Goal: Answer question/provide support: Share knowledge or assist other users

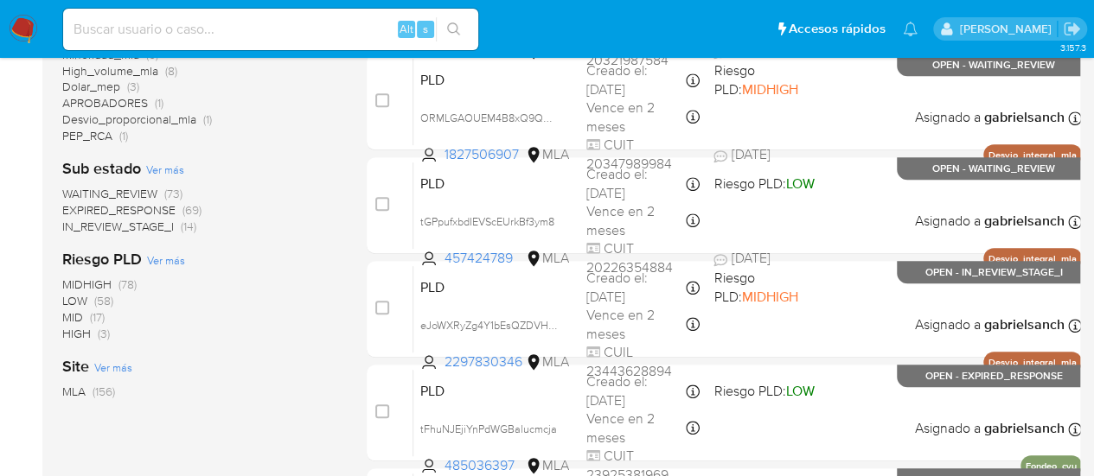
scroll to position [86, 0]
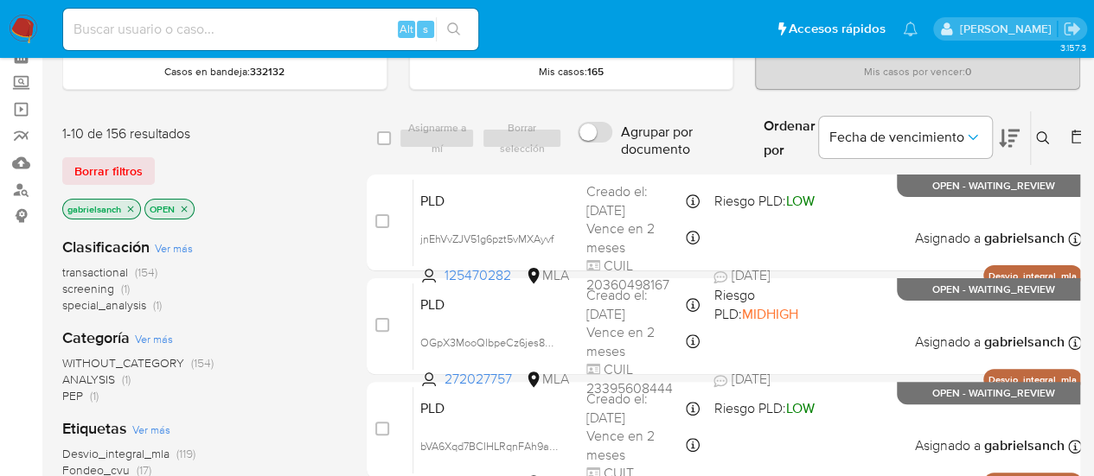
click at [176, 19] on input at bounding box center [270, 29] width 415 height 22
paste input "JtiVGixWgqAOQlt7xUWfe9UM"
type input "JtiVGixWgqAOQlt7xUWfe9UM"
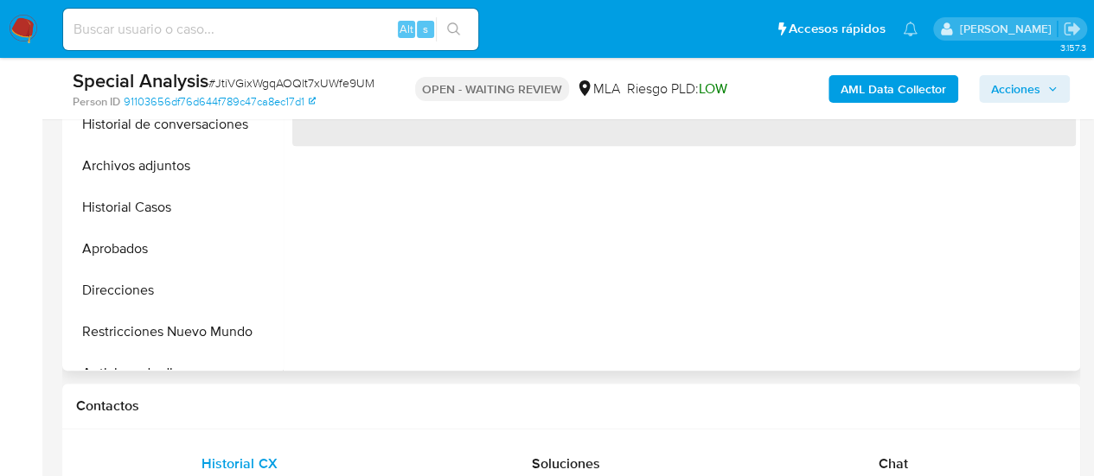
scroll to position [692, 0]
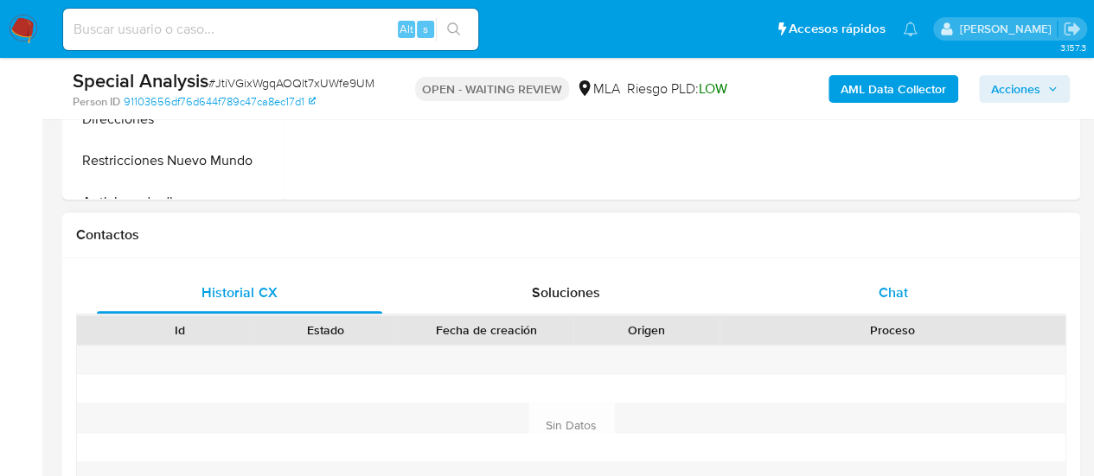
click at [885, 293] on span "Chat" at bounding box center [892, 293] width 29 height 20
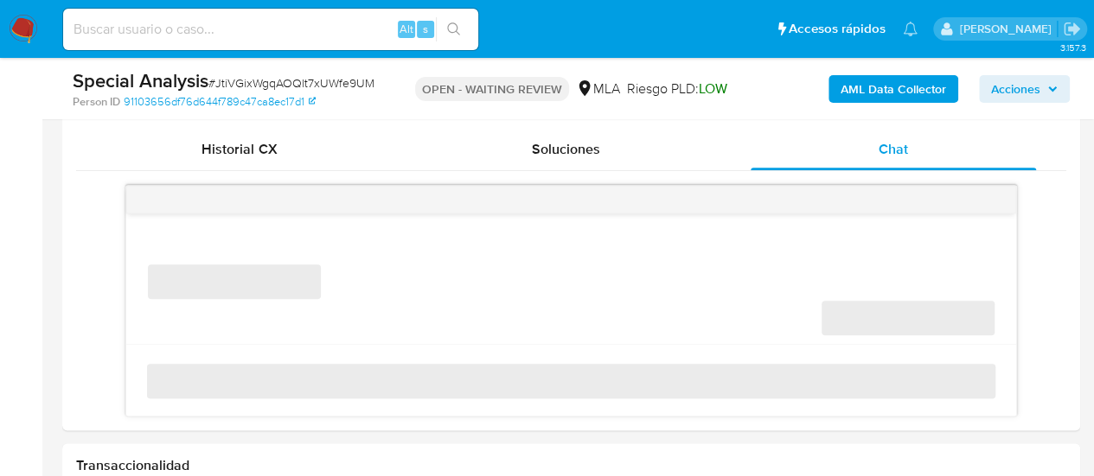
scroll to position [865, 0]
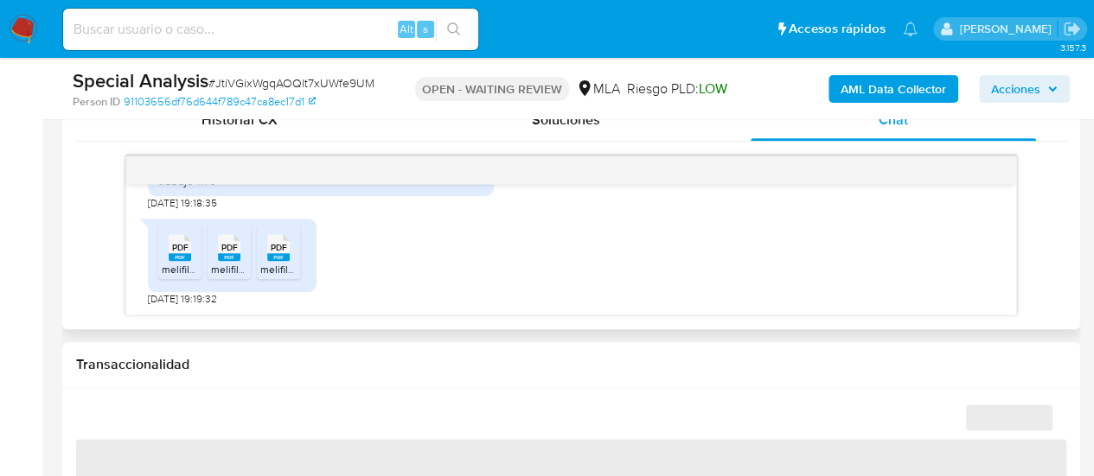
select select "10"
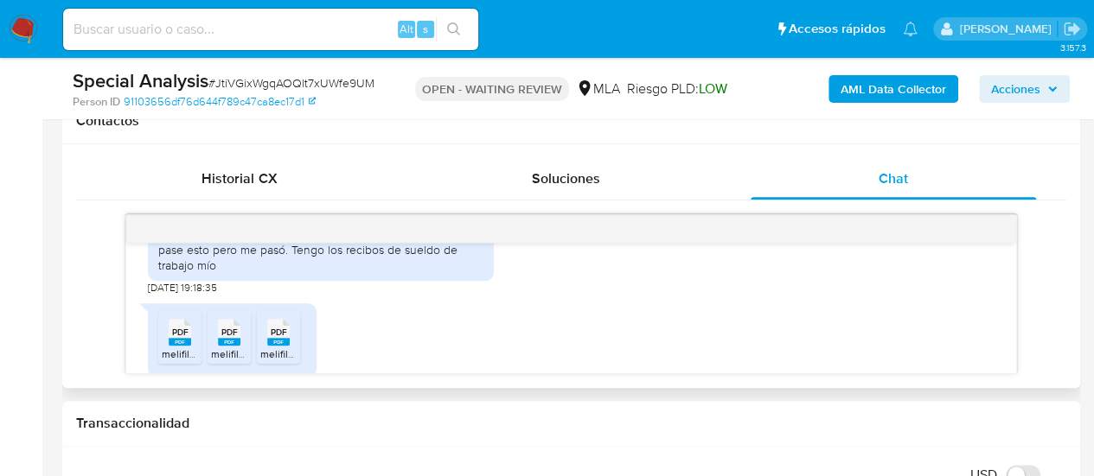
scroll to position [1874, 0]
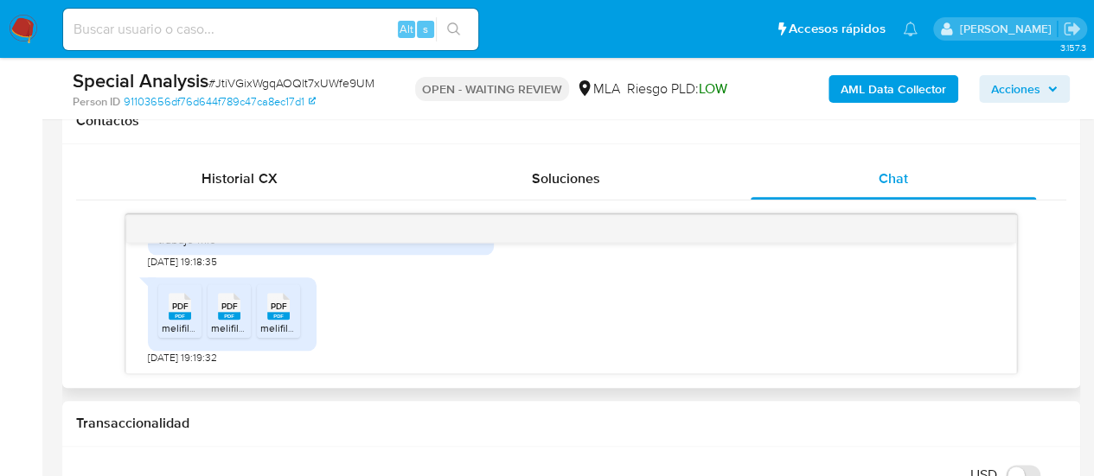
click at [915, 302] on div "PDF PDF melifile34613034575568998.pdf PDF PDF melifile3791477699637643888.pdf P…" at bounding box center [571, 317] width 846 height 96
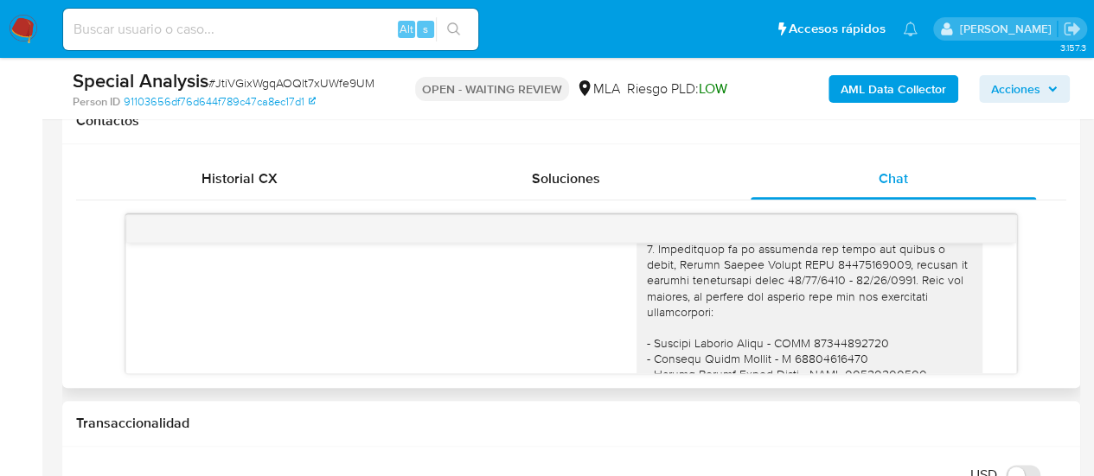
scroll to position [1729, 0]
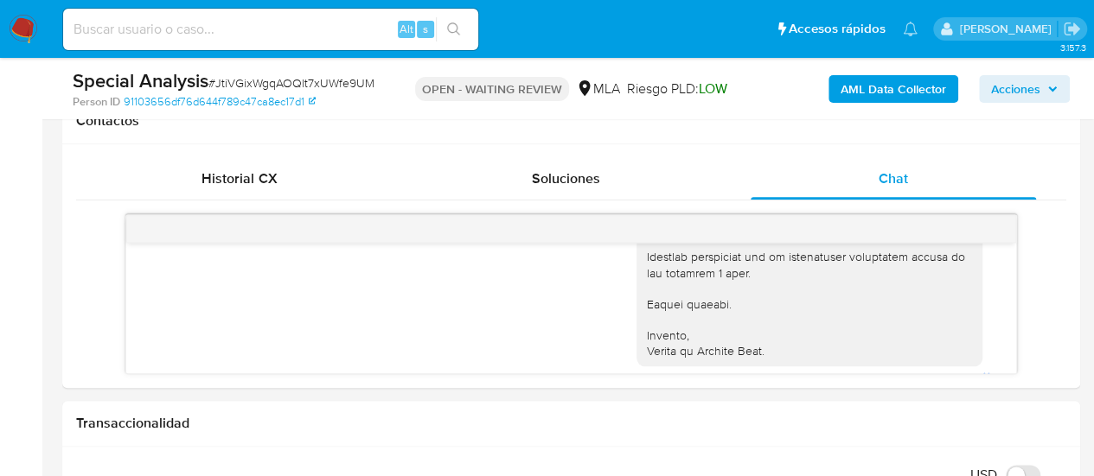
click at [253, 87] on span "# JtiVGixWgqAOQlt7xUWfe9UM" at bounding box center [291, 82] width 166 height 17
copy span "JtiVGixWgqAOQlt7xUWfe9UM"
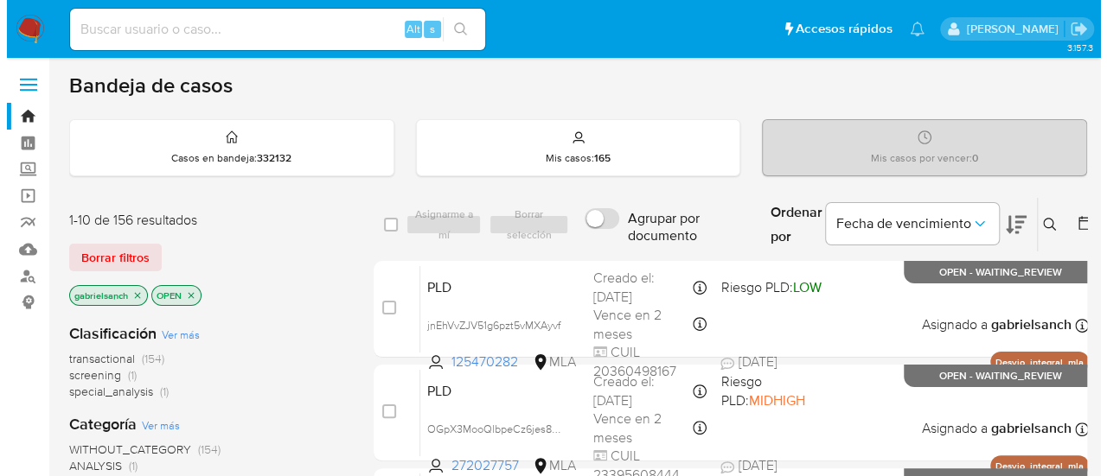
scroll to position [86, 0]
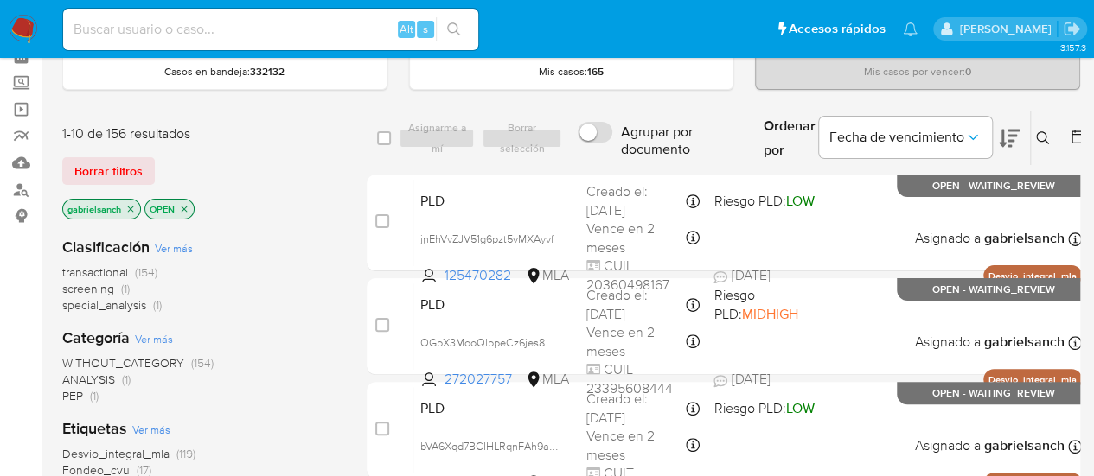
click at [1038, 137] on icon at bounding box center [1043, 138] width 14 height 14
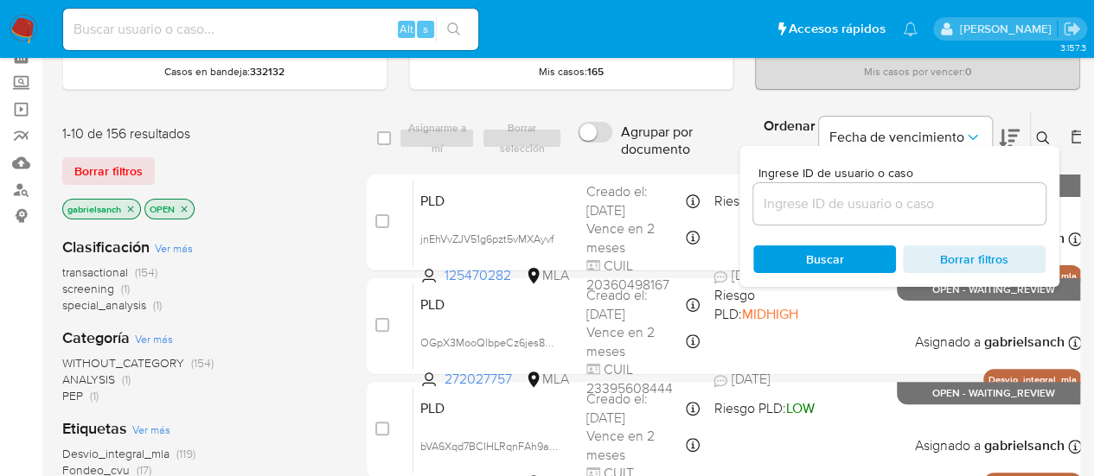
click at [908, 217] on div at bounding box center [899, 204] width 292 height 42
click at [896, 208] on input at bounding box center [899, 204] width 292 height 22
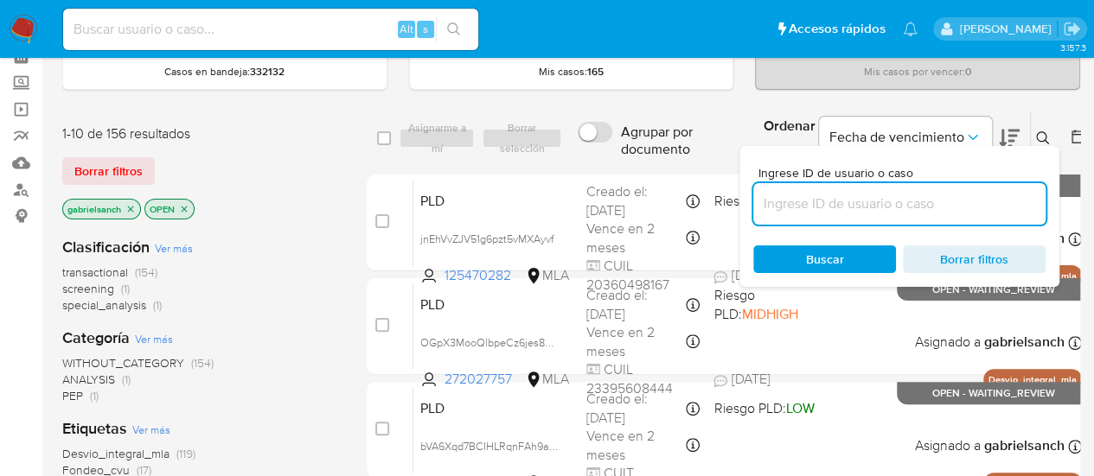
paste input "JtiVGixWgqAOQlt7xUWfe9UM"
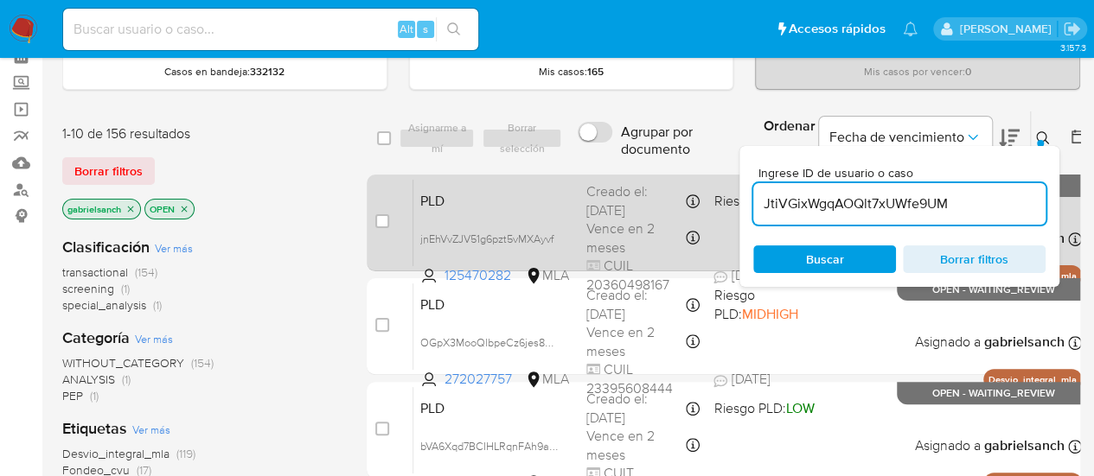
type input "JtiVGixWgqAOQlt7xUWfe9UM"
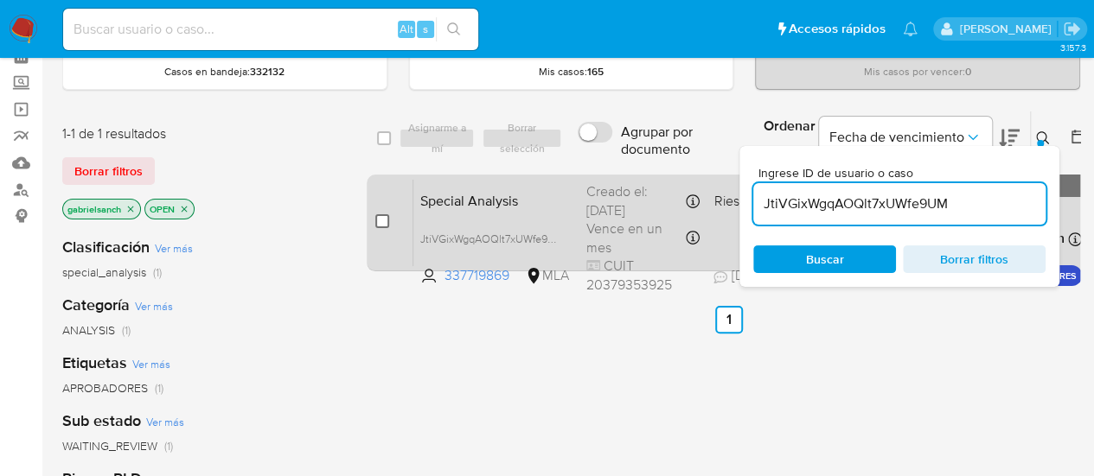
click at [386, 224] on input "checkbox" at bounding box center [382, 221] width 14 height 14
checkbox input "true"
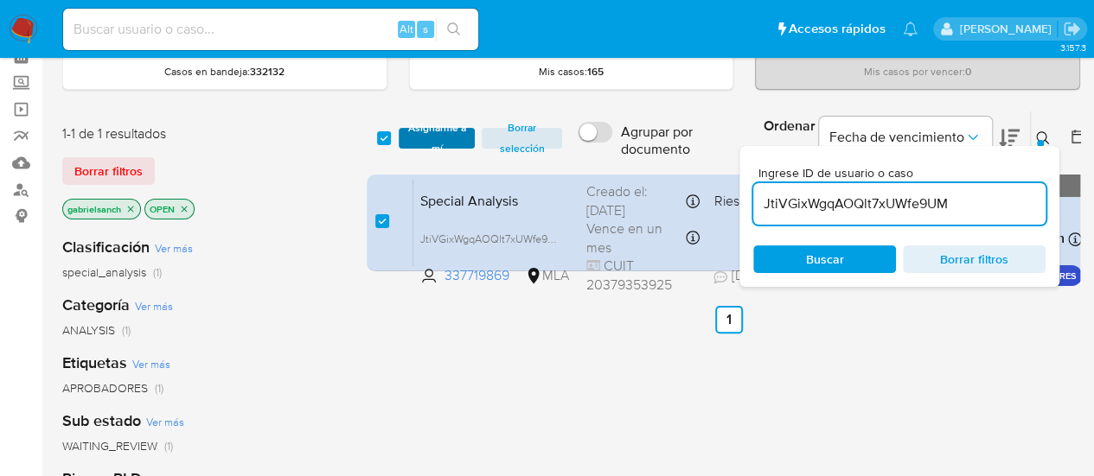
click at [458, 132] on span "Asignarme a mí" at bounding box center [437, 138] width 60 height 17
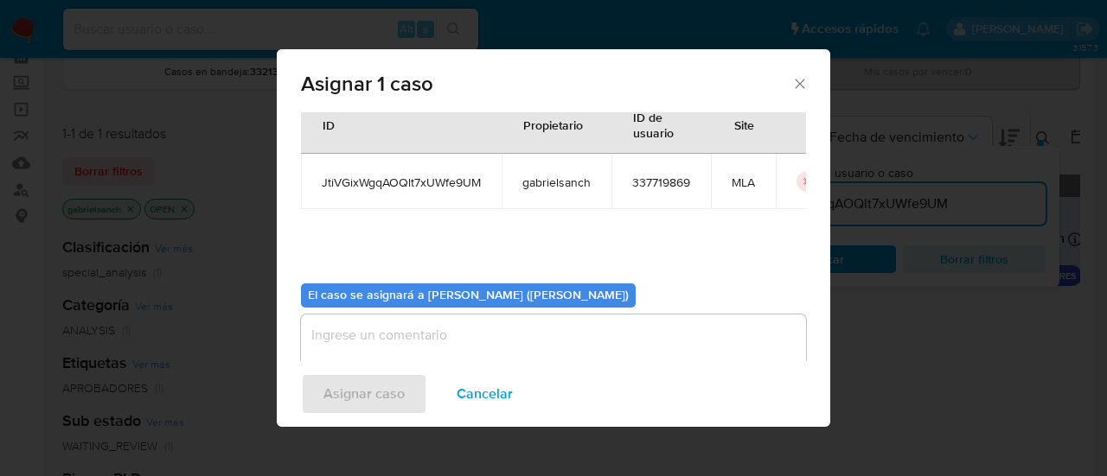
scroll to position [88, 0]
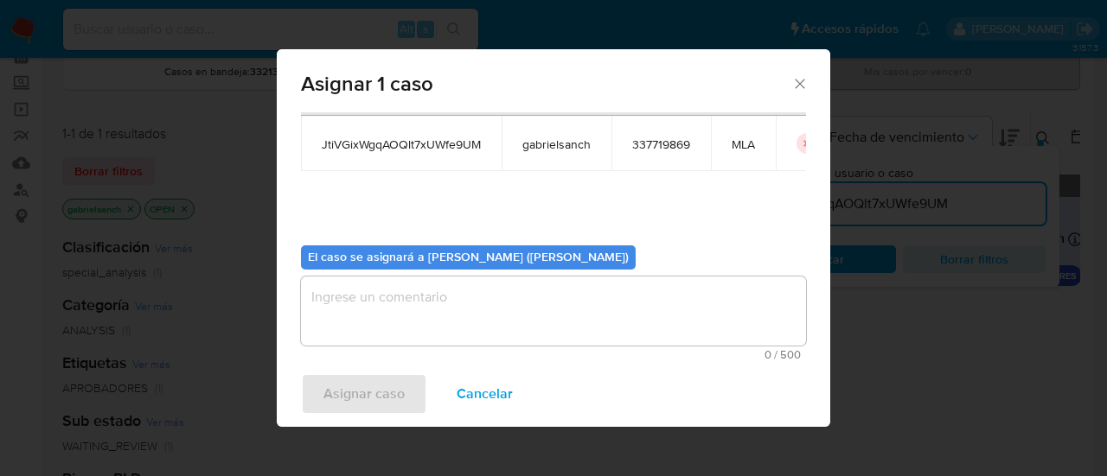
click at [444, 291] on textarea "assign-modal" at bounding box center [553, 311] width 505 height 69
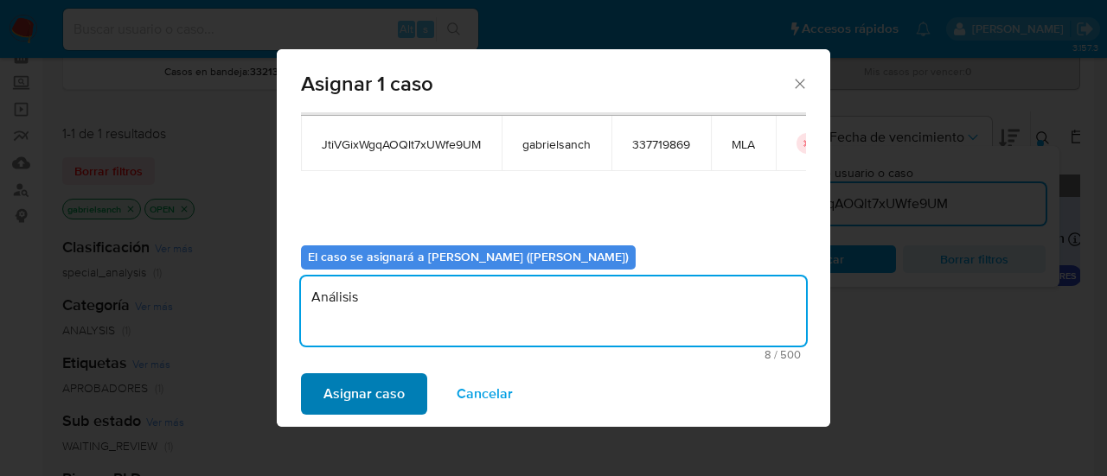
type textarea "Análisis"
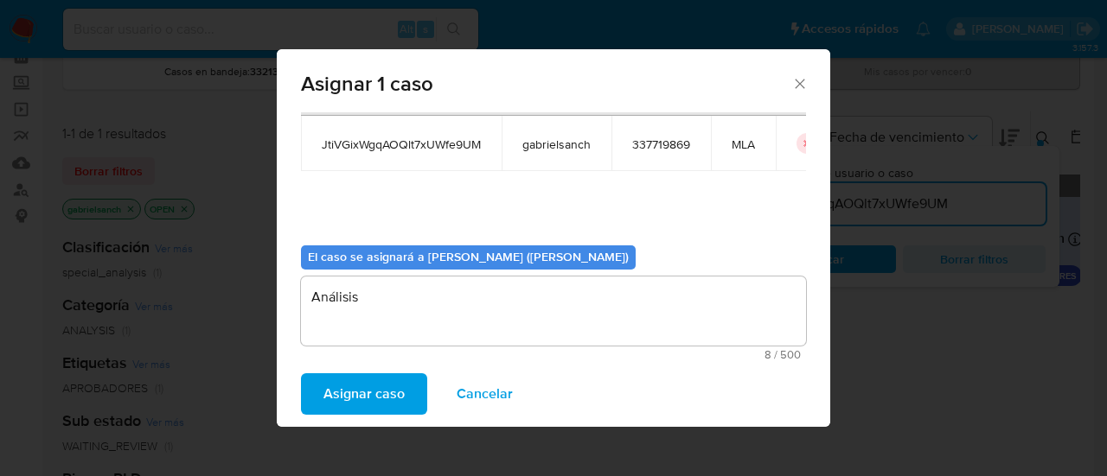
click at [348, 388] on span "Asignar caso" at bounding box center [363, 394] width 81 height 38
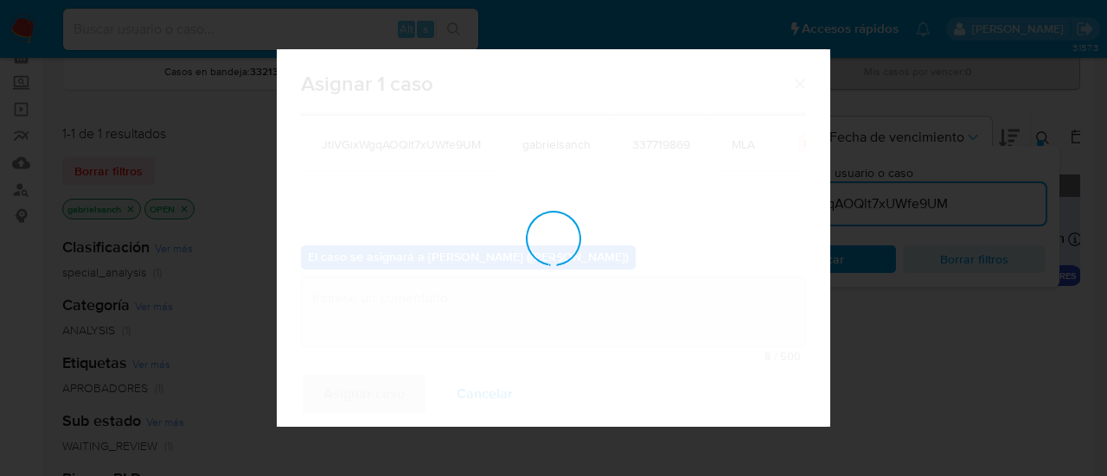
checkbox input "false"
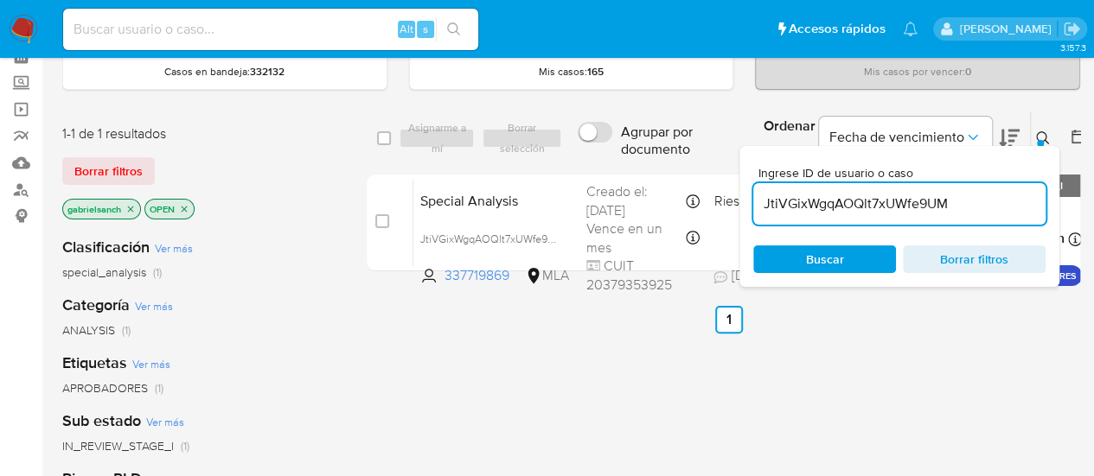
click at [885, 186] on div "JtiVGixWgqAOQlt7xUWfe9UM" at bounding box center [899, 204] width 292 height 42
click at [892, 193] on input "JtiVGixWgqAOQlt7xUWfe9UM" at bounding box center [899, 204] width 292 height 22
paste input "aiBWtaDzWxTVIOaEkQgWPHIk"
type input "aiBWtaDzWxTVIOaEkQgWPHIk"
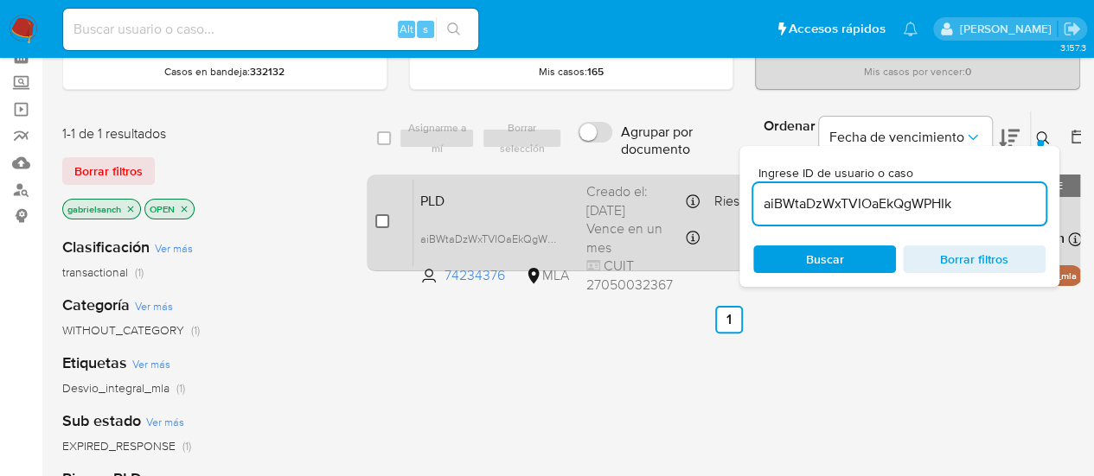
click at [380, 220] on input "checkbox" at bounding box center [382, 221] width 14 height 14
checkbox input "true"
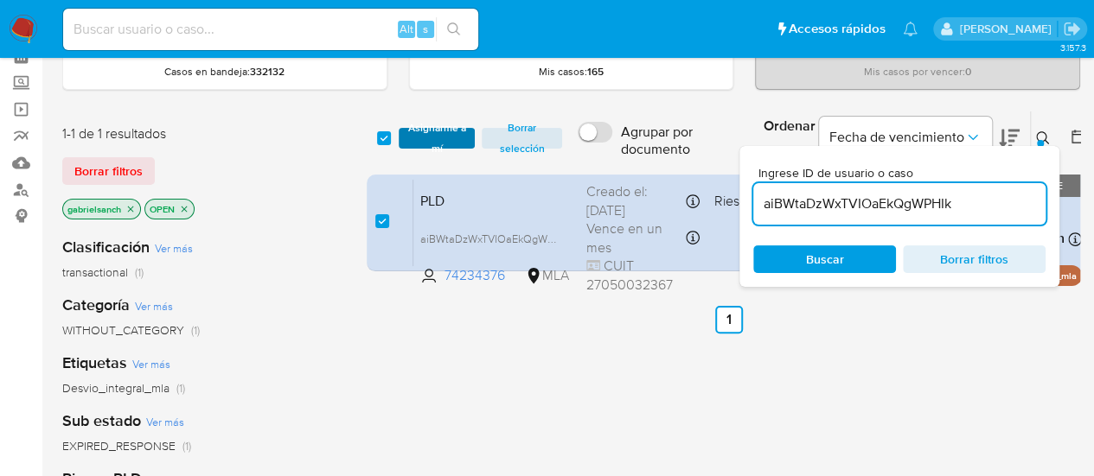
click at [419, 130] on span "Asignarme a mí" at bounding box center [437, 138] width 60 height 17
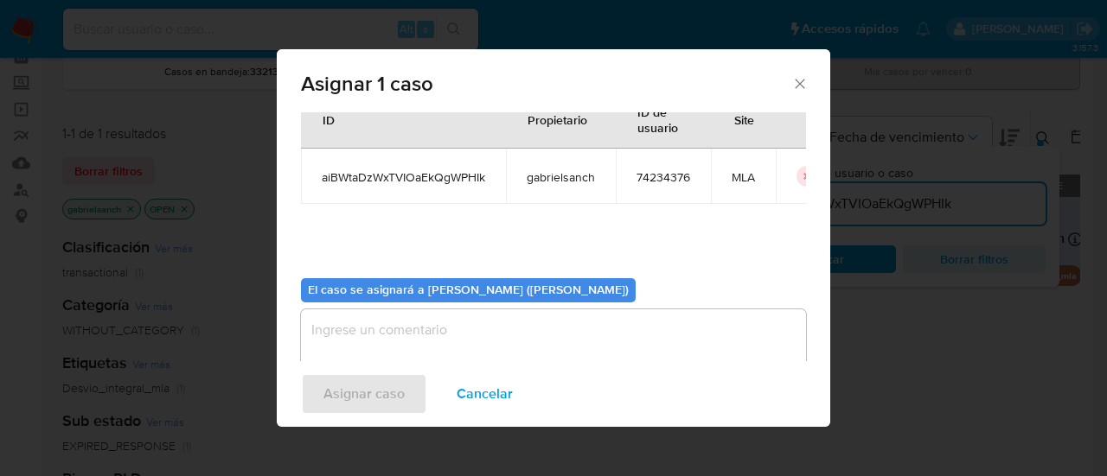
scroll to position [88, 0]
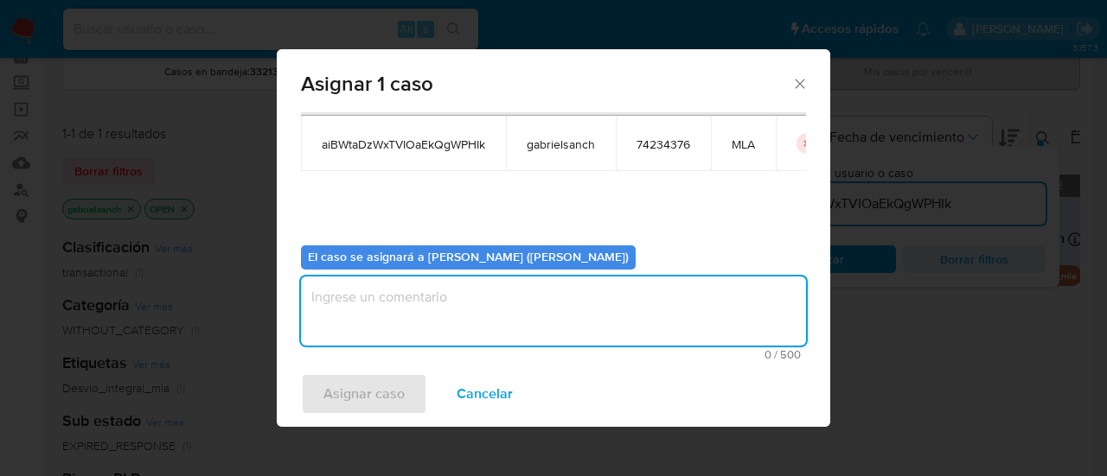
click at [430, 298] on textarea "assign-modal" at bounding box center [553, 311] width 505 height 69
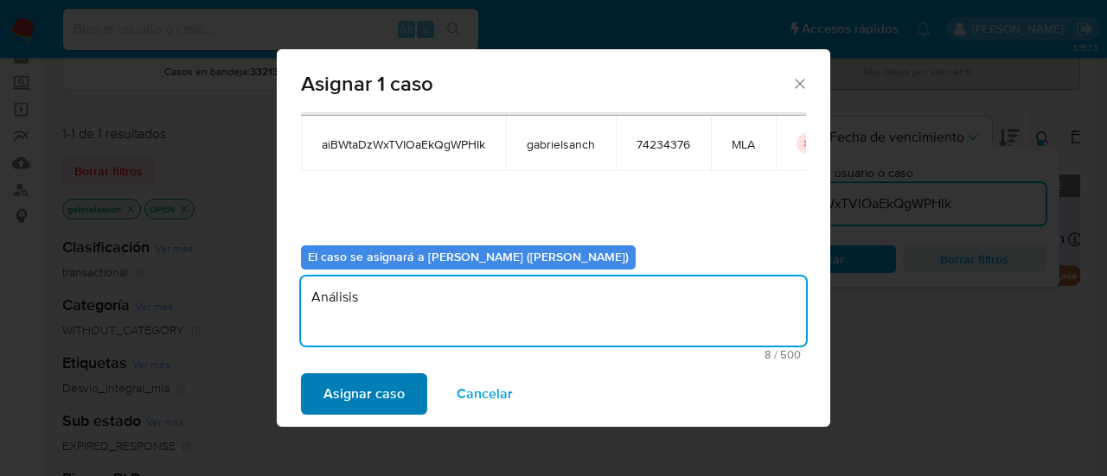
type textarea "Análisis"
click at [356, 390] on span "Asignar caso" at bounding box center [363, 394] width 81 height 38
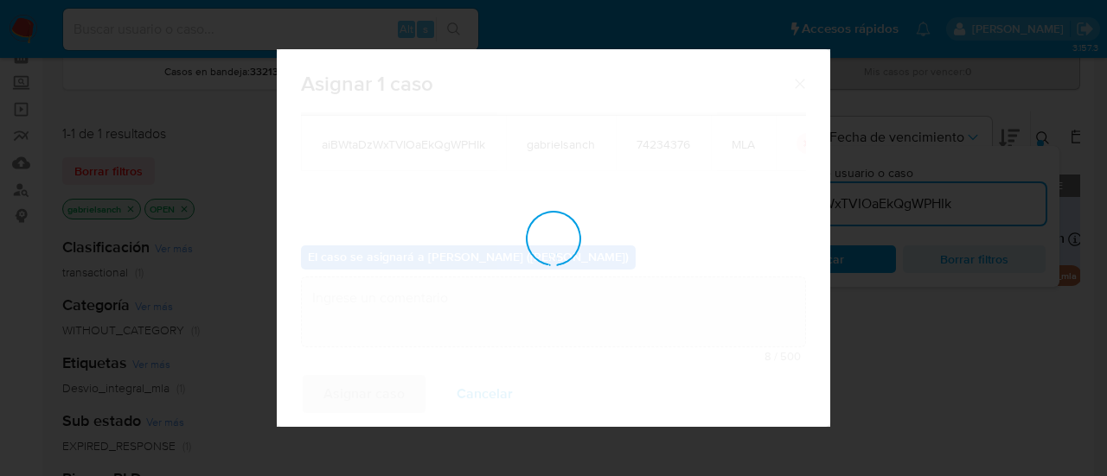
checkbox input "false"
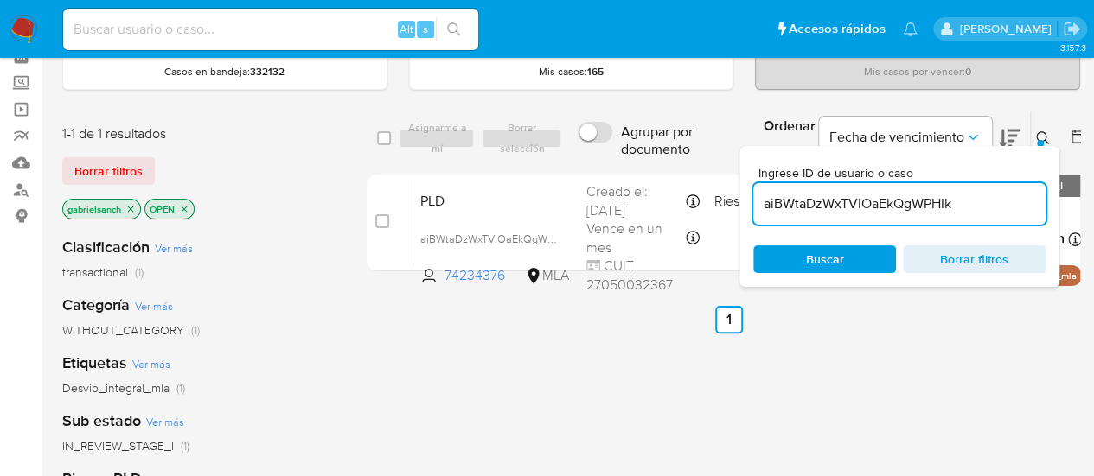
click at [807, 188] on div "aiBWtaDzWxTVIOaEkQgWPHIk" at bounding box center [899, 204] width 292 height 42
click at [816, 199] on input "aiBWtaDzWxTVIOaEkQgWPHIk" at bounding box center [899, 204] width 292 height 22
paste input "tAnYAXQNJ1oeNr7bBIx582Vs"
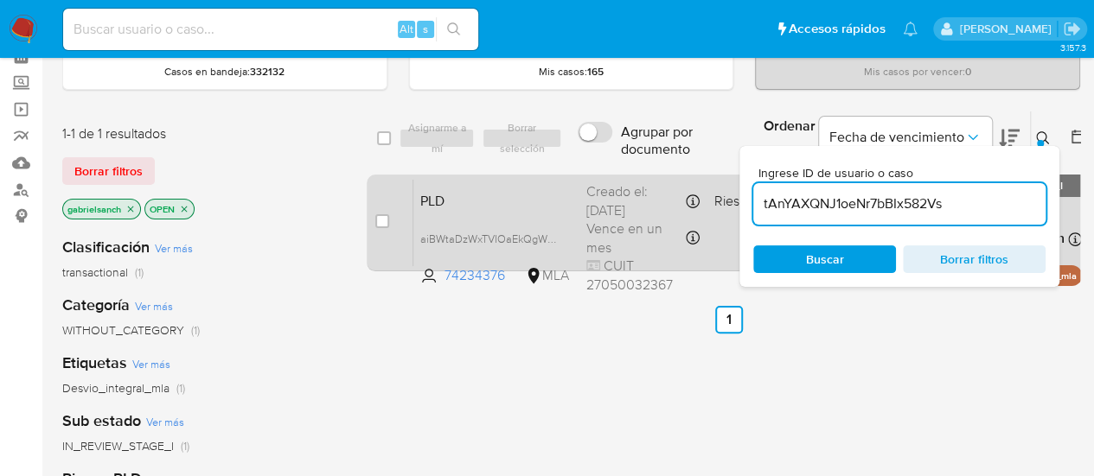
type input "tAnYAXQNJ1oeNr7bBIx582Vs"
click at [379, 218] on input "checkbox" at bounding box center [382, 221] width 14 height 14
checkbox input "true"
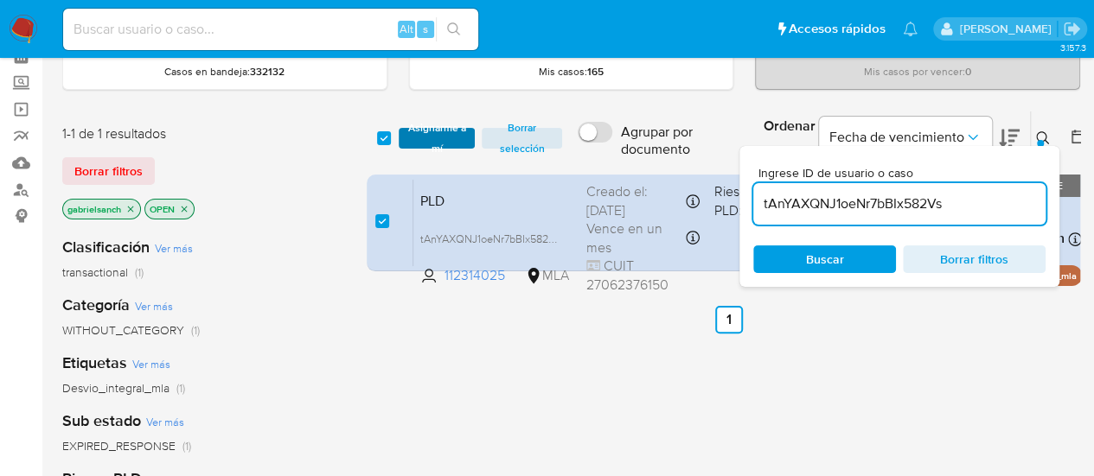
click at [415, 130] on span "Asignarme a mí" at bounding box center [437, 138] width 60 height 17
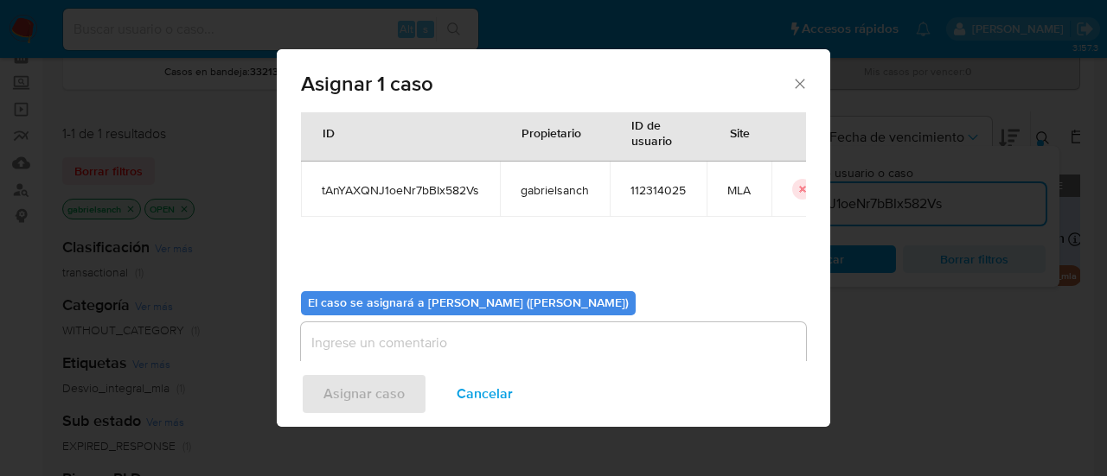
scroll to position [88, 0]
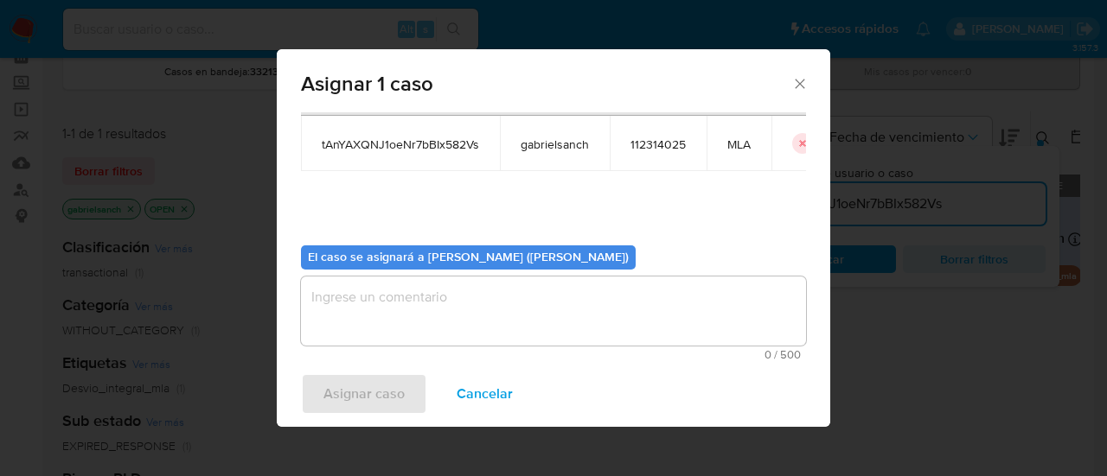
click at [445, 277] on textarea "assign-modal" at bounding box center [553, 311] width 505 height 69
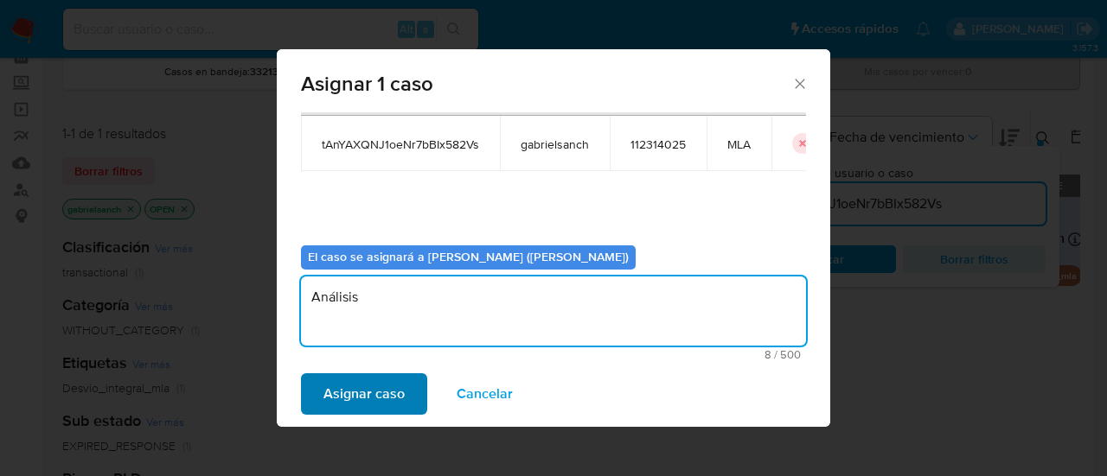
type textarea "Análisis"
click at [406, 384] on button "Asignar caso" at bounding box center [364, 395] width 126 height 42
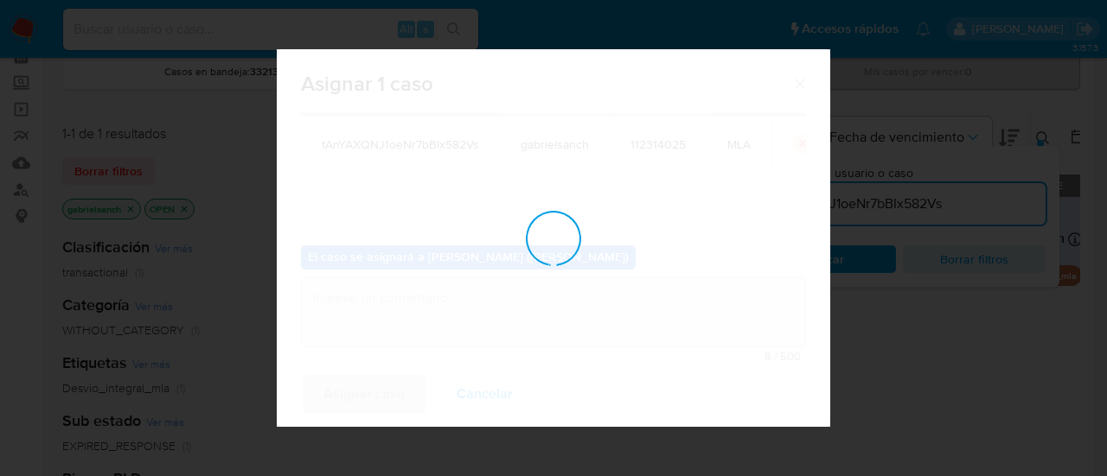
checkbox input "false"
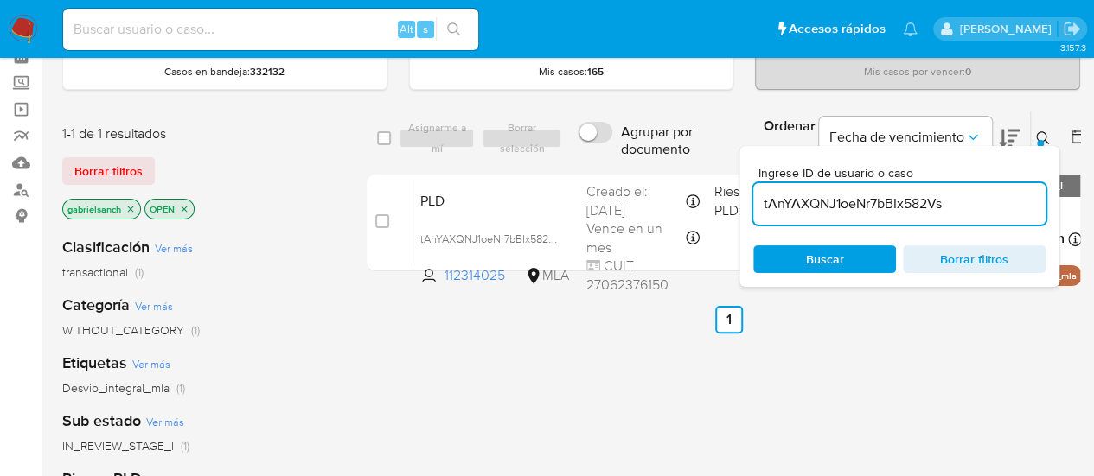
click at [845, 205] on input "tAnYAXQNJ1oeNr7bBIx582Vs" at bounding box center [899, 204] width 292 height 22
paste input "kZebRQR2wvj9TZetXv5nJtsh"
type input "kZebRQR2wvj9TZetXv5nJtsh"
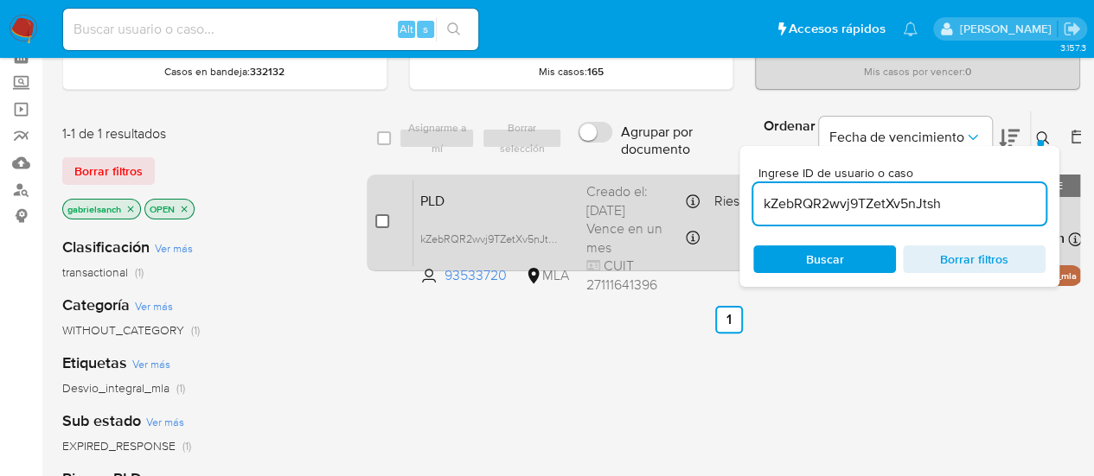
click at [380, 226] on input "checkbox" at bounding box center [382, 221] width 14 height 14
checkbox input "true"
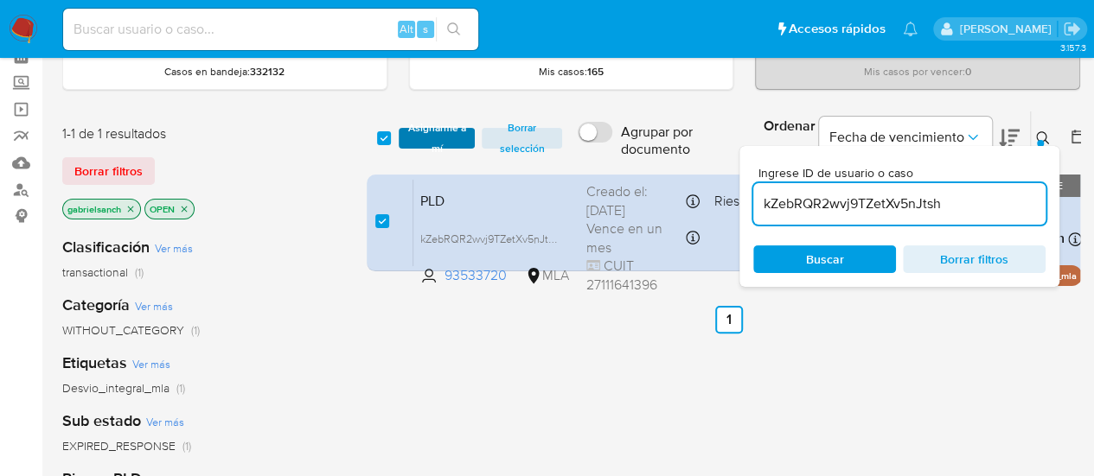
click at [452, 130] on span "Asignarme a mí" at bounding box center [437, 138] width 60 height 17
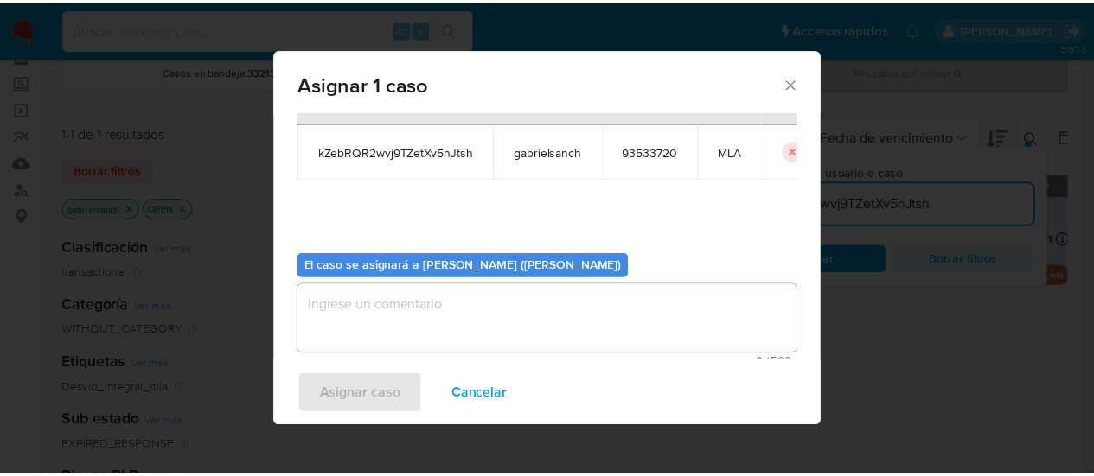
scroll to position [88, 0]
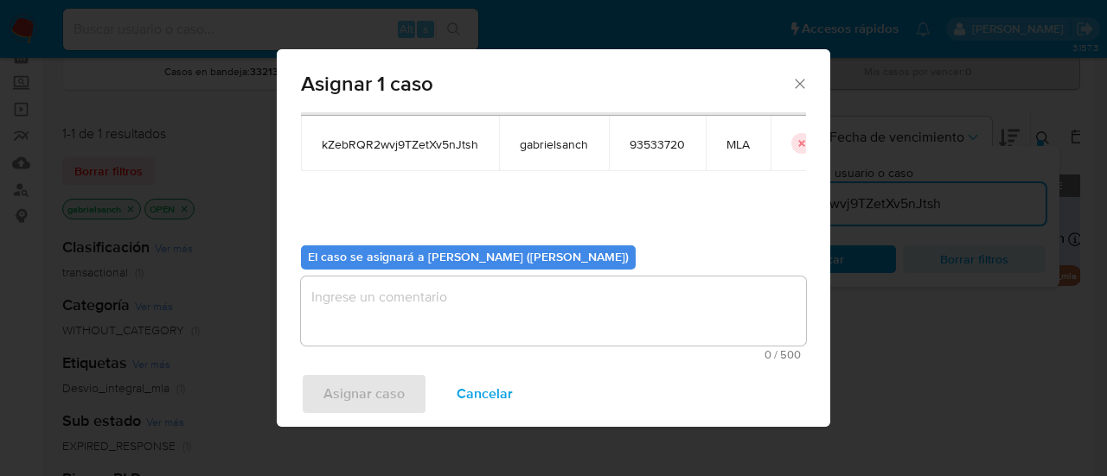
click at [456, 294] on textarea "assign-modal" at bounding box center [553, 311] width 505 height 69
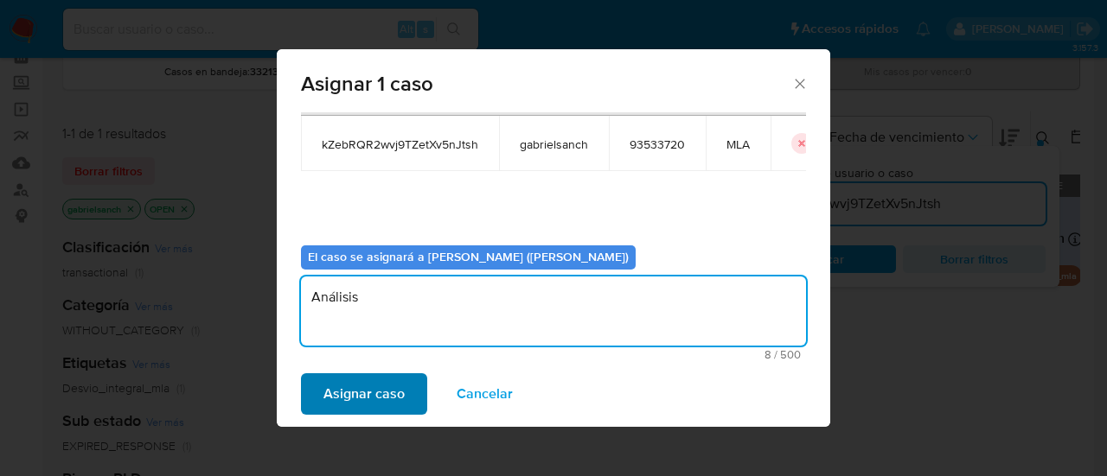
type textarea "Análisis"
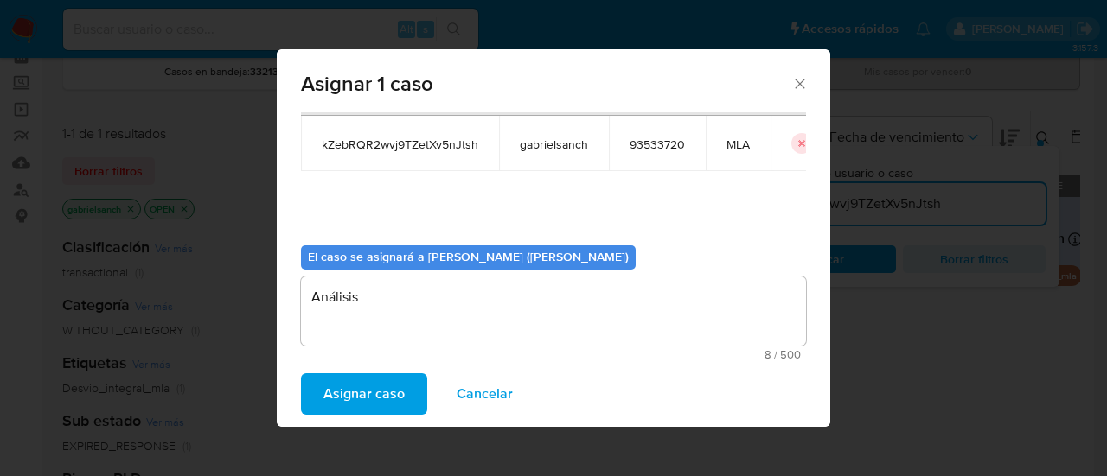
click at [389, 404] on span "Asignar caso" at bounding box center [363, 394] width 81 height 38
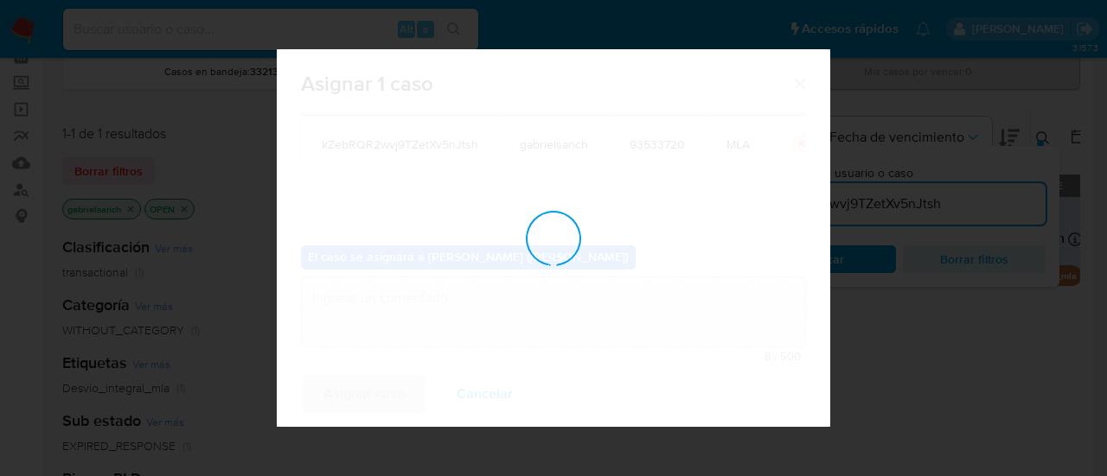
checkbox input "false"
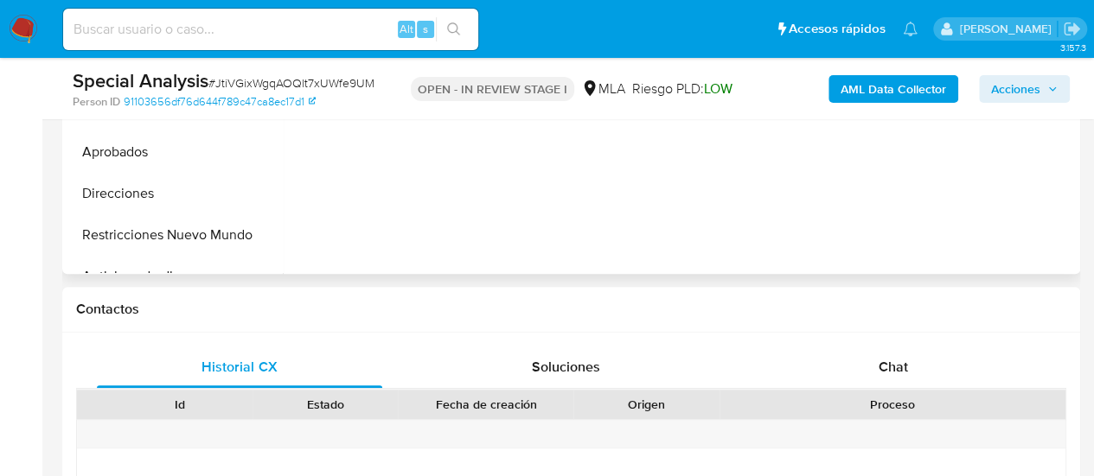
scroll to position [692, 0]
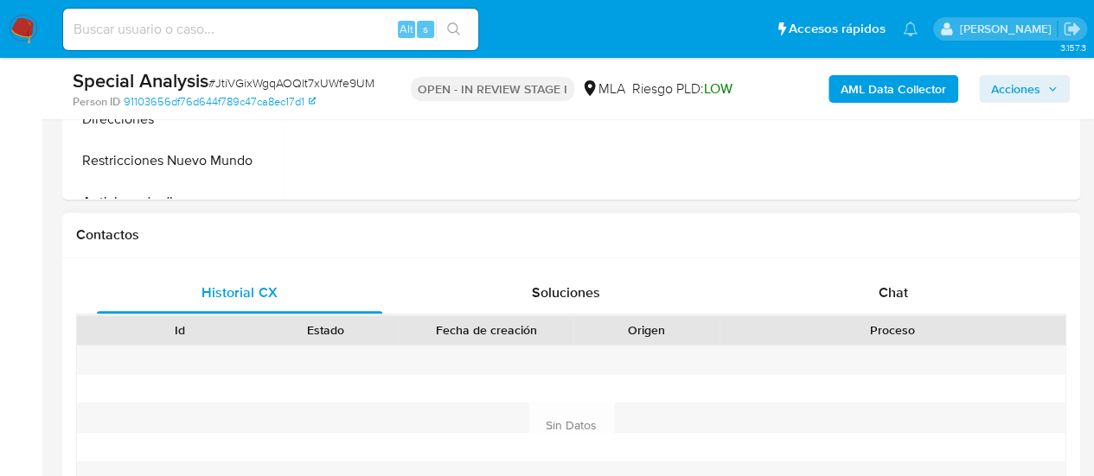
click at [872, 303] on div "Chat" at bounding box center [892, 293] width 285 height 42
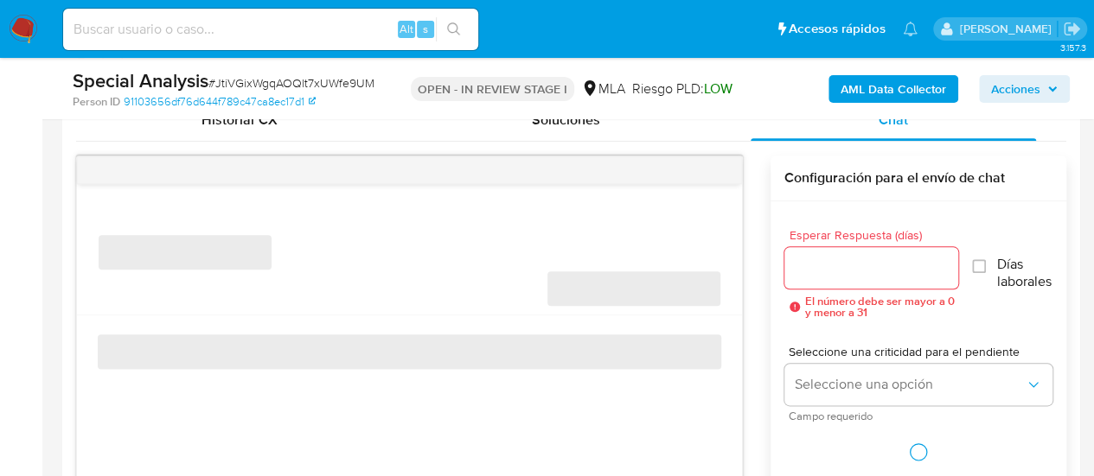
select select "10"
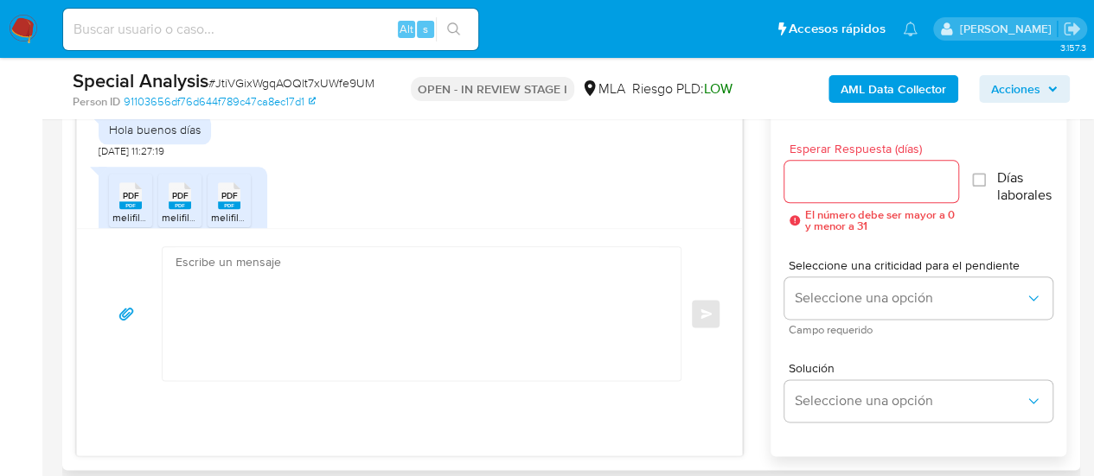
scroll to position [1875, 0]
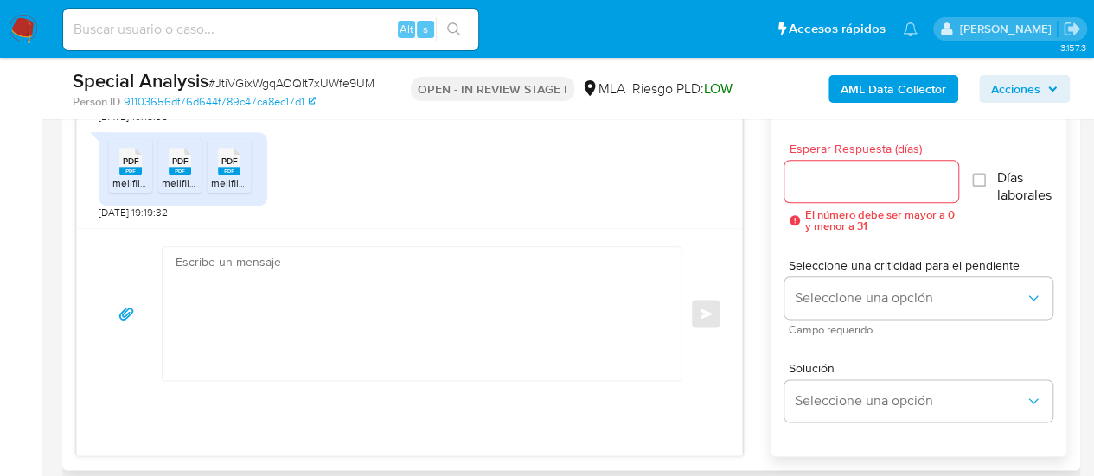
click at [354, 294] on textarea at bounding box center [417, 313] width 483 height 133
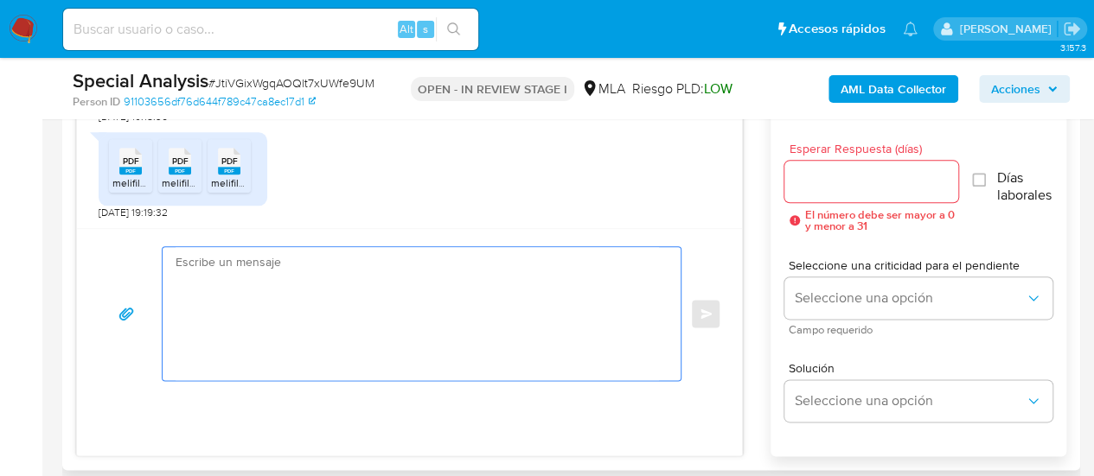
paste textarea "Hola, Muchas gracias por la respuesta. Analizamos tu caso y notamos que la info…"
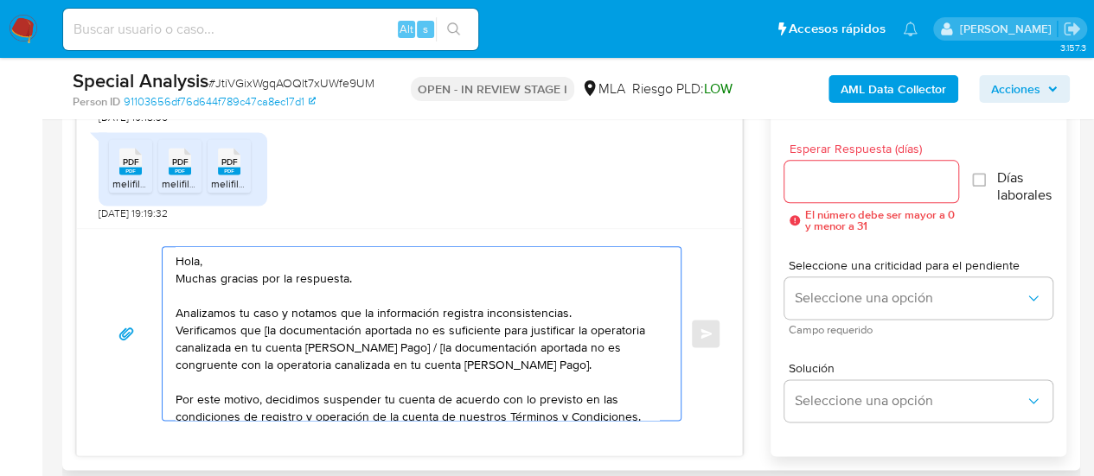
scroll to position [0, 0]
click at [265, 331] on textarea "Hola, Muchas gracias por la respuesta. Analizamos tu caso y notamos que la info…" at bounding box center [417, 333] width 483 height 173
drag, startPoint x: 398, startPoint y: 347, endPoint x: 560, endPoint y: 366, distance: 163.7
click at [560, 366] on textarea "Hola, Muchas gracias por la respuesta. Analizamos tu caso y notamos que la info…" at bounding box center [417, 333] width 483 height 173
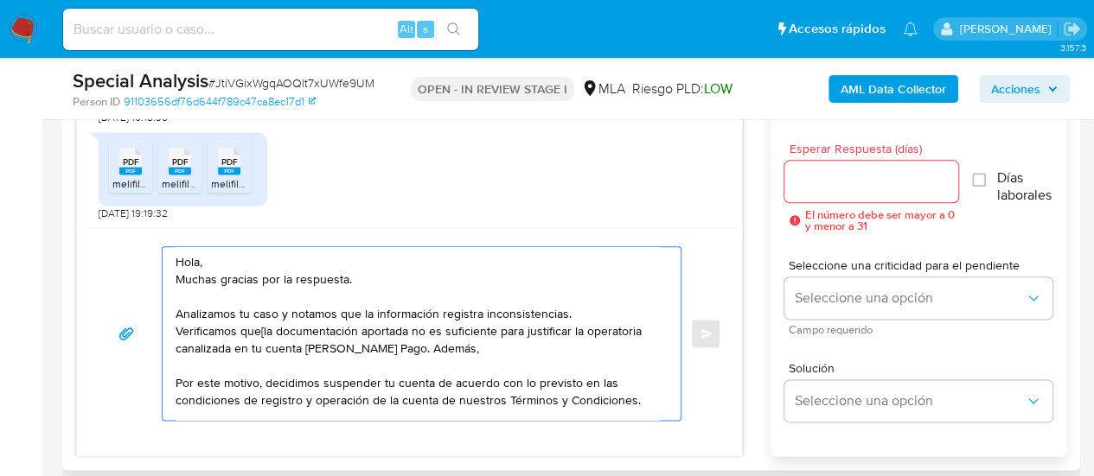
paste textarea "Queremos informarte que el uso de la cuenta es personal y no se deben canalizar…"
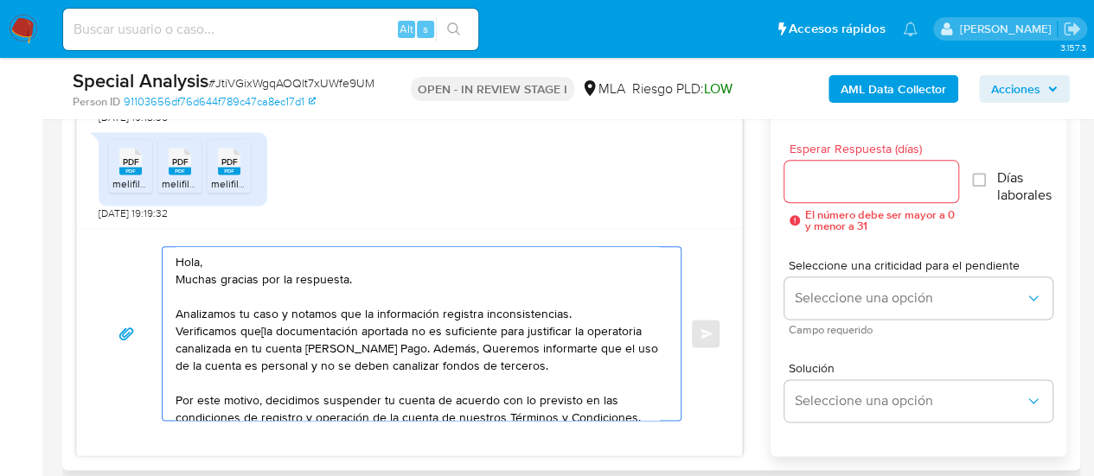
click at [462, 344] on textarea "Hola, Muchas gracias por la respuesta. Analizamos tu caso y notamos que la info…" at bounding box center [417, 333] width 483 height 173
click at [594, 366] on textarea "Hola, Muchas gracias por la respuesta. Analizamos tu caso y notamos que la info…" at bounding box center [417, 333] width 483 height 173
click at [263, 332] on textarea "Hola, Muchas gracias por la respuesta. Analizamos tu caso y notamos que la info…" at bounding box center [417, 333] width 483 height 173
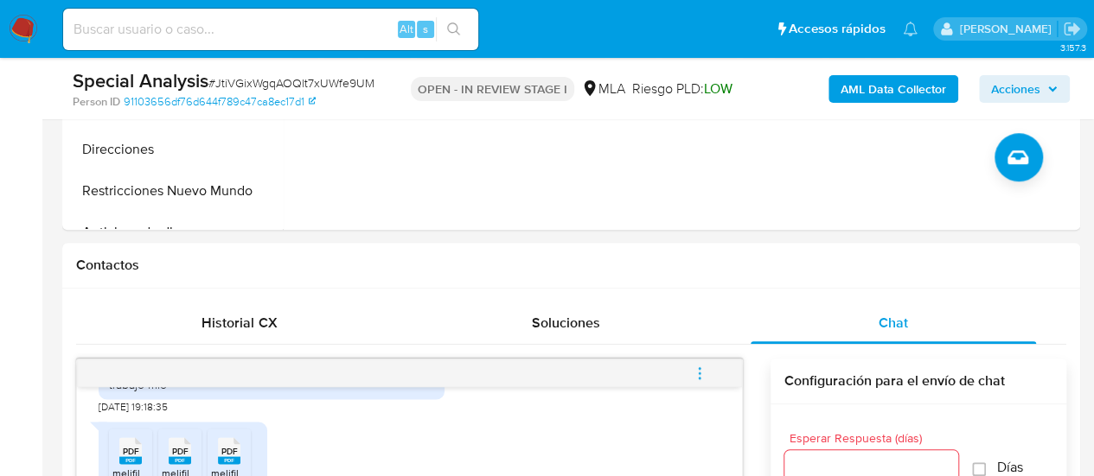
scroll to position [865, 0]
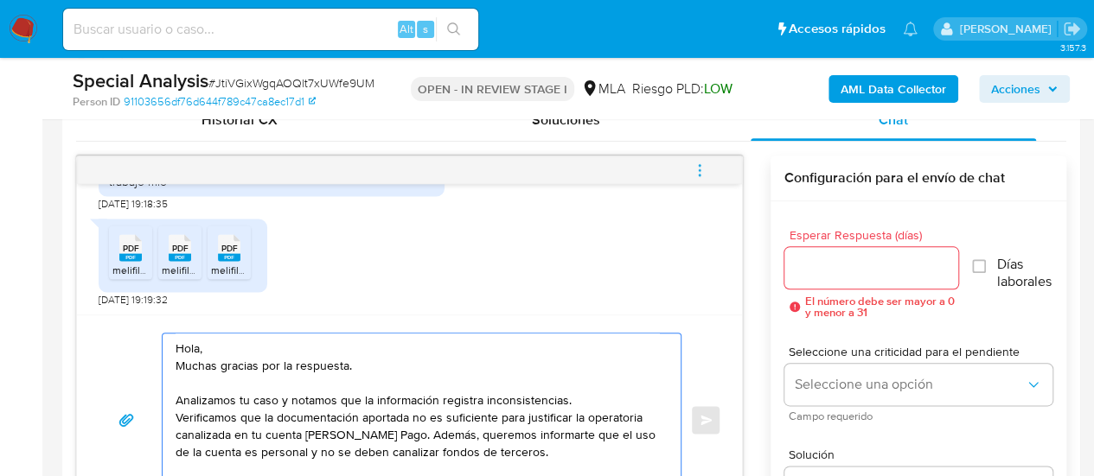
type textarea "Hola, Muchas gracias por la respuesta. Analizamos tu caso y notamos que la info…"
click at [219, 38] on input at bounding box center [270, 29] width 415 height 22
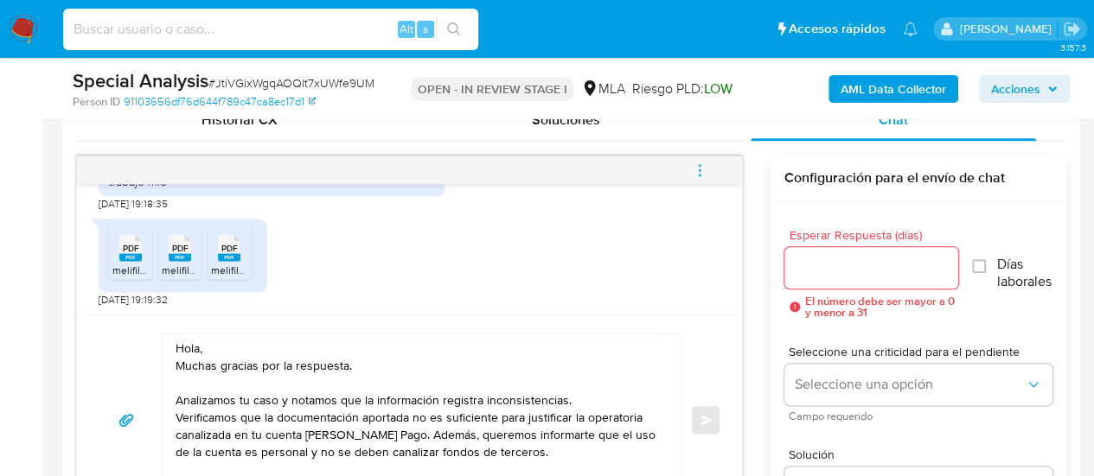
paste input "aiBWtaDzWxTVIOaEkQgWPHIk"
type input "aiBWtaDzWxTVIOaEkQgWPHIk"
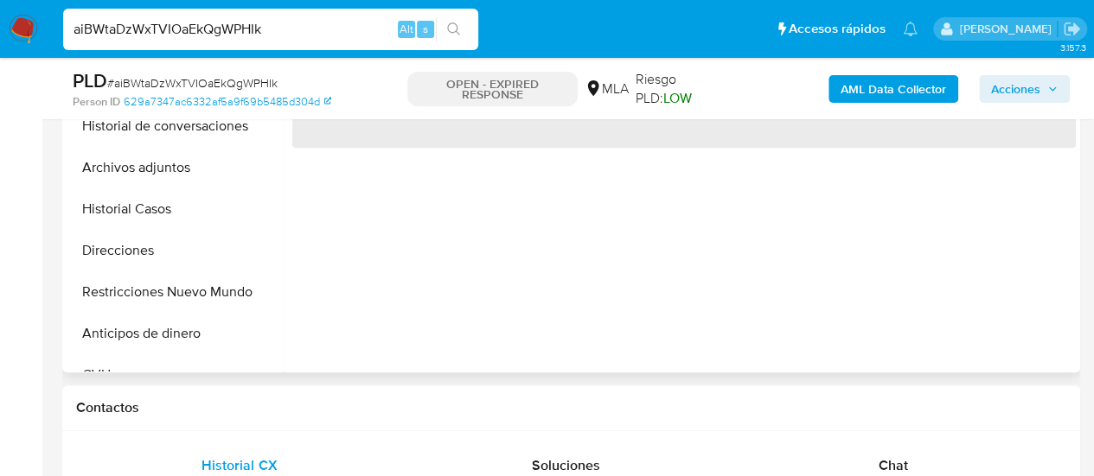
scroll to position [692, 0]
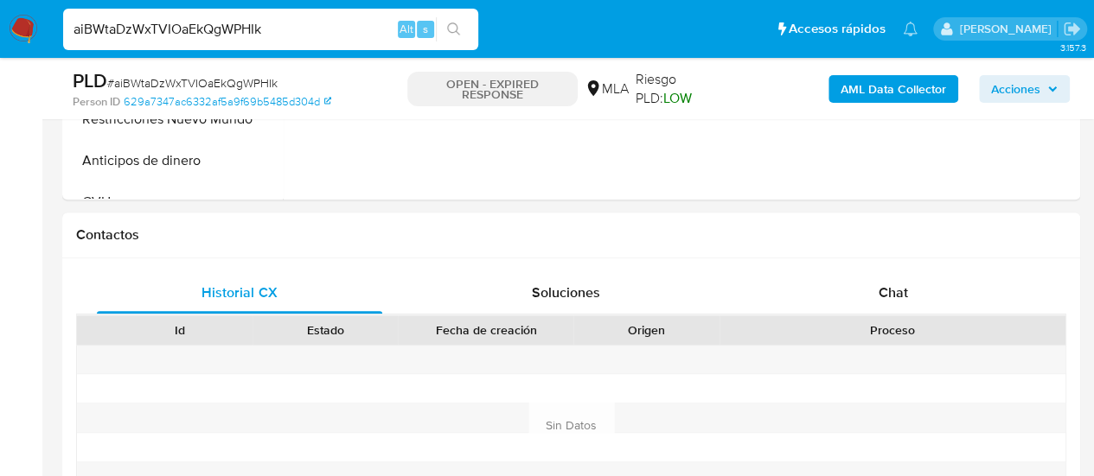
select select "10"
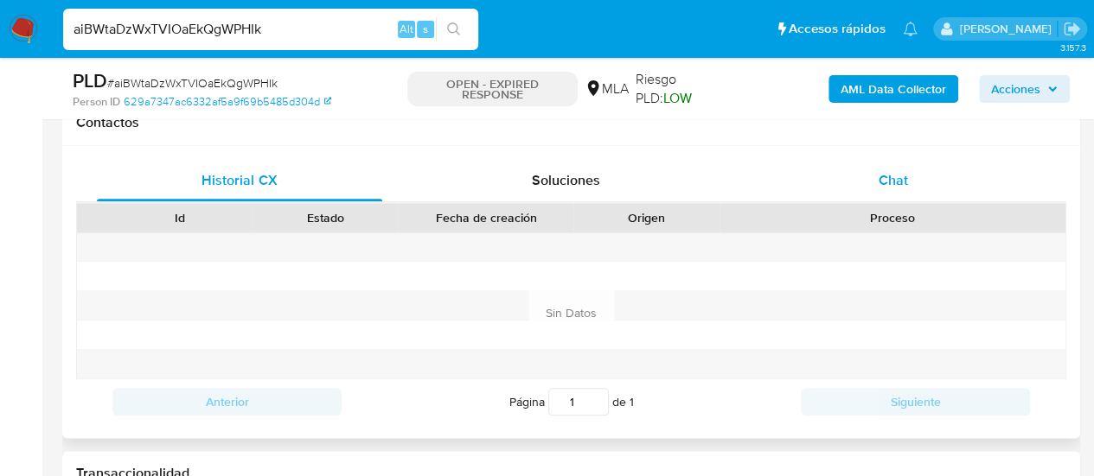
scroll to position [778, 0]
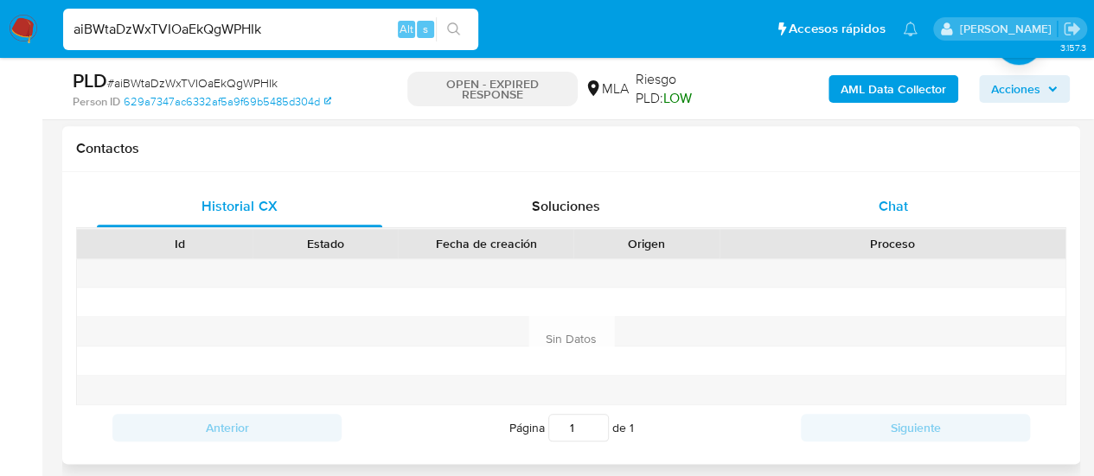
click at [895, 211] on span "Chat" at bounding box center [892, 206] width 29 height 20
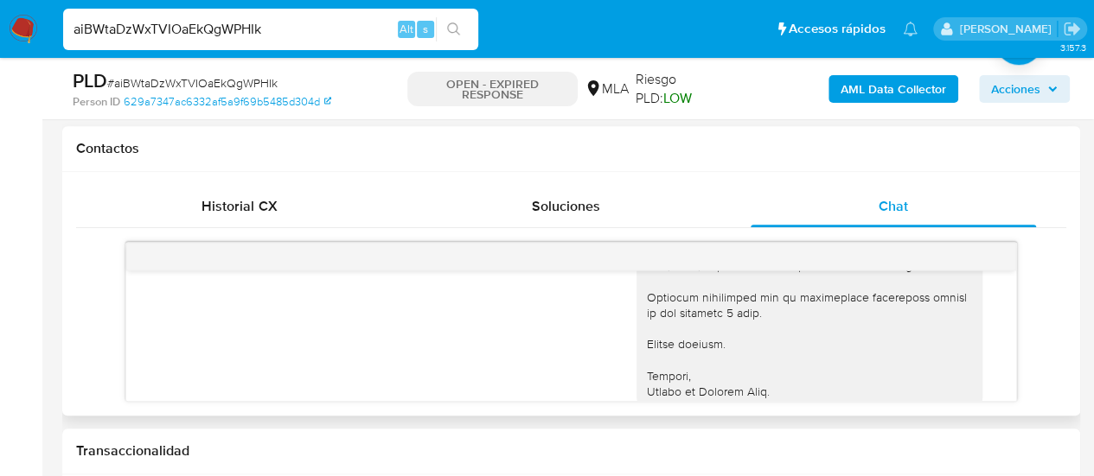
scroll to position [2114, 0]
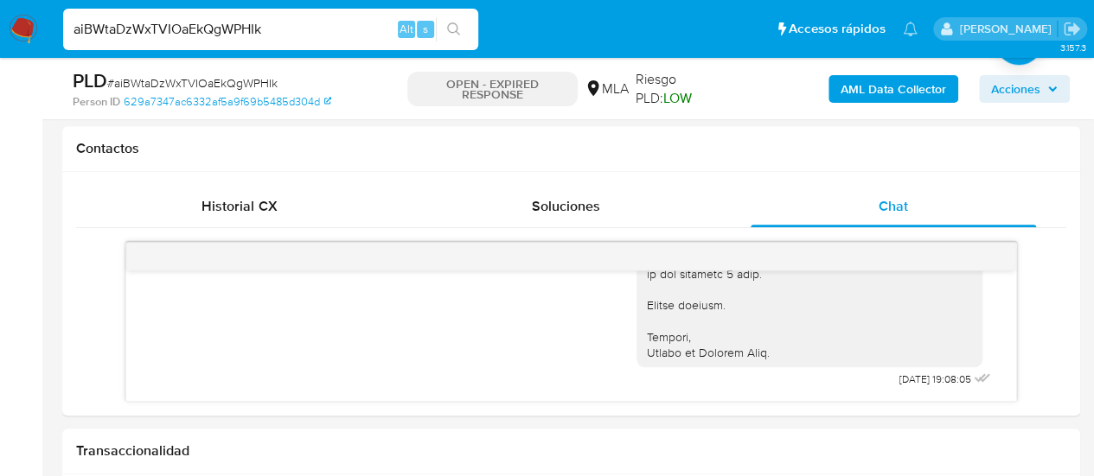
click at [230, 34] on input "aiBWtaDzWxTVIOaEkQgWPHIk" at bounding box center [270, 29] width 415 height 22
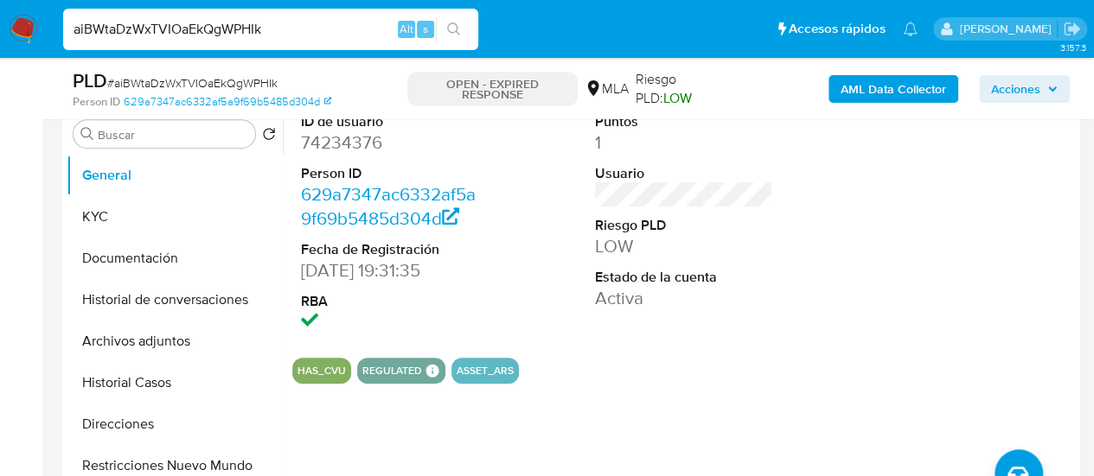
scroll to position [346, 0]
click at [187, 380] on button "Historial Casos" at bounding box center [168, 382] width 202 height 42
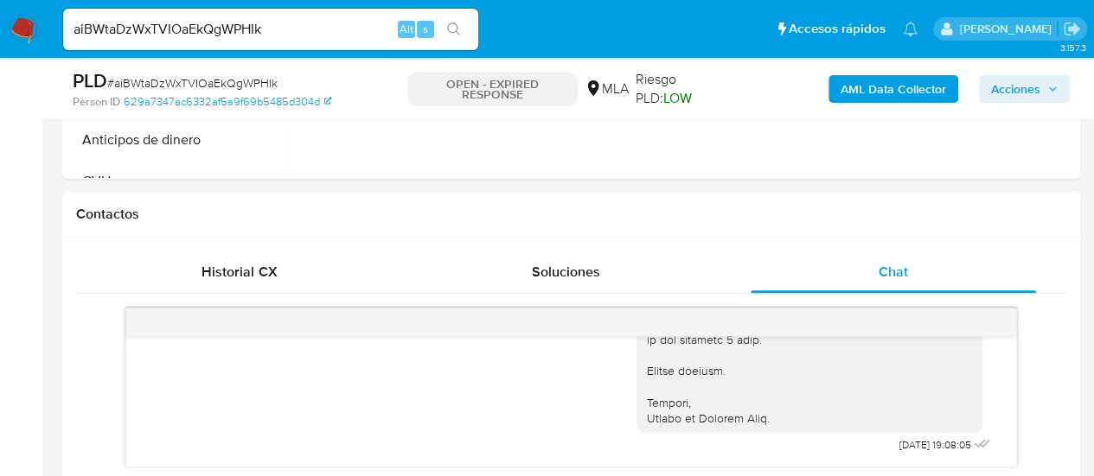
scroll to position [778, 0]
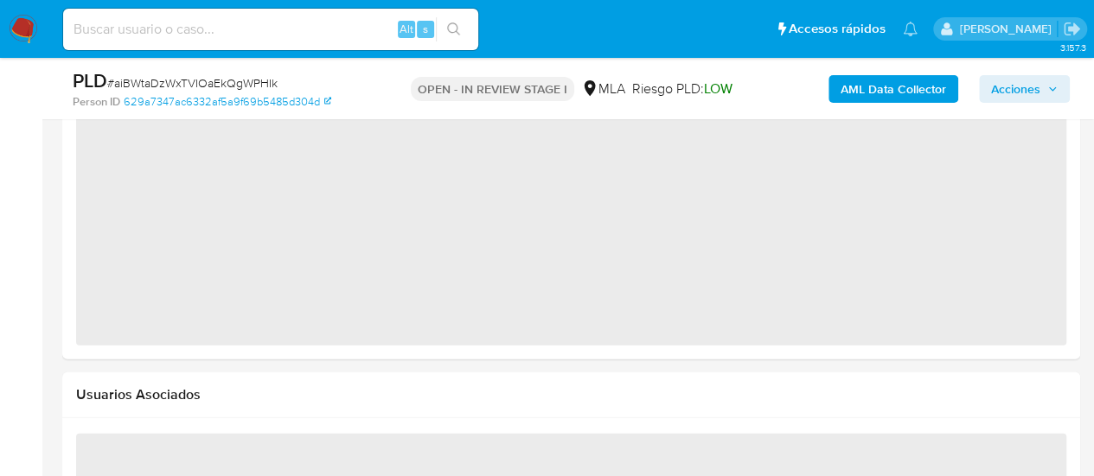
scroll to position [2320, 0]
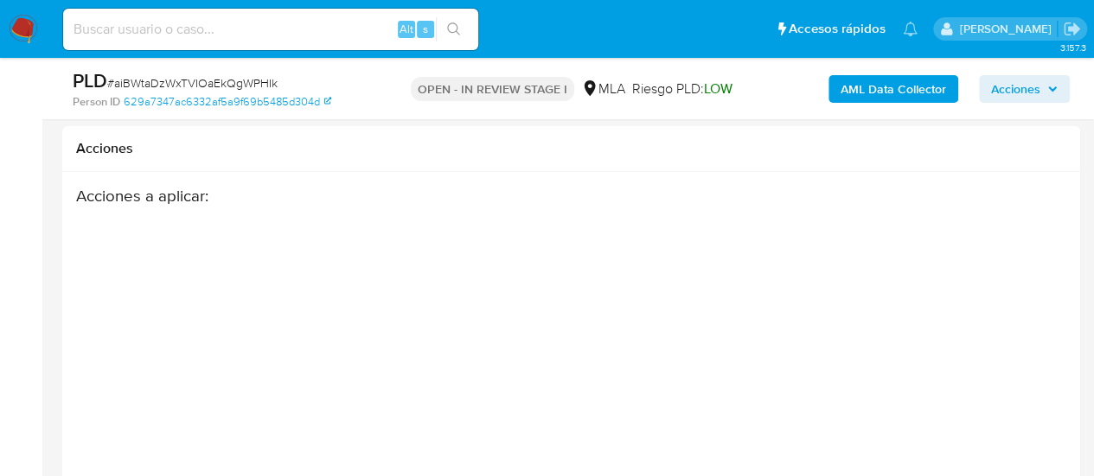
select select "10"
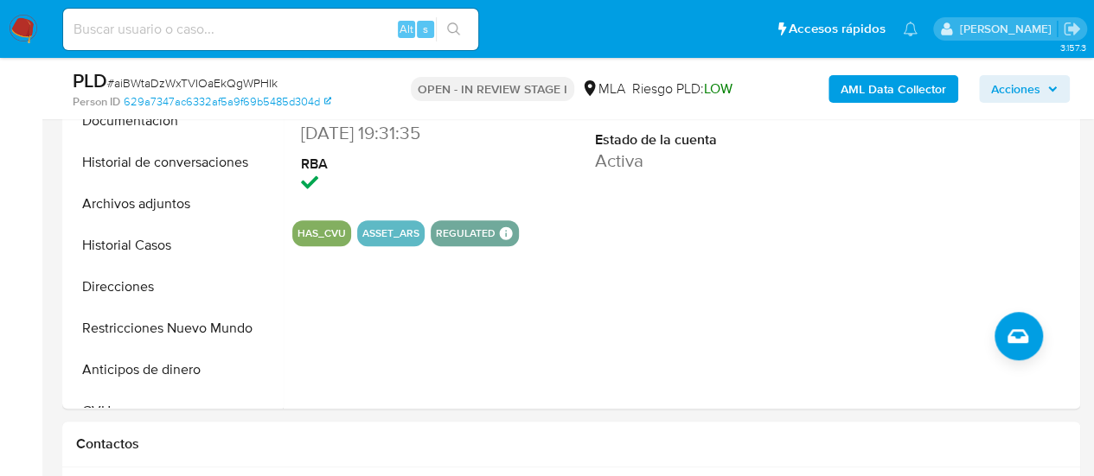
scroll to position [467, 0]
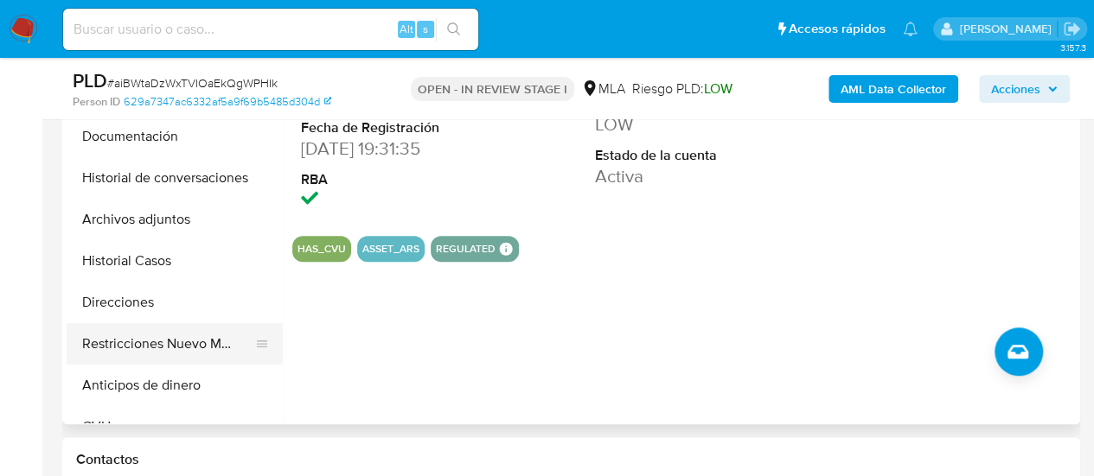
click at [173, 327] on button "Restricciones Nuevo Mundo" at bounding box center [168, 344] width 202 height 42
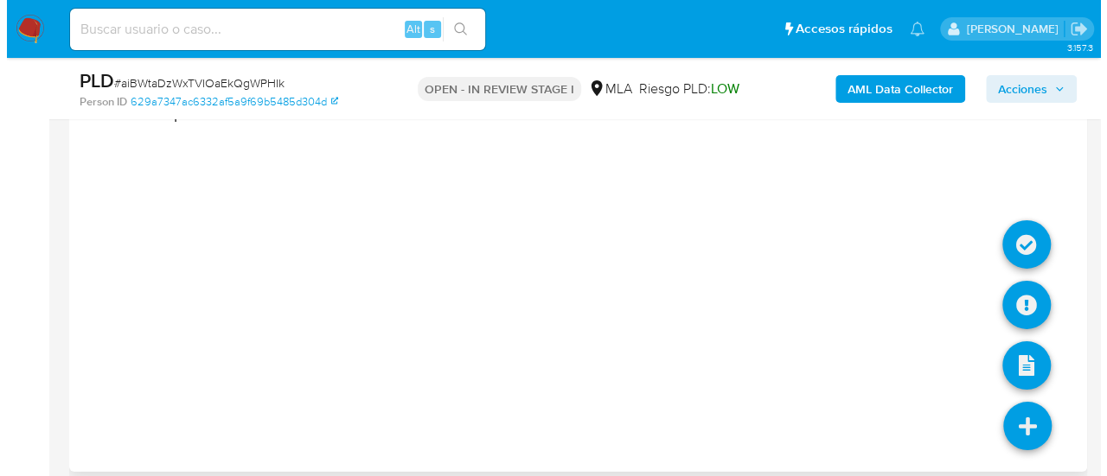
scroll to position [2974, 0]
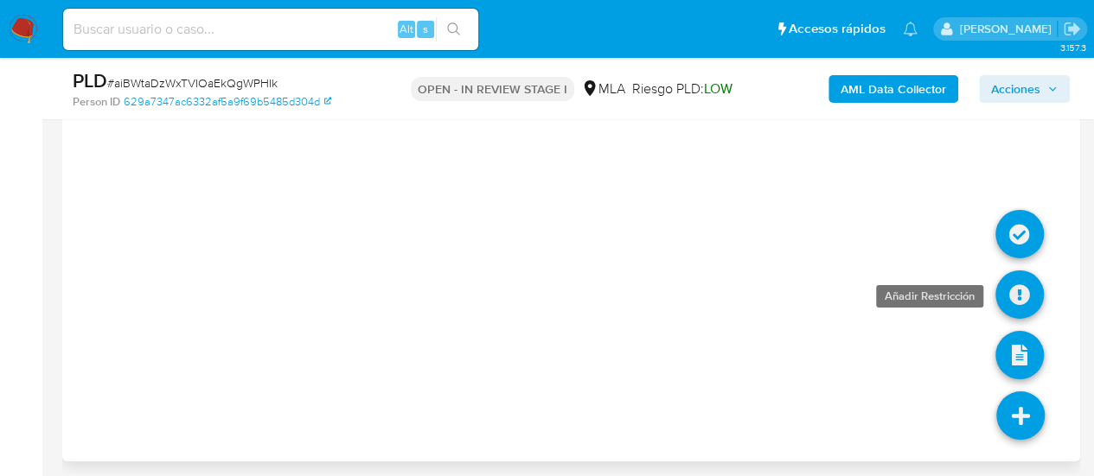
click at [1024, 283] on icon at bounding box center [1019, 295] width 48 height 48
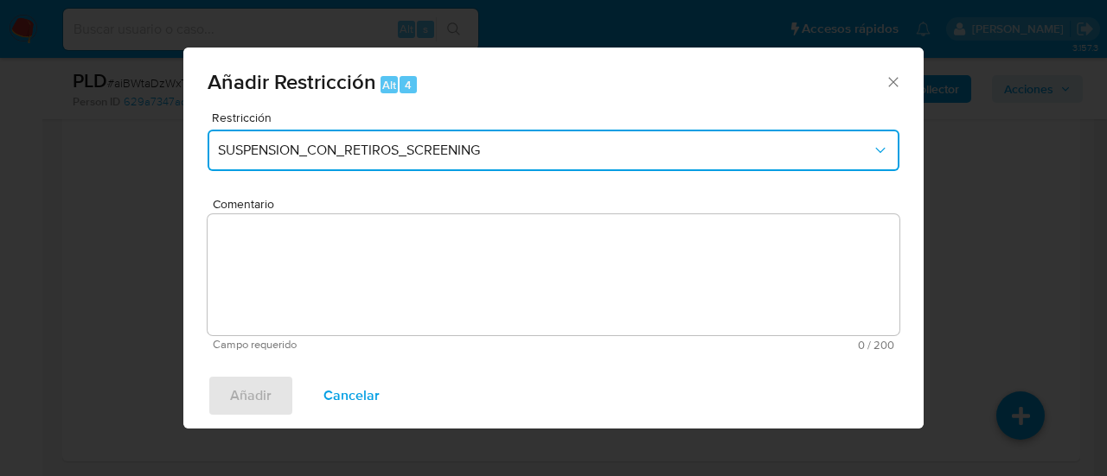
click at [241, 147] on span "SUSPENSION_CON_RETIROS_SCREENING" at bounding box center [545, 150] width 654 height 17
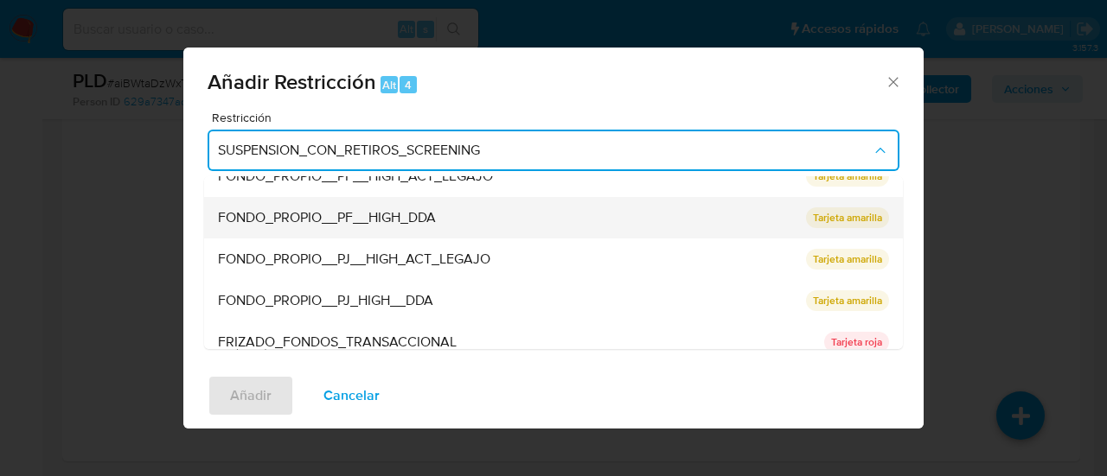
scroll to position [367, 0]
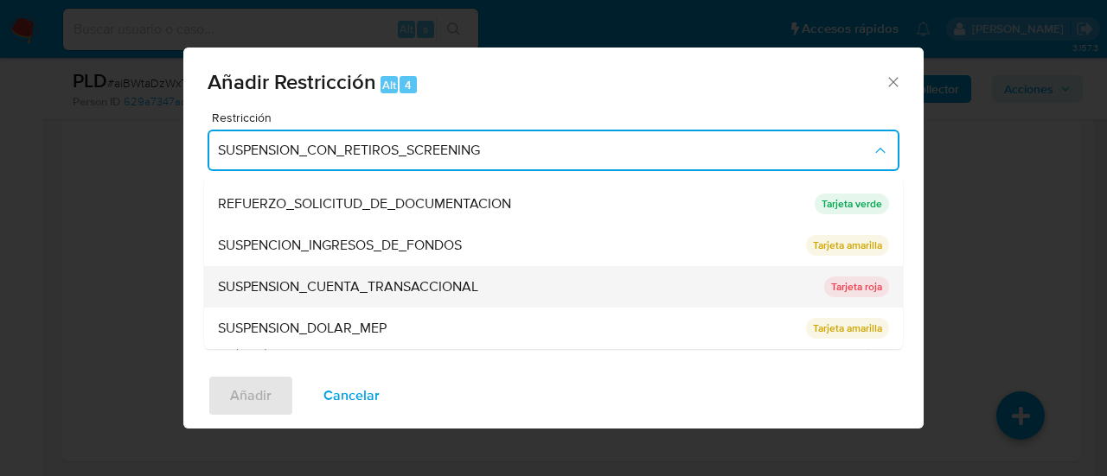
click at [313, 268] on div "SUSPENSION_CUENTA_TRANSACCIONAL" at bounding box center [516, 287] width 596 height 42
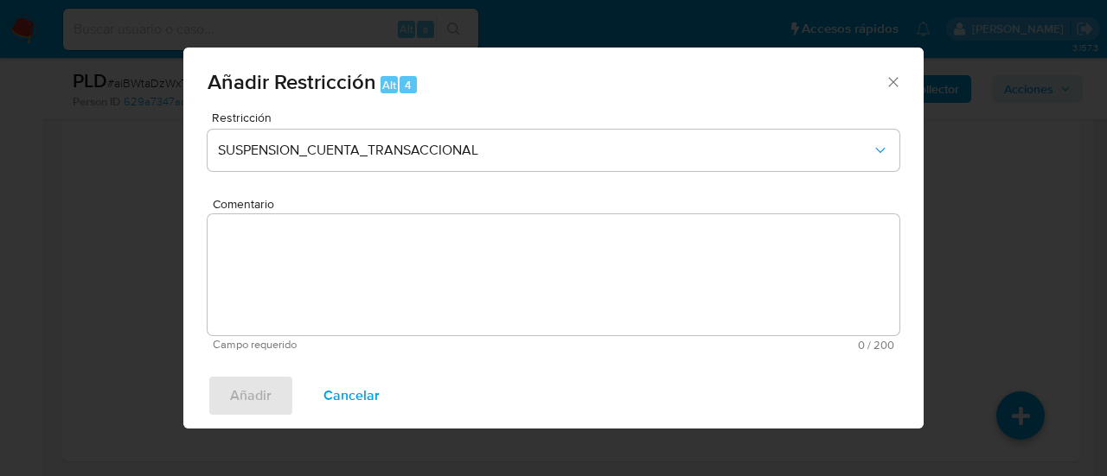
click at [313, 268] on textarea "Comentario" at bounding box center [554, 274] width 692 height 121
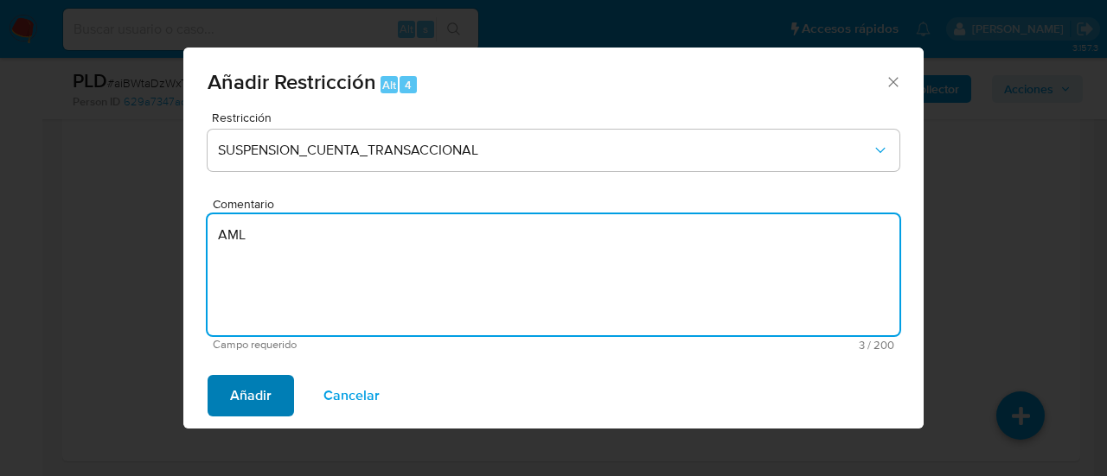
type textarea "AML"
click at [258, 380] on span "Añadir" at bounding box center [251, 396] width 42 height 38
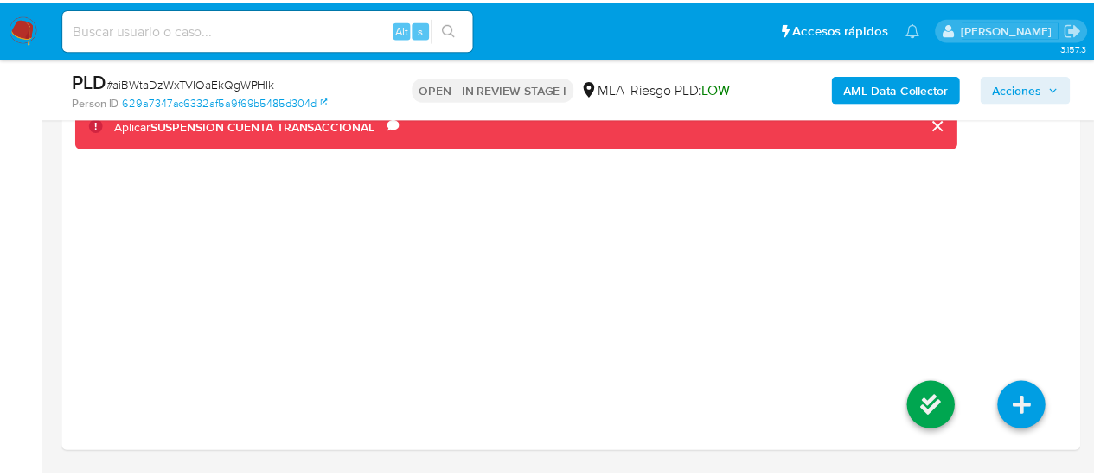
scroll to position [2959, 0]
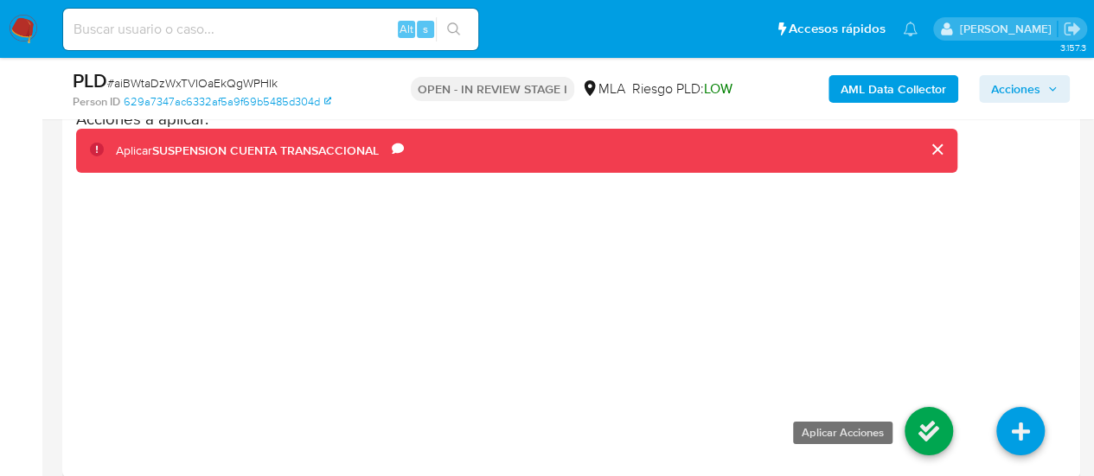
click at [915, 431] on icon at bounding box center [928, 431] width 48 height 48
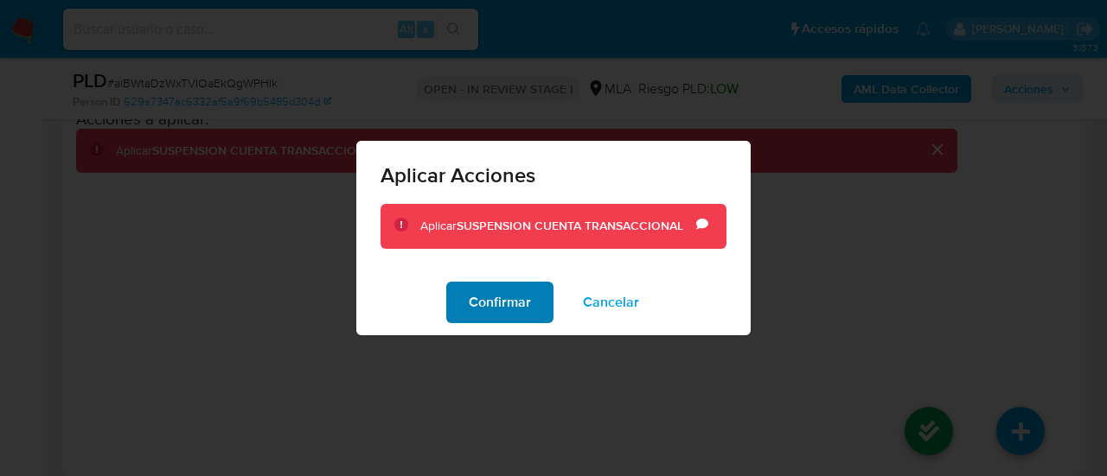
click at [506, 313] on span "Confirmar" at bounding box center [500, 303] width 62 height 38
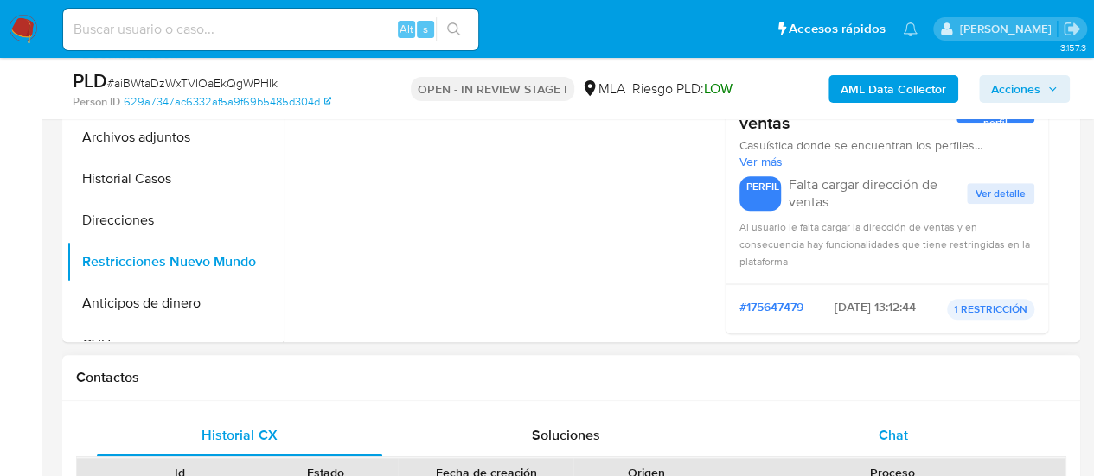
scroll to position [692, 0]
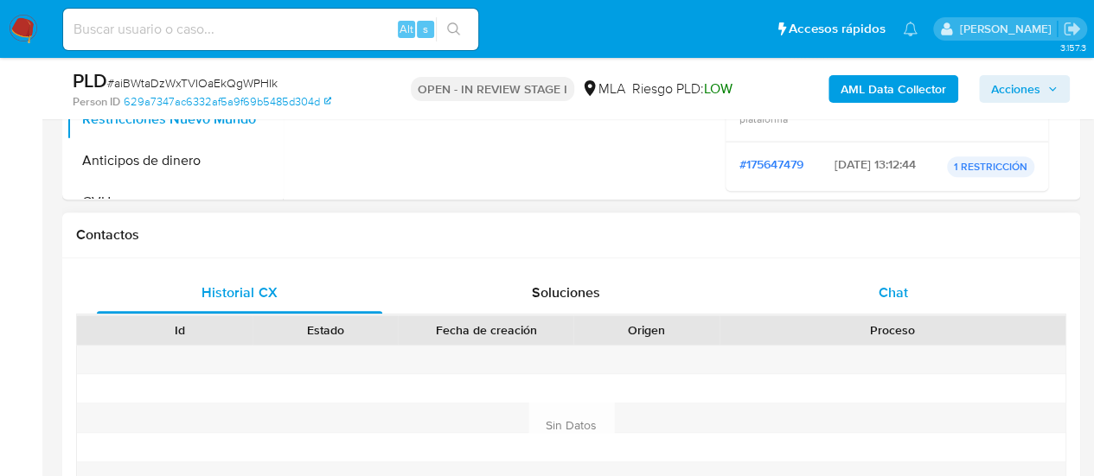
click at [833, 294] on div "Chat" at bounding box center [892, 293] width 285 height 42
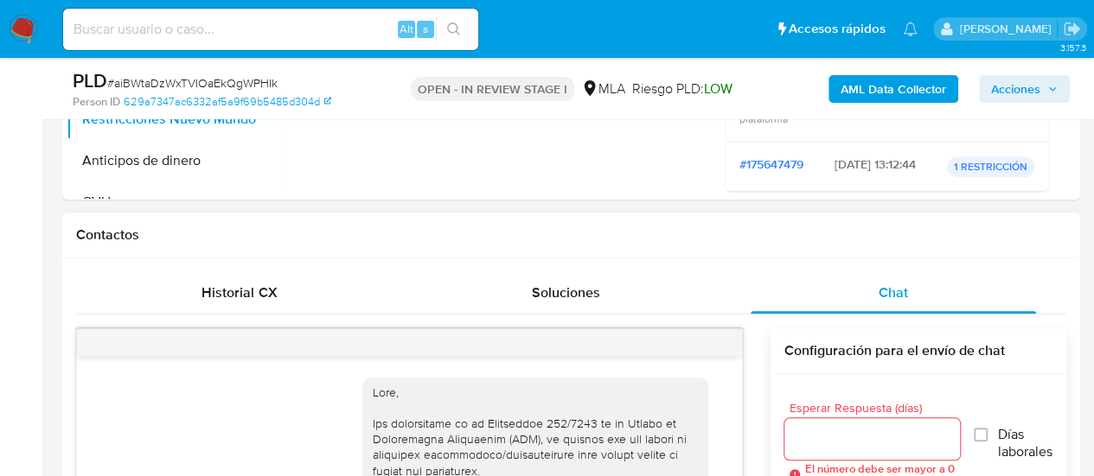
scroll to position [2114, 0]
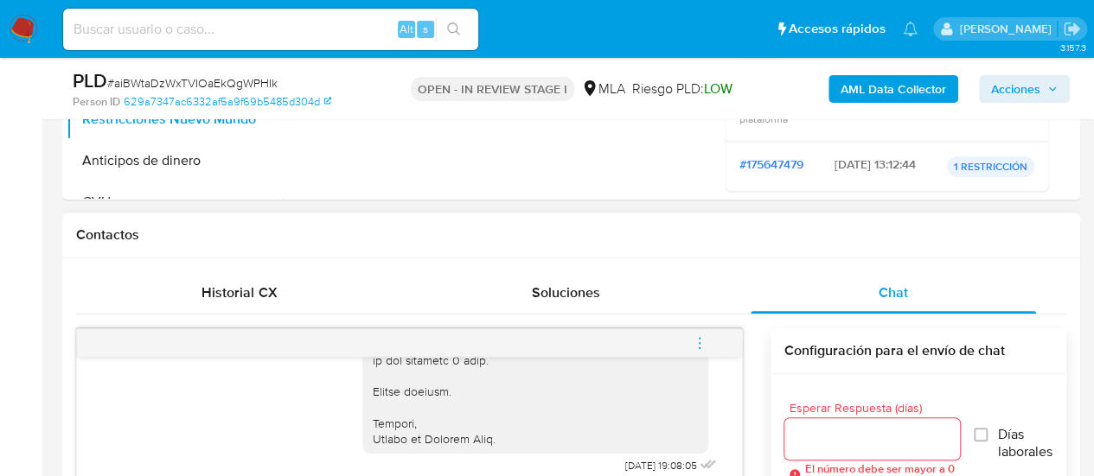
click at [714, 339] on button "menu-action" at bounding box center [699, 343] width 57 height 42
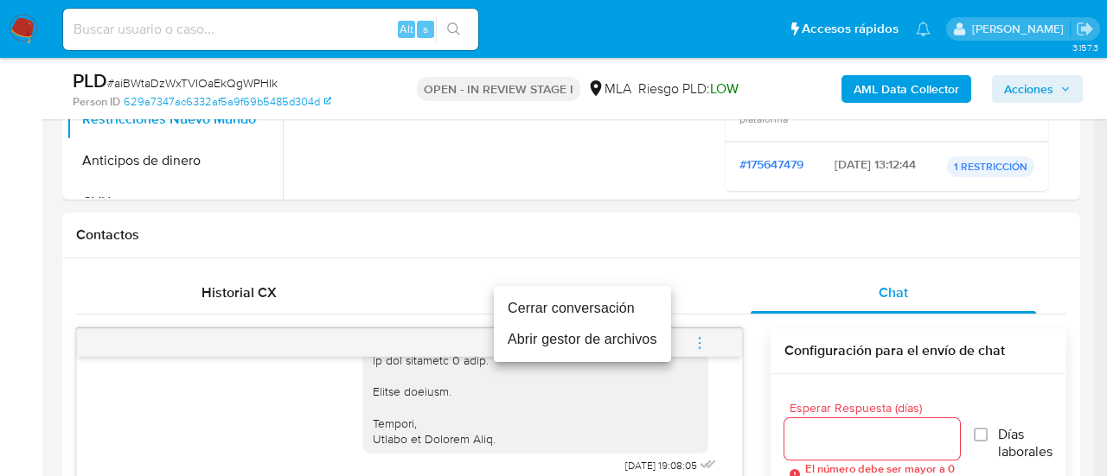
click at [536, 306] on li "Cerrar conversación" at bounding box center [582, 308] width 177 height 31
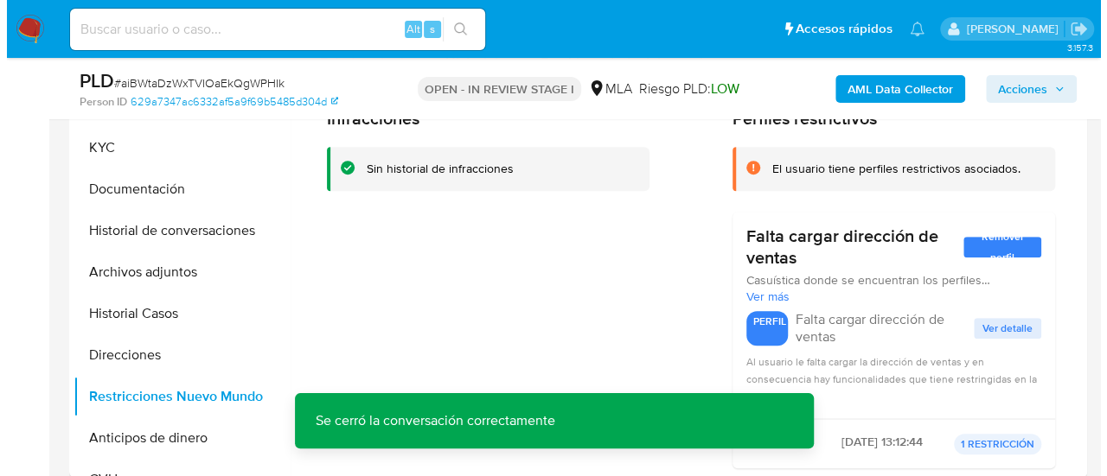
scroll to position [346, 0]
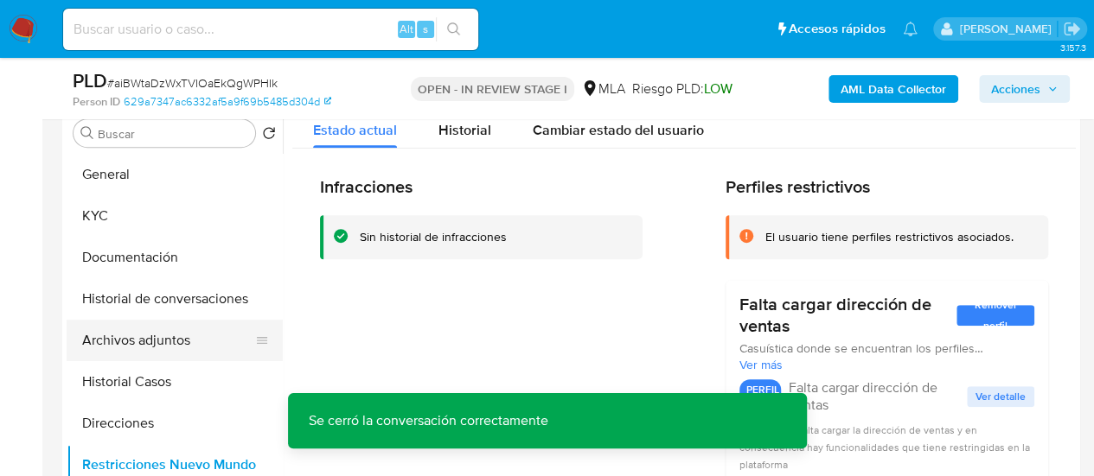
click at [145, 331] on button "Archivos adjuntos" at bounding box center [168, 341] width 202 height 42
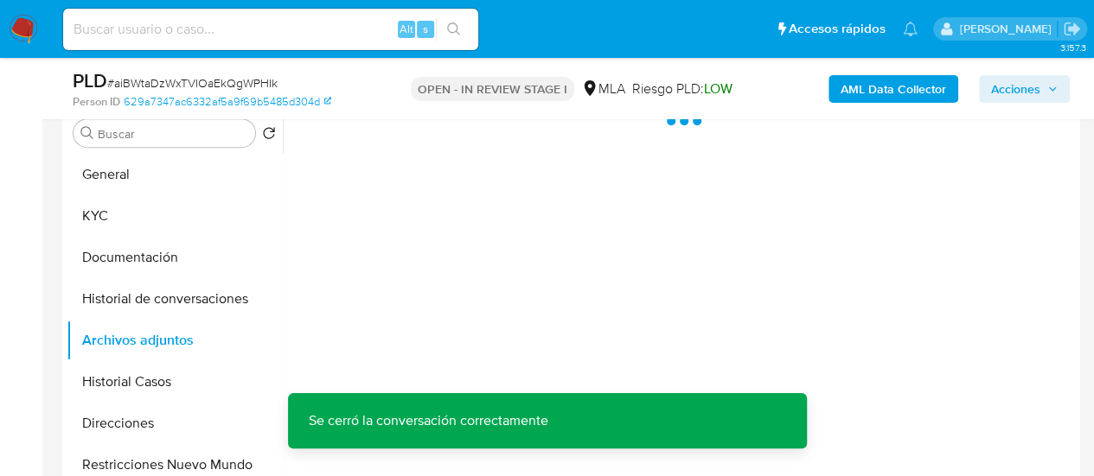
click at [854, 94] on b "AML Data Collector" at bounding box center [892, 89] width 105 height 28
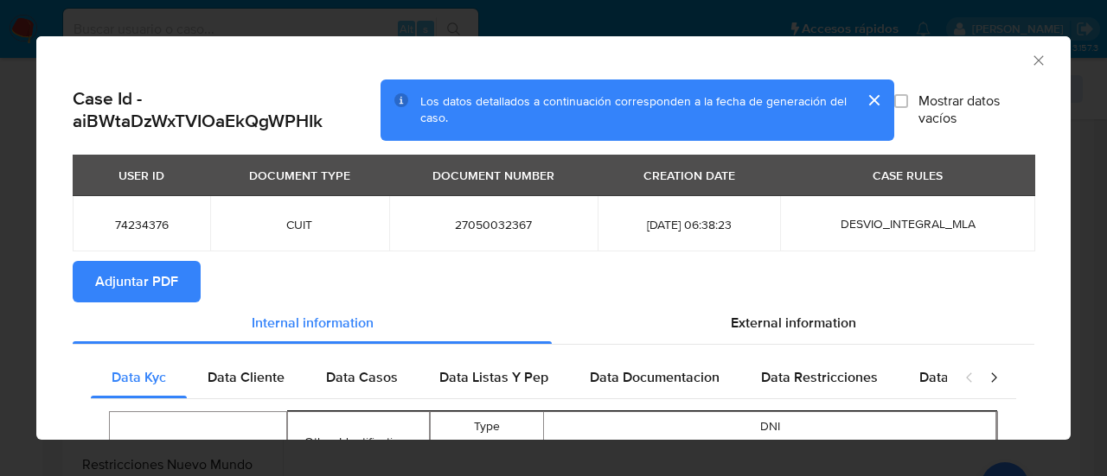
click at [112, 293] on span "Adjuntar PDF" at bounding box center [136, 282] width 83 height 38
click at [1033, 60] on icon "Cerrar ventana" at bounding box center [1038, 60] width 10 height 10
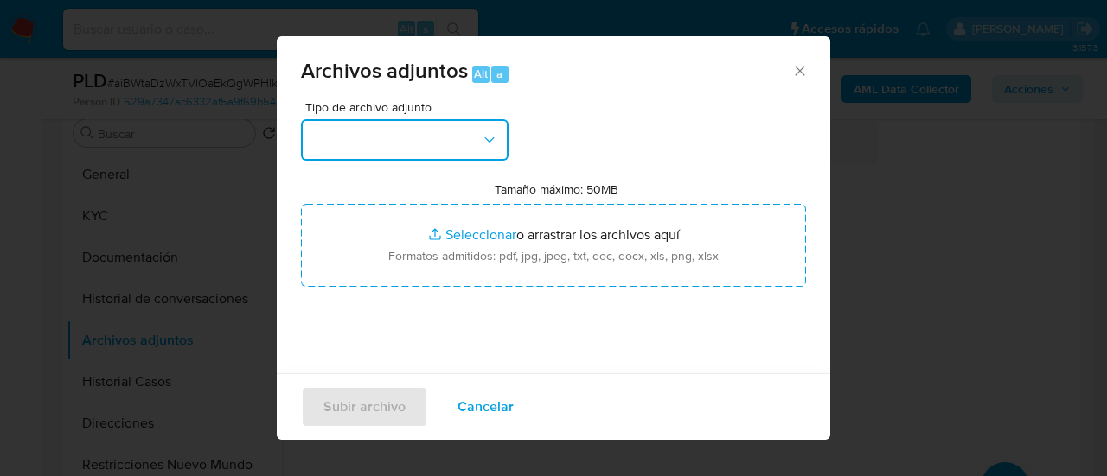
click at [363, 145] on button "button" at bounding box center [405, 140] width 208 height 42
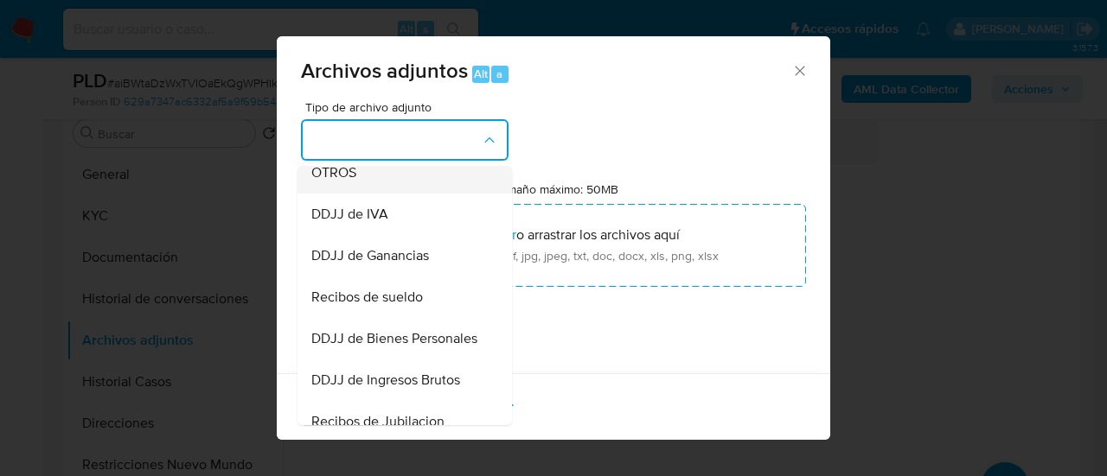
click at [350, 176] on div "OTROS" at bounding box center [399, 173] width 176 height 42
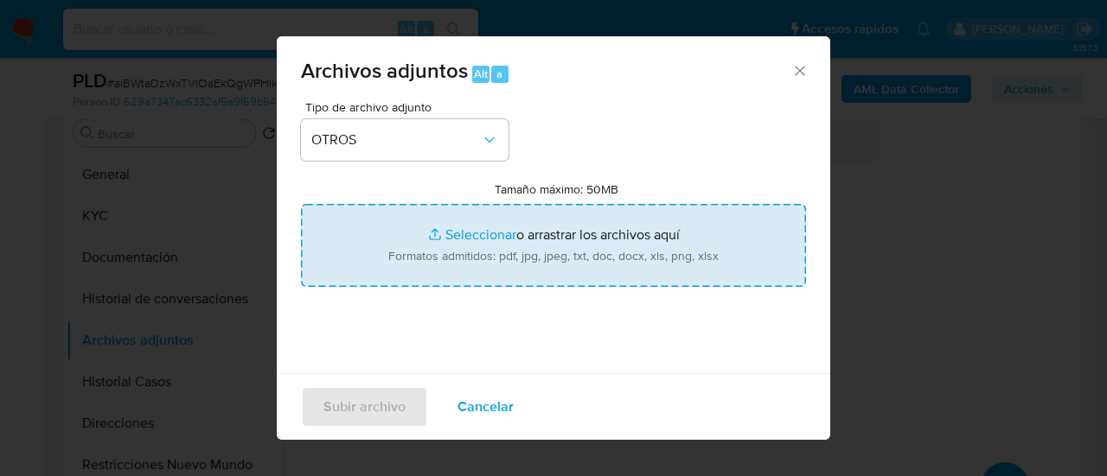
click at [534, 249] on input "Tamaño máximo: 50MB Seleccionar archivos" at bounding box center [553, 245] width 505 height 83
click at [520, 249] on input "Tamaño máximo: 50MB Seleccionar archivos" at bounding box center [553, 245] width 505 height 83
type input "C:\fakepath\Caselog aiBWtaDzWxTVIOaEkQgWPHIk_2025_07_17_21_08_31.docx"
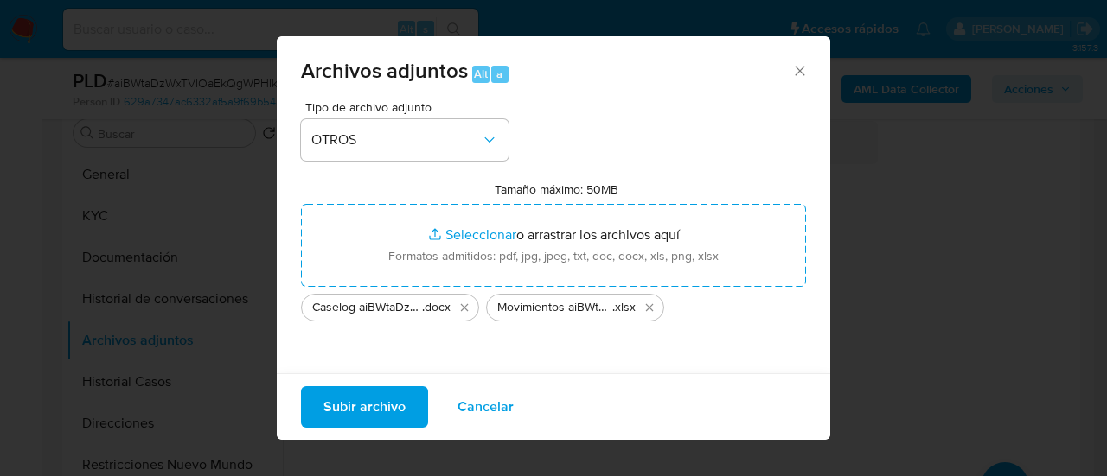
drag, startPoint x: 520, startPoint y: 249, endPoint x: 349, endPoint y: 415, distance: 238.5
click at [349, 415] on span "Subir archivo" at bounding box center [364, 407] width 82 height 38
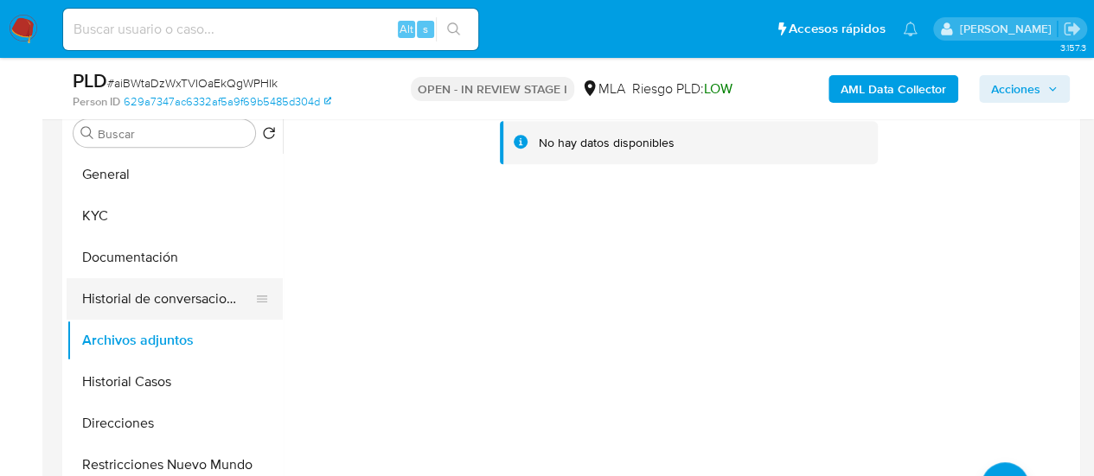
click at [125, 288] on button "Historial de conversaciones" at bounding box center [168, 299] width 202 height 42
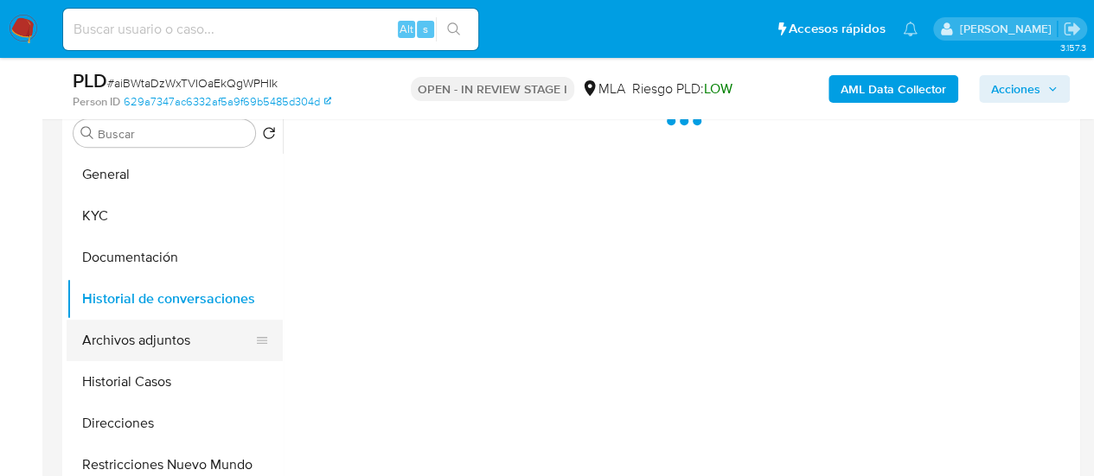
click at [128, 340] on button "Archivos adjuntos" at bounding box center [168, 341] width 202 height 42
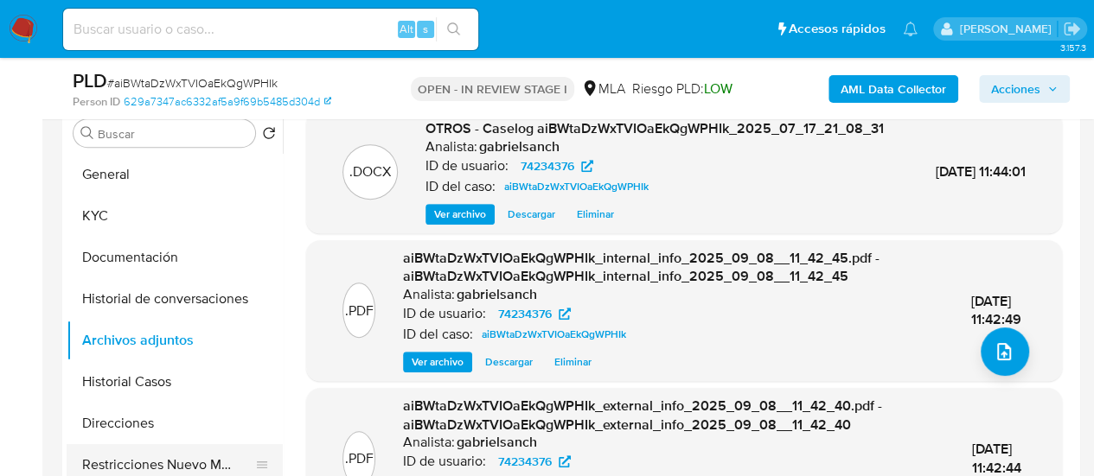
click at [217, 452] on button "Restricciones Nuevo Mundo" at bounding box center [168, 465] width 202 height 42
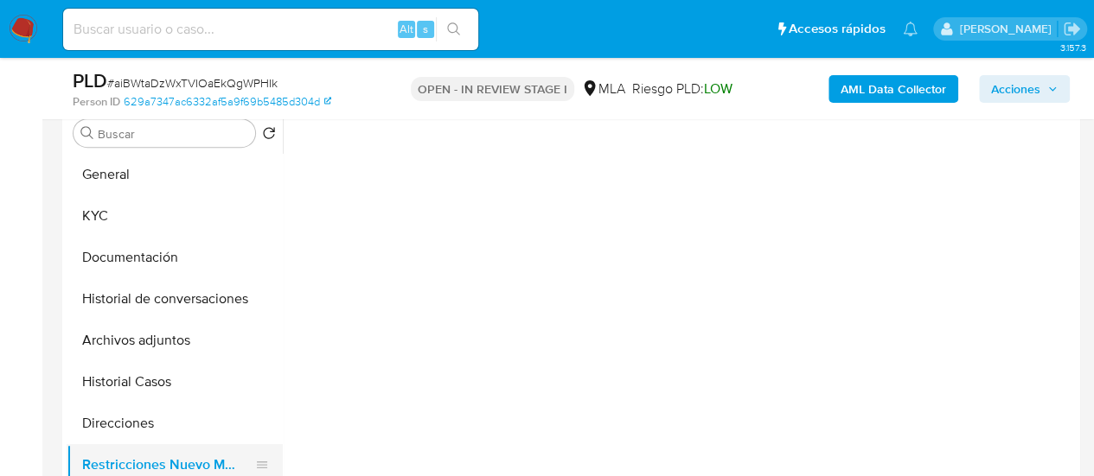
scroll to position [0, 0]
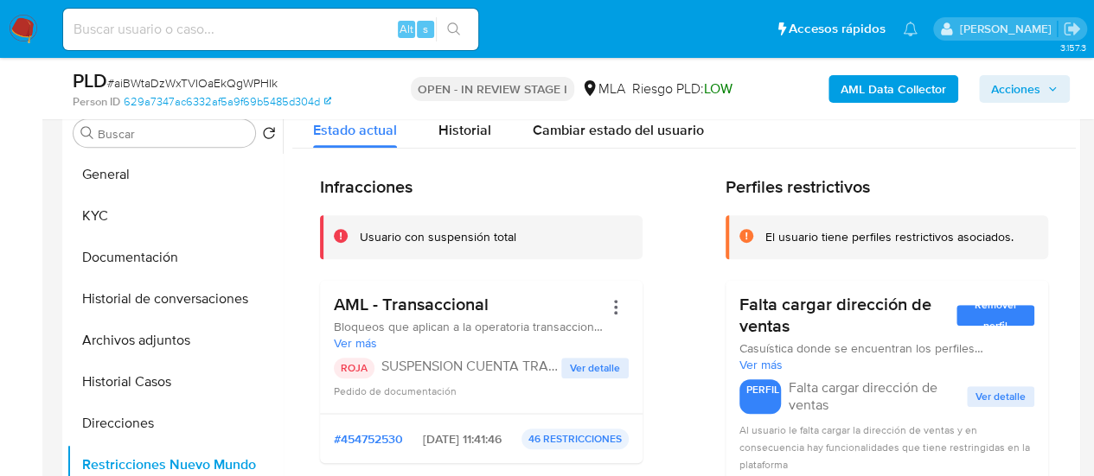
click at [1035, 93] on span "Acciones" at bounding box center [1015, 89] width 49 height 28
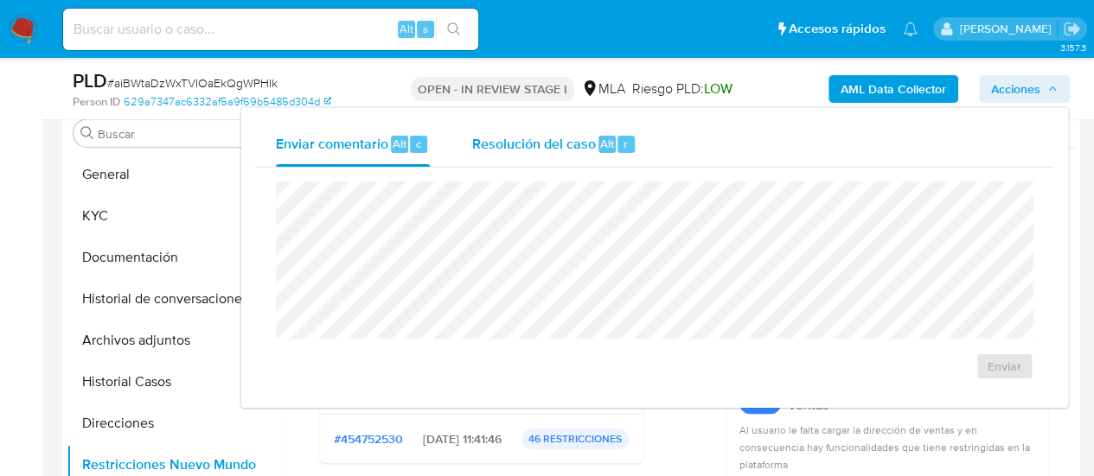
click at [633, 131] on div "Resolución del caso Alt r" at bounding box center [553, 144] width 165 height 45
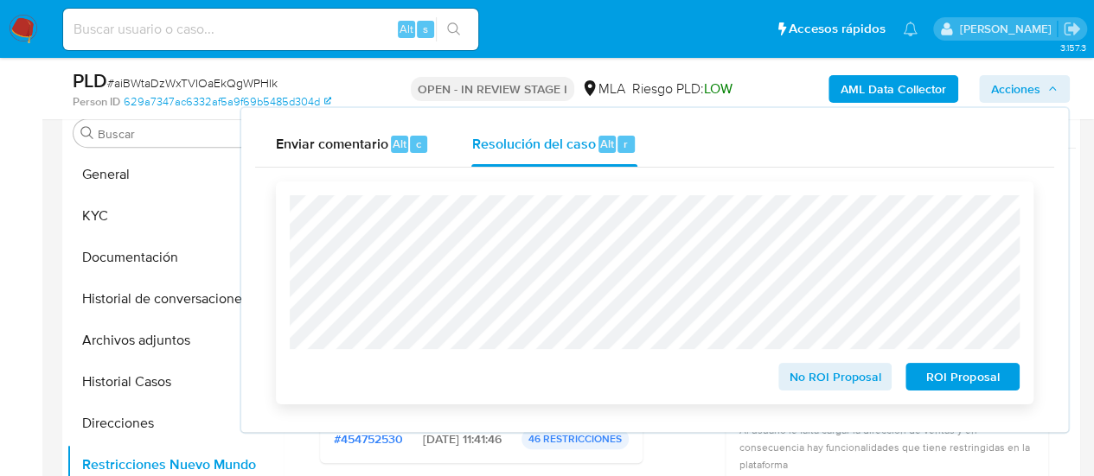
click at [964, 378] on span "ROI Proposal" at bounding box center [962, 377] width 90 height 24
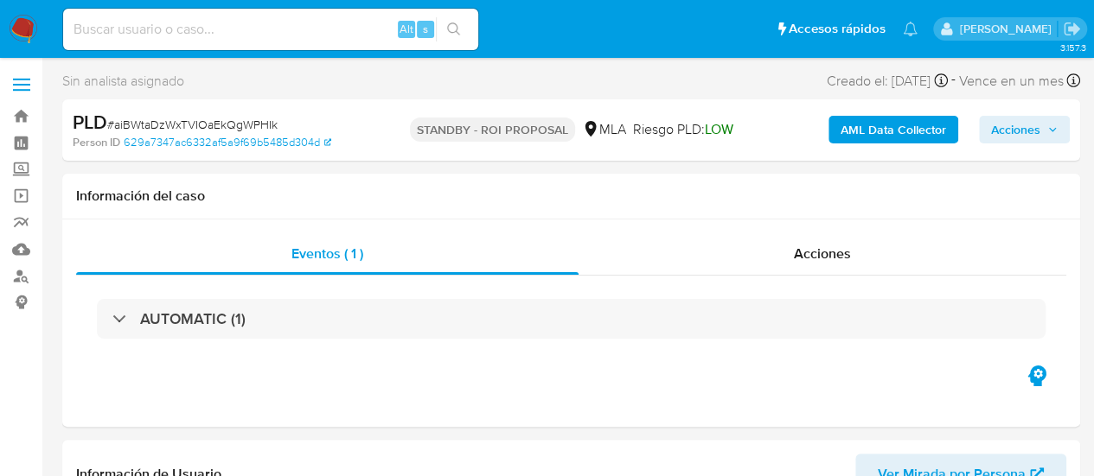
click at [199, 32] on input at bounding box center [270, 29] width 415 height 22
paste input "tAnYAXQNJ1oeNr7bBIx582Vs"
type input "tAnYAXQNJ1oeNr7bBIx582Vs"
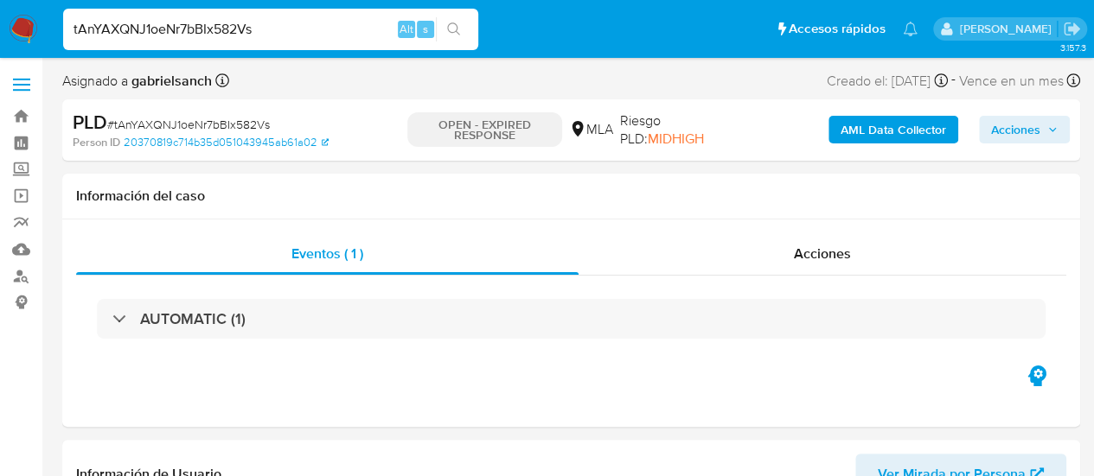
select select "10"
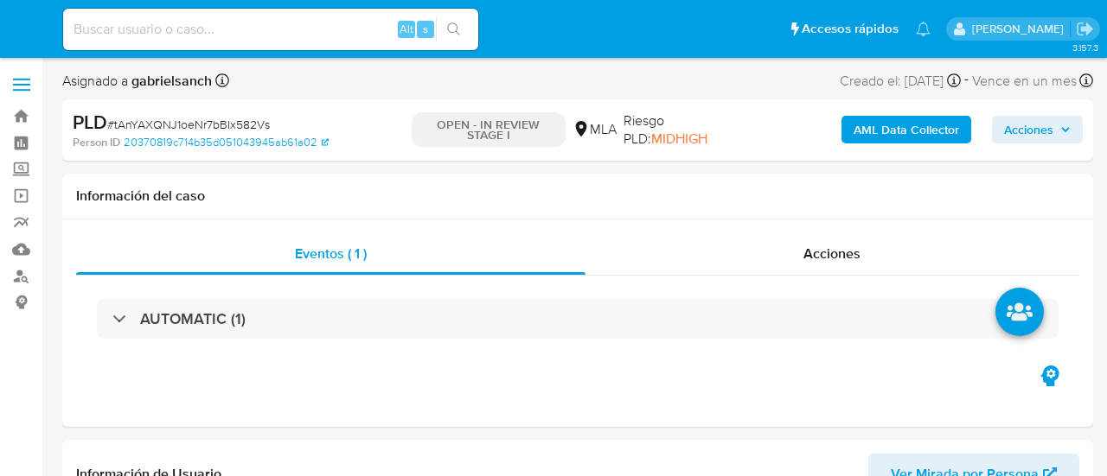
select select "10"
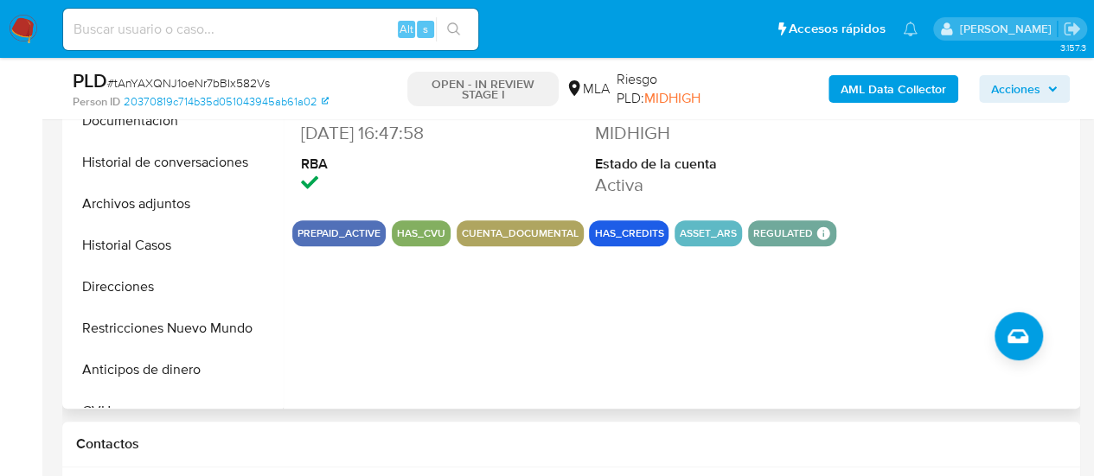
scroll to position [692, 0]
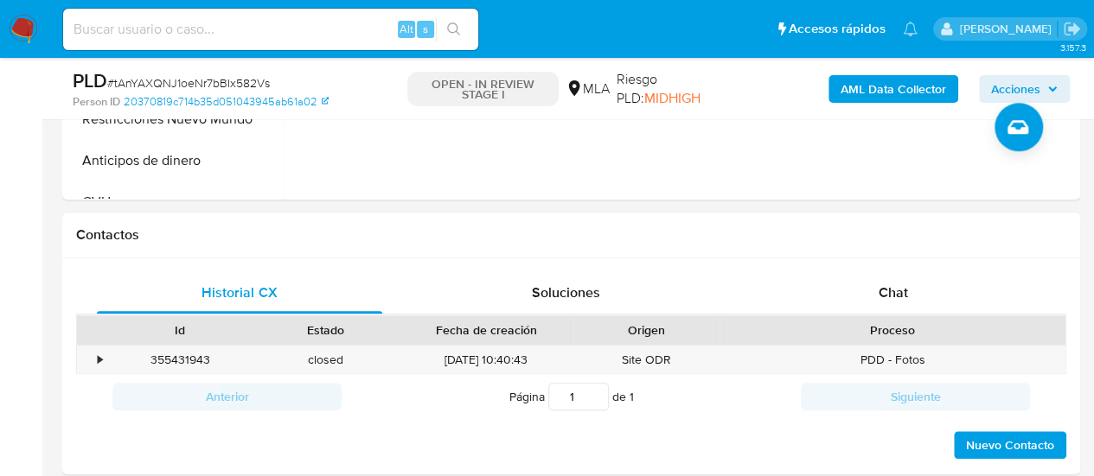
click at [884, 284] on span "Chat" at bounding box center [892, 293] width 29 height 20
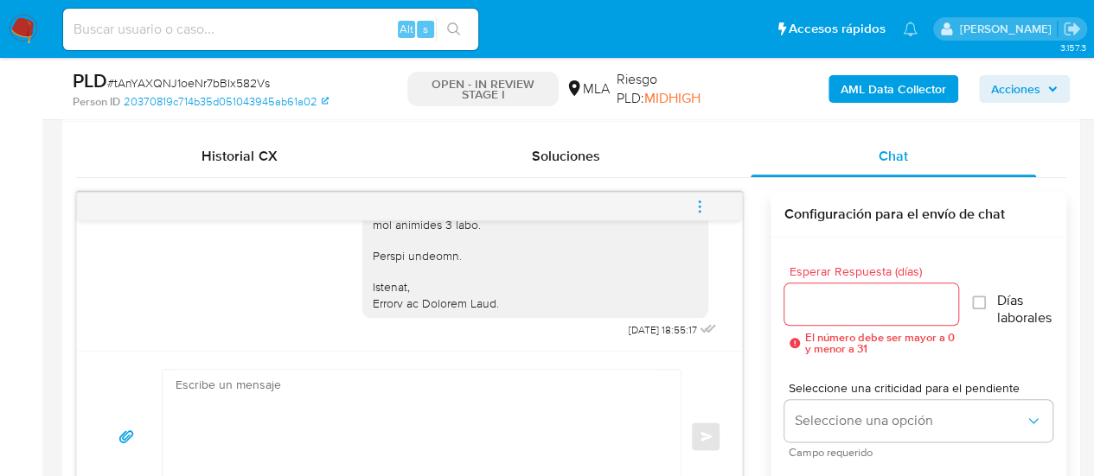
scroll to position [778, 0]
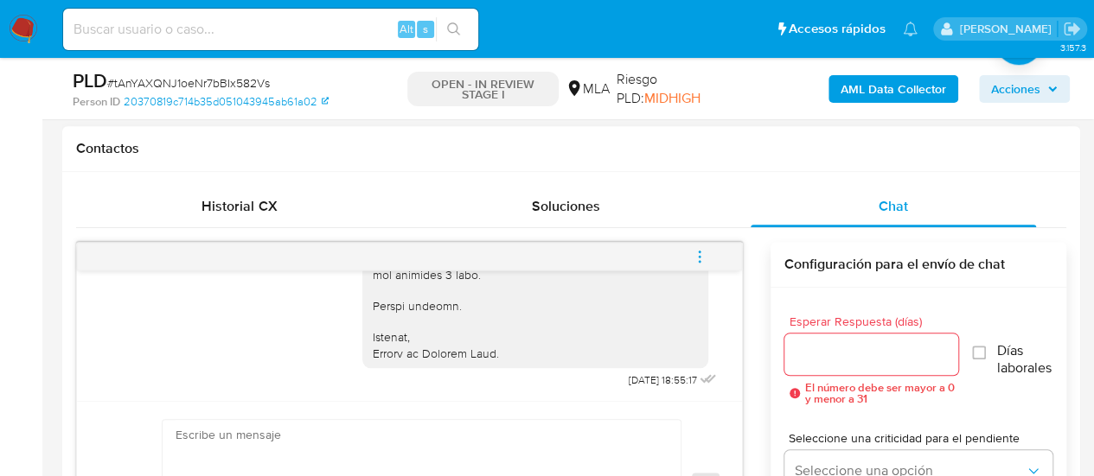
click at [712, 253] on button "menu-action" at bounding box center [699, 257] width 57 height 42
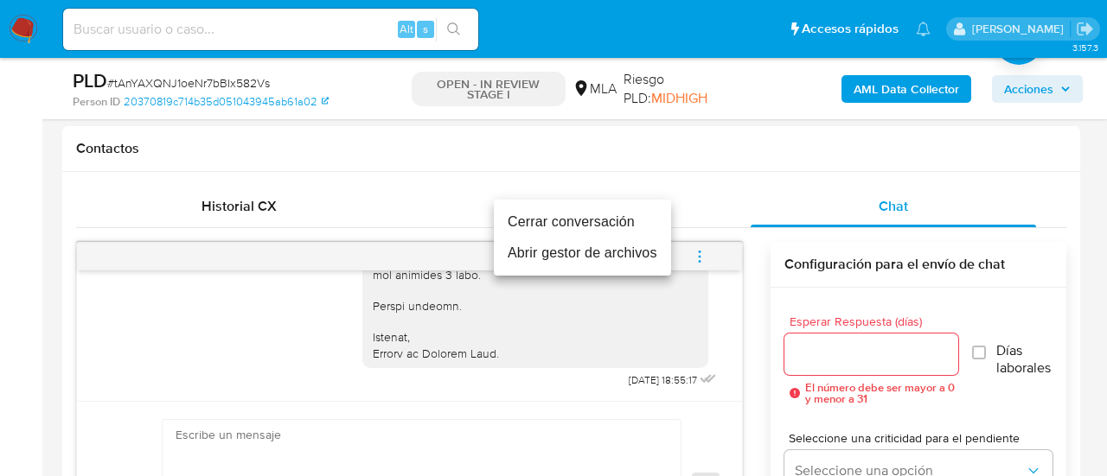
click at [533, 225] on li "Cerrar conversación" at bounding box center [582, 222] width 177 height 31
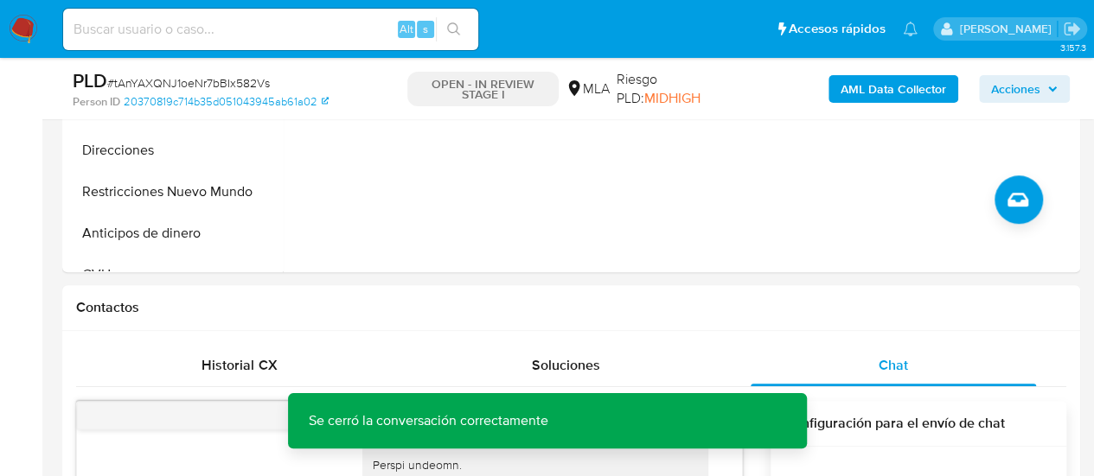
scroll to position [432, 0]
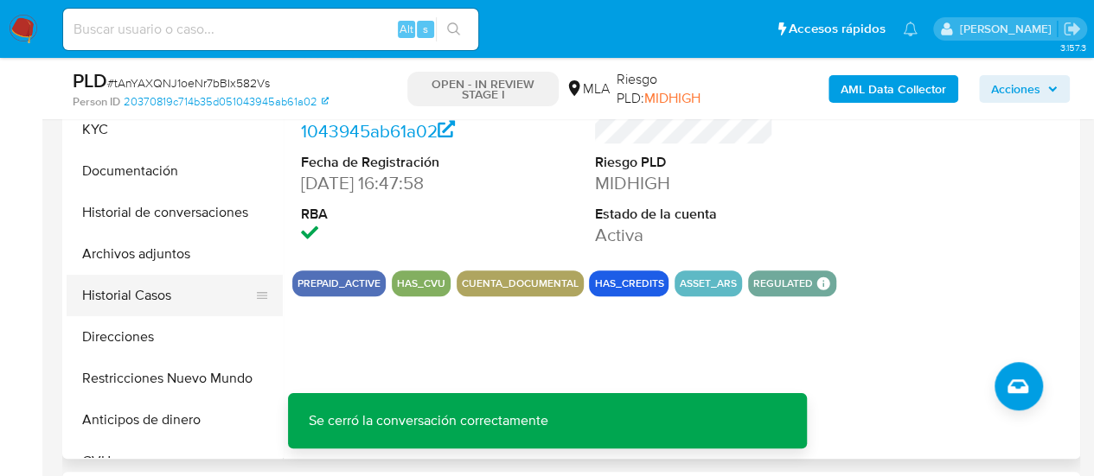
click at [135, 302] on button "Historial Casos" at bounding box center [168, 296] width 202 height 42
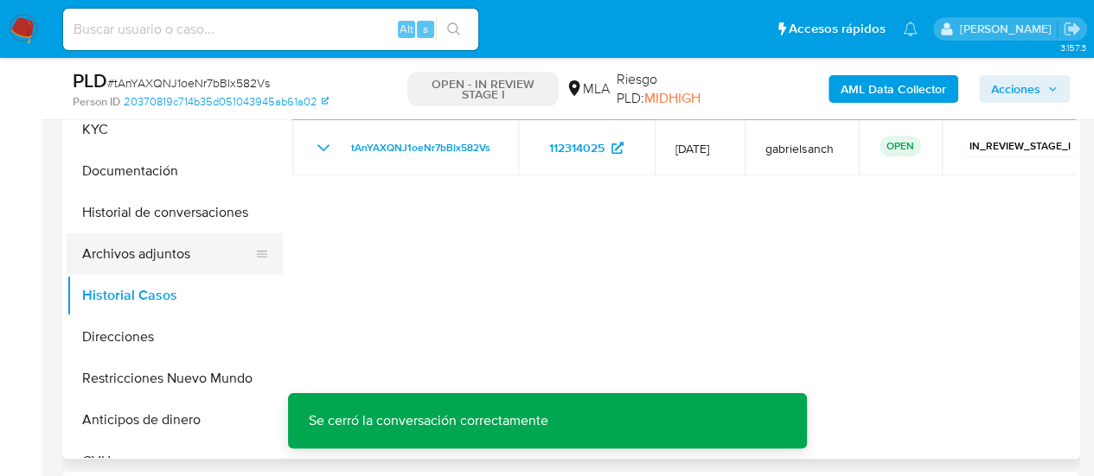
click at [99, 270] on button "Archivos adjuntos" at bounding box center [168, 254] width 202 height 42
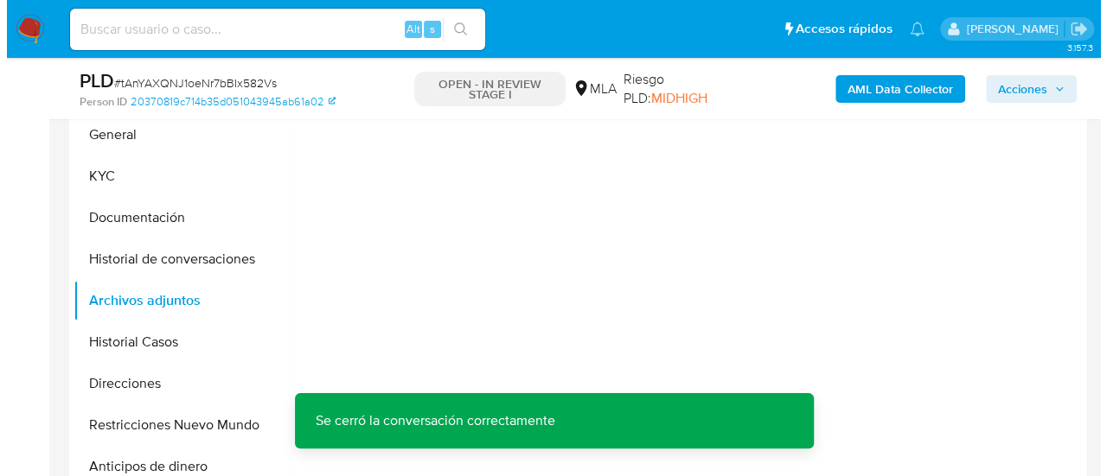
scroll to position [346, 0]
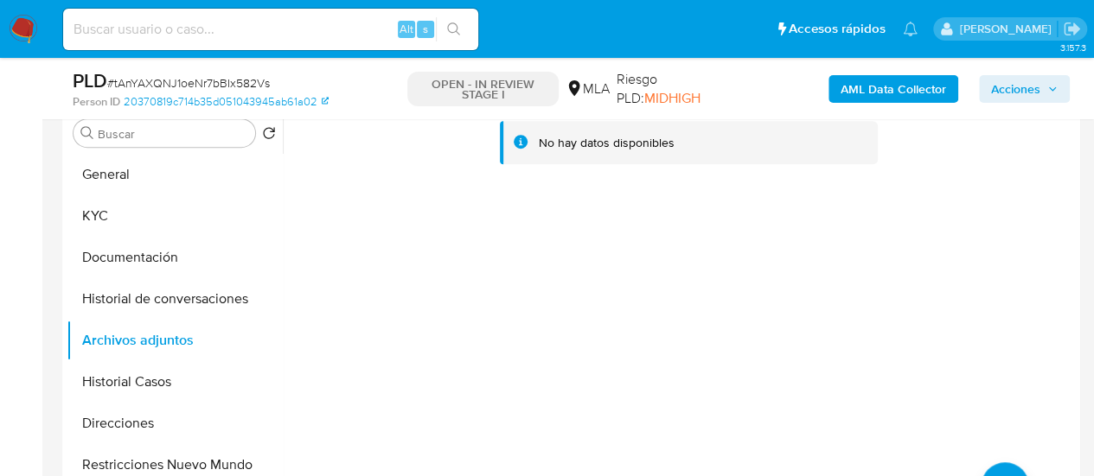
click at [864, 88] on b "AML Data Collector" at bounding box center [892, 89] width 105 height 28
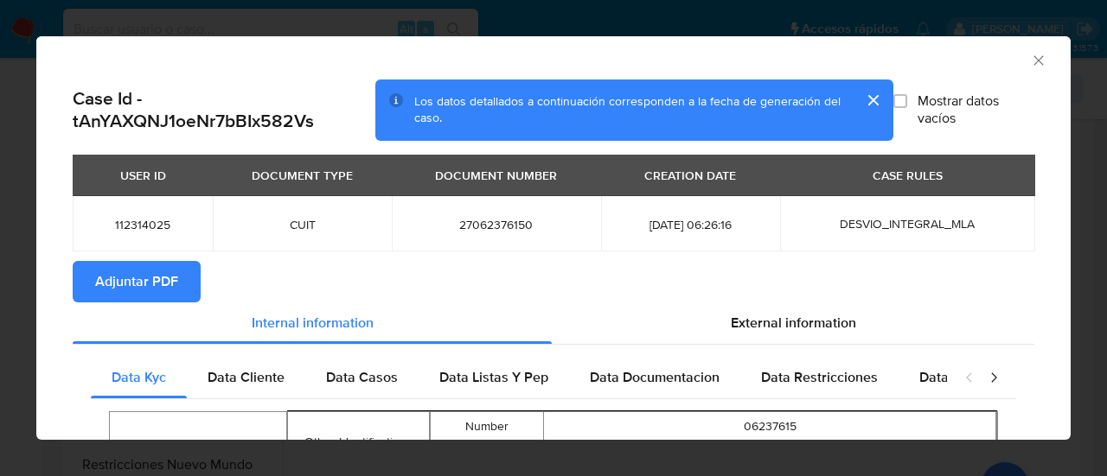
click at [163, 288] on span "Adjuntar PDF" at bounding box center [136, 282] width 83 height 38
click at [1033, 60] on icon "Cerrar ventana" at bounding box center [1038, 60] width 10 height 10
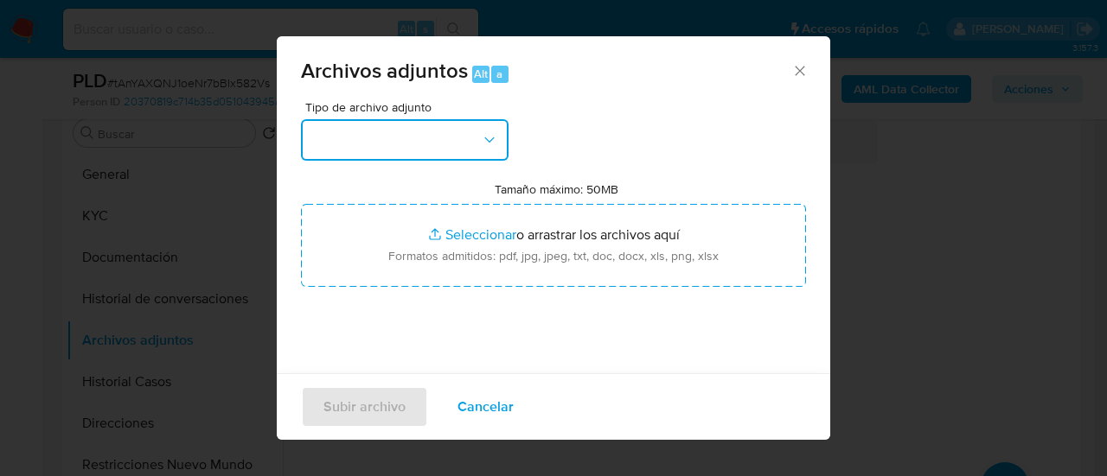
click at [368, 160] on button "button" at bounding box center [405, 140] width 208 height 42
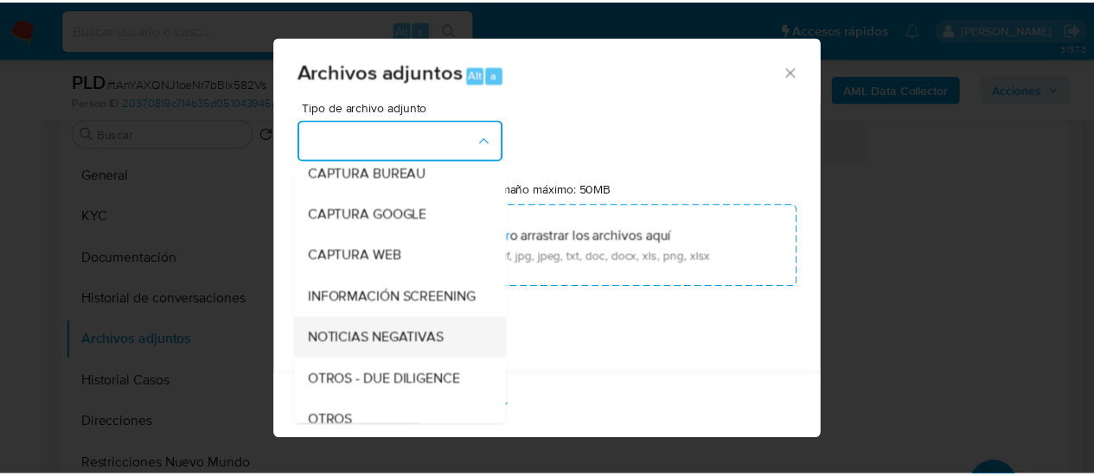
scroll to position [173, 0]
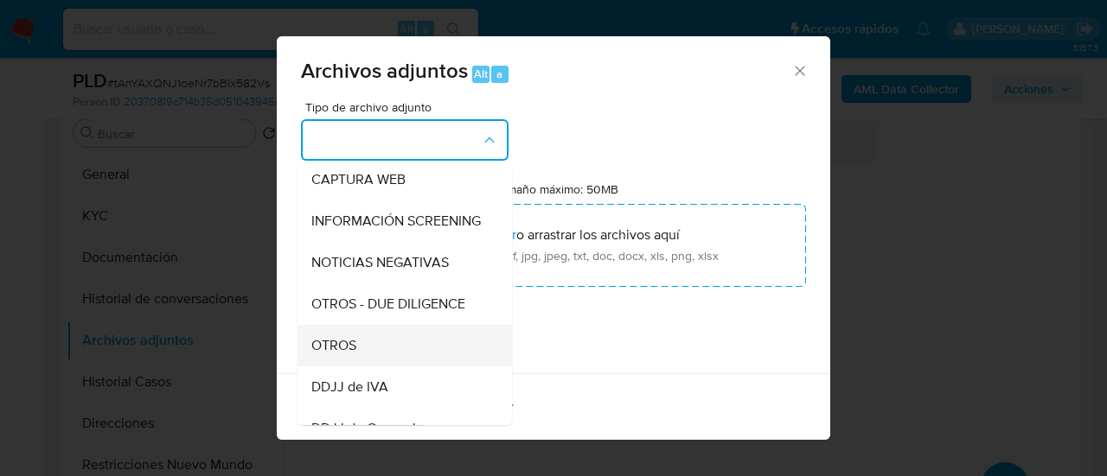
click at [343, 348] on div "OTROS" at bounding box center [399, 346] width 176 height 42
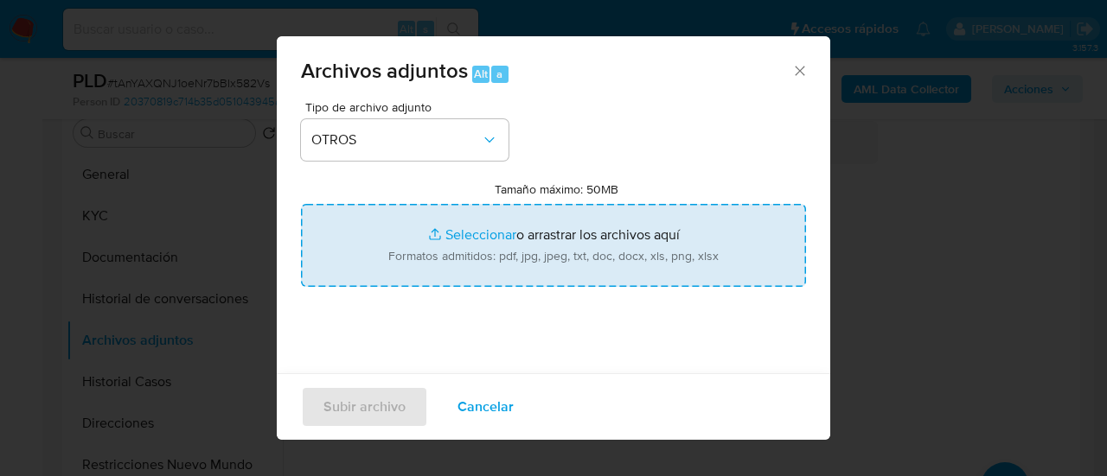
click at [529, 237] on input "Tamaño máximo: 50MB Seleccionar archivos" at bounding box center [553, 245] width 505 height 83
type input "C:\fakepath\Caselog tAnYAXQNJ1oeNr7bBIx582Vs_2025_07_17_22_43_50.docx"
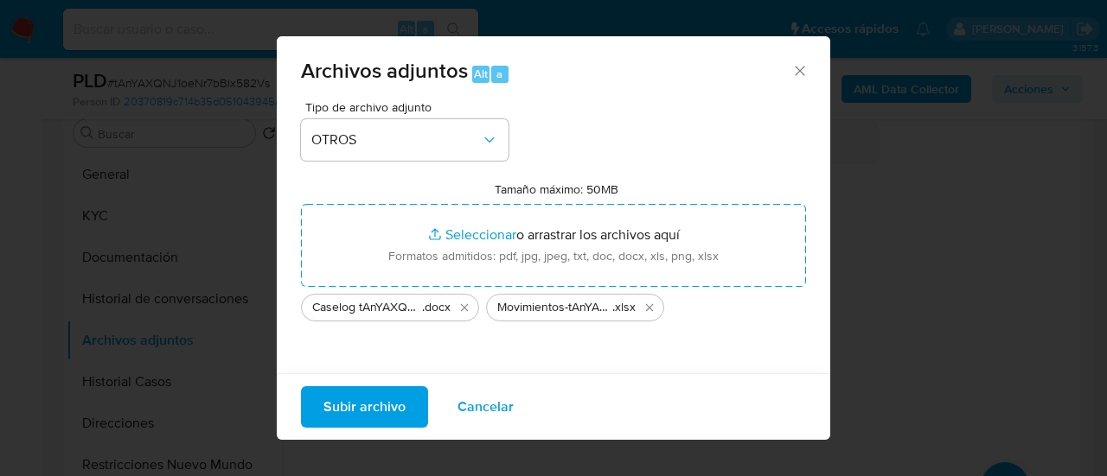
drag, startPoint x: 529, startPoint y: 237, endPoint x: 352, endPoint y: 407, distance: 245.8
click at [352, 407] on span "Subir archivo" at bounding box center [364, 407] width 82 height 38
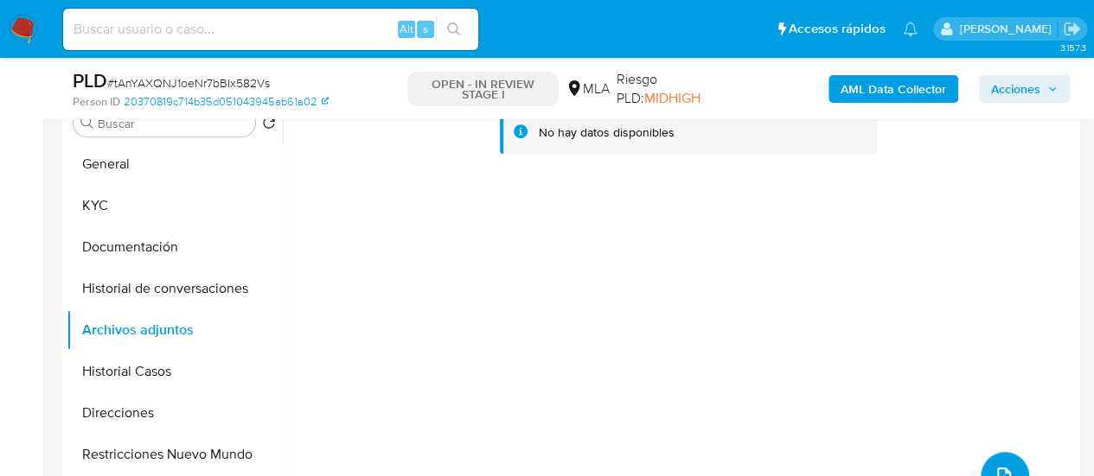
scroll to position [432, 0]
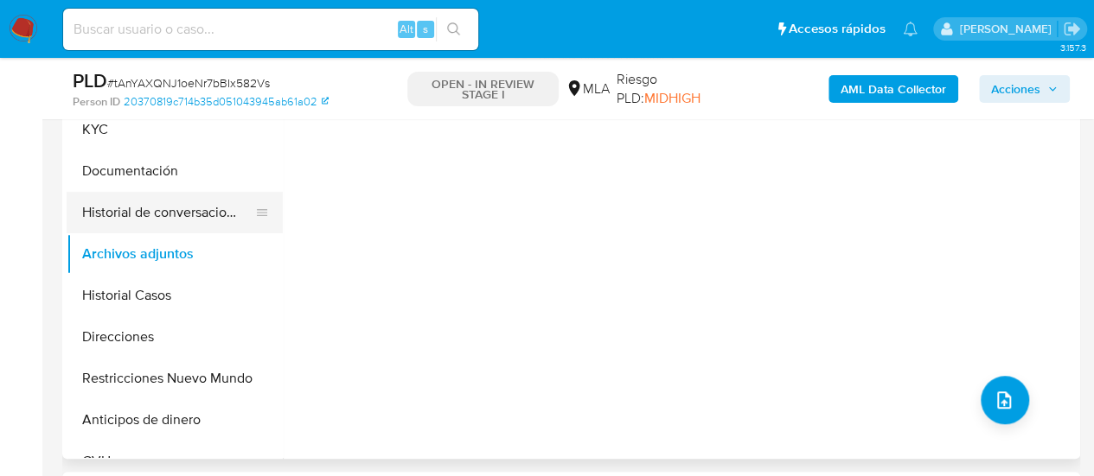
click at [163, 207] on button "Historial de conversaciones" at bounding box center [168, 213] width 202 height 42
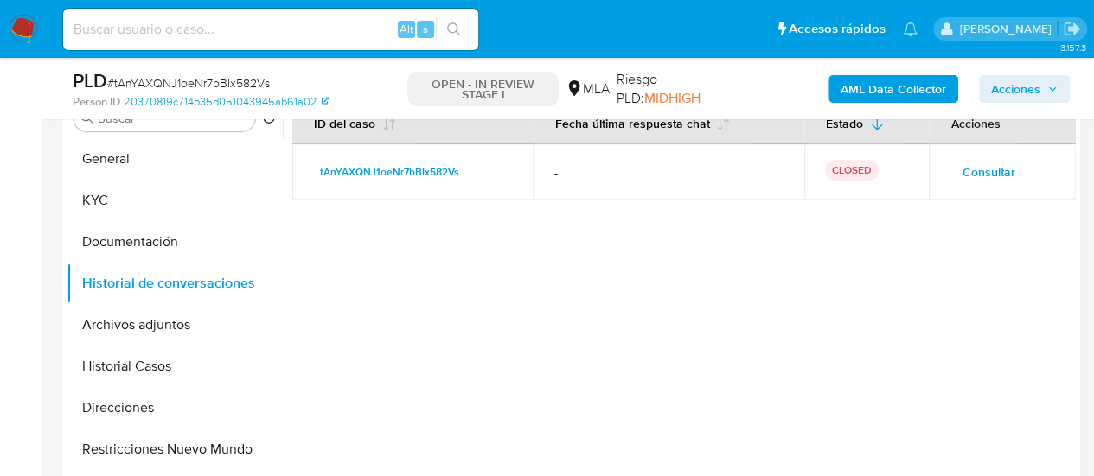
scroll to position [346, 0]
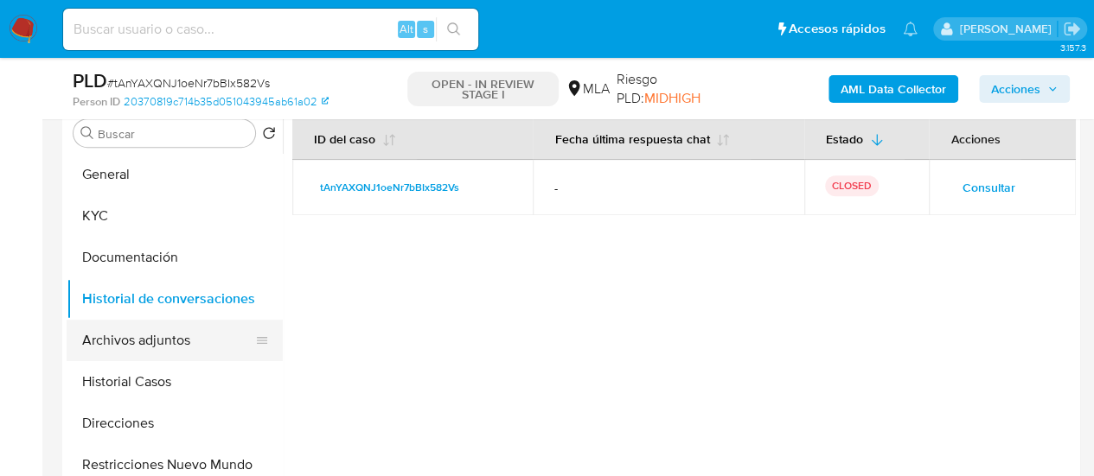
click at [141, 343] on button "Archivos adjuntos" at bounding box center [168, 341] width 202 height 42
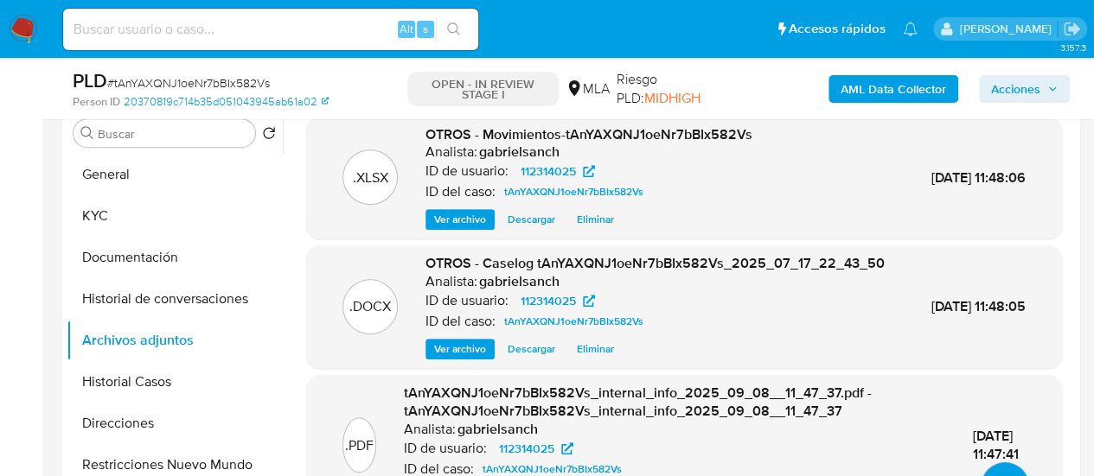
click at [1011, 84] on span "Acciones" at bounding box center [1015, 89] width 49 height 28
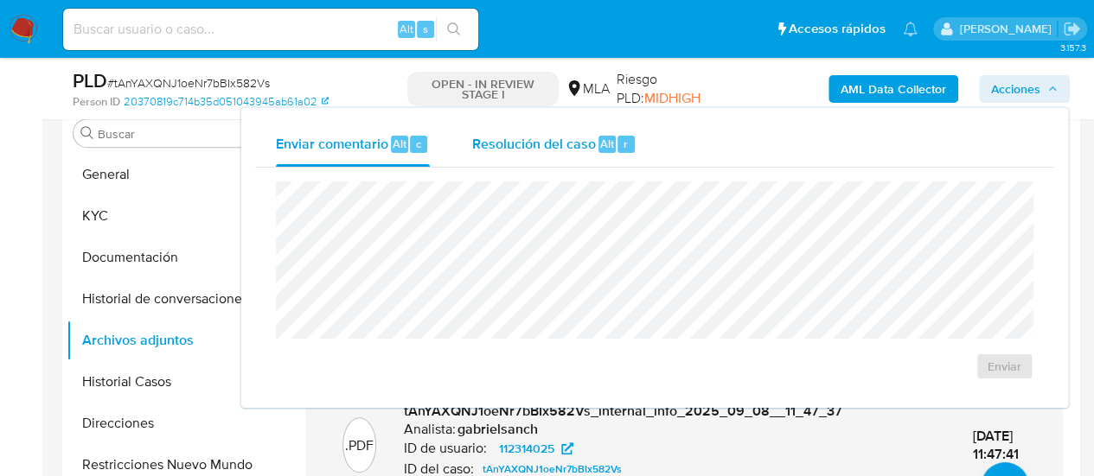
click at [597, 131] on div "Resolución del caso Alt r" at bounding box center [553, 144] width 165 height 45
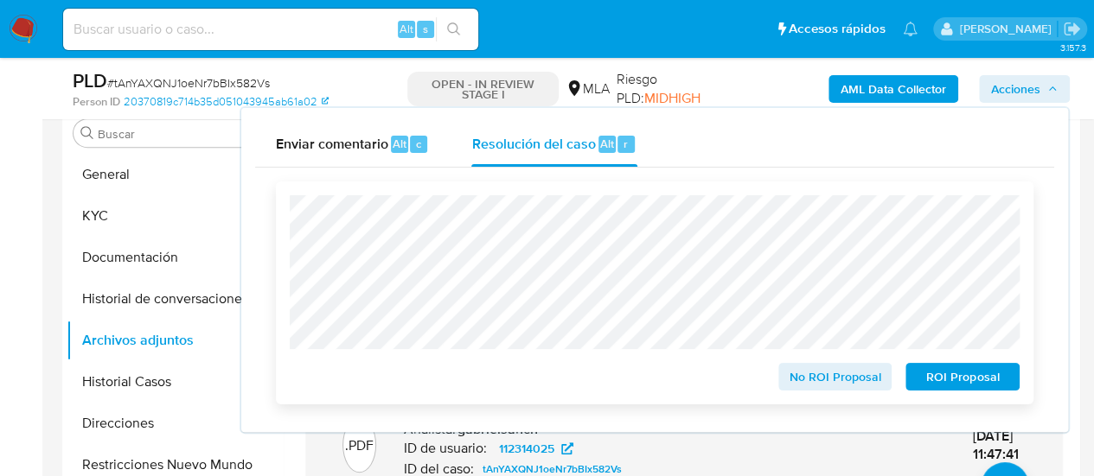
click at [813, 376] on span "No ROI Proposal" at bounding box center [835, 377] width 90 height 24
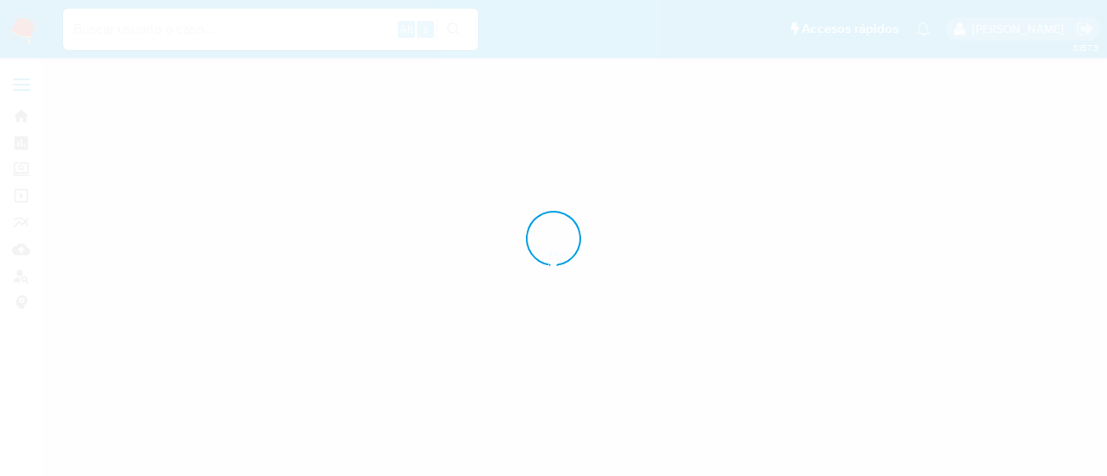
click at [284, 27] on div at bounding box center [553, 238] width 1107 height 476
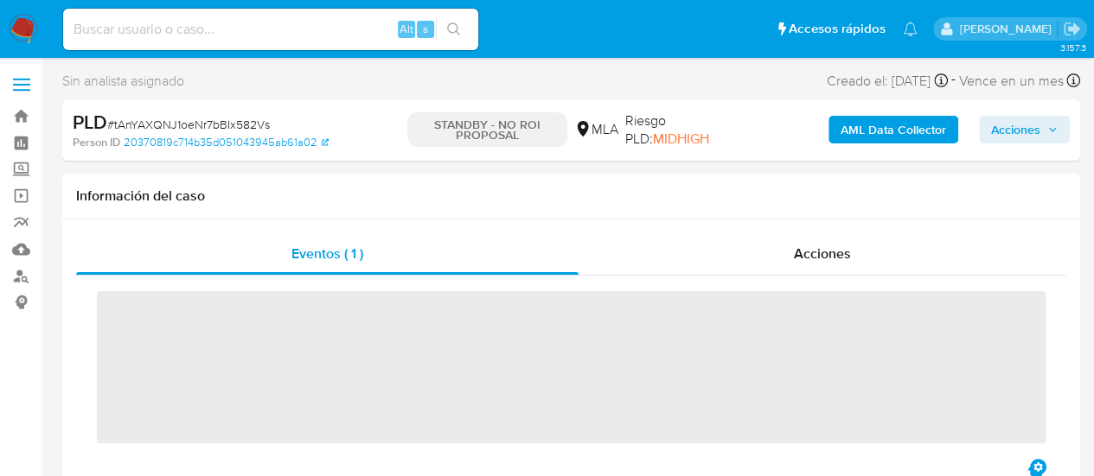
click at [265, 32] on input at bounding box center [270, 29] width 415 height 22
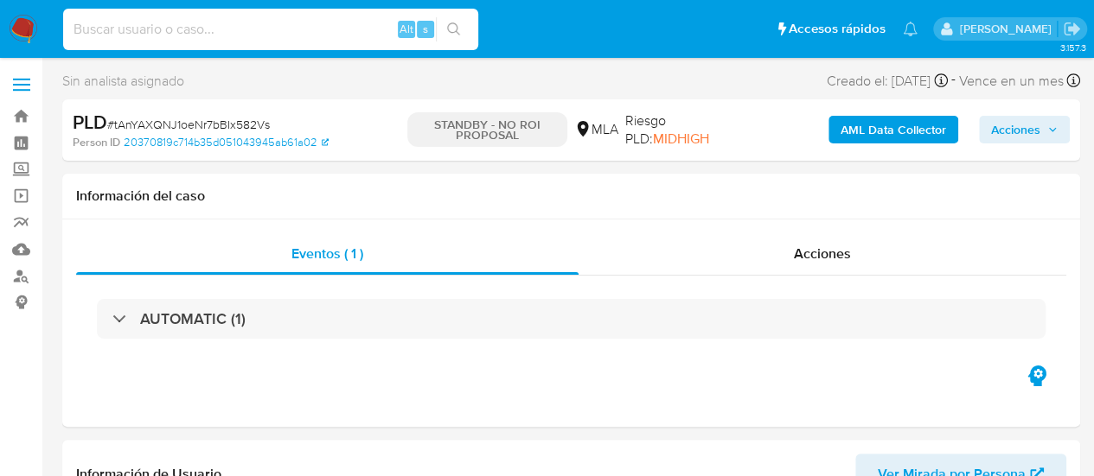
paste input "kZebRQR2wvj9TZetXv5nJtsh"
type input "kZebRQR2wvj9TZetXv5nJtsh"
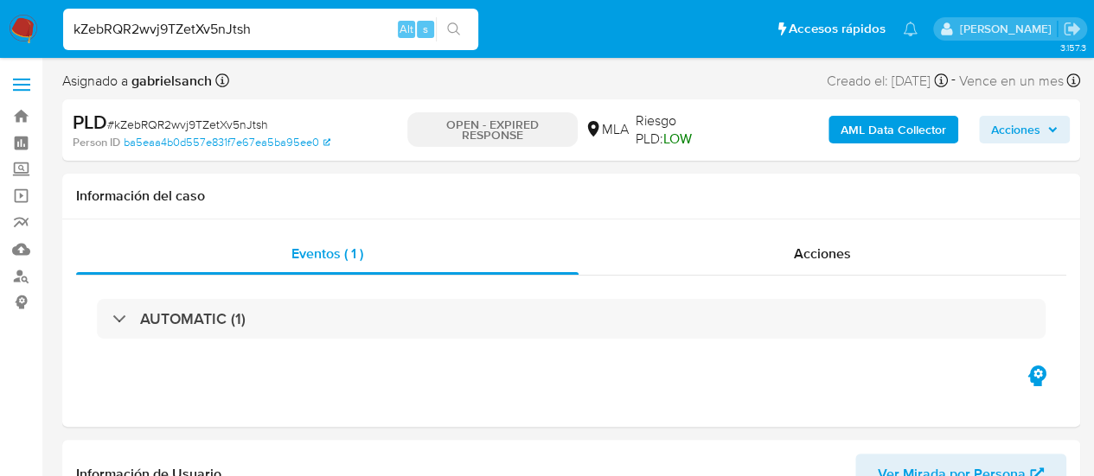
select select "10"
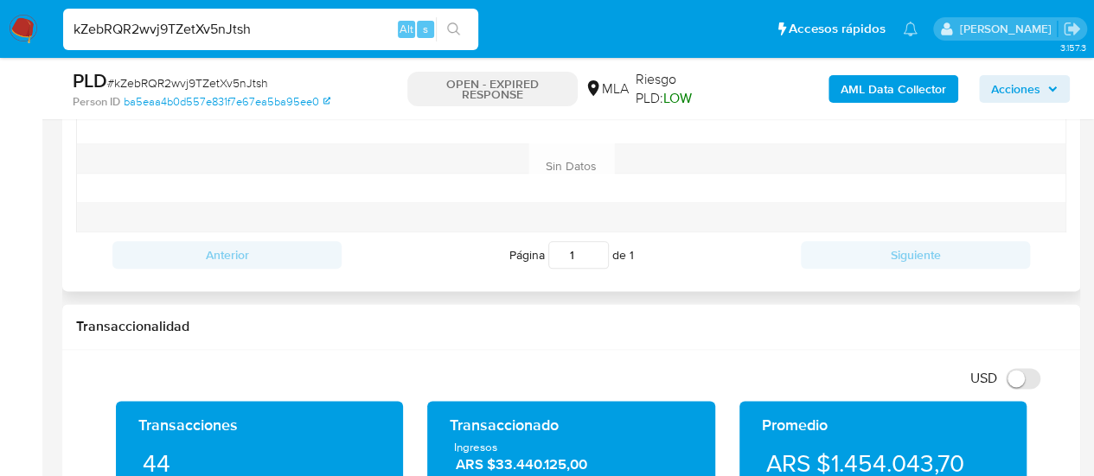
scroll to position [865, 0]
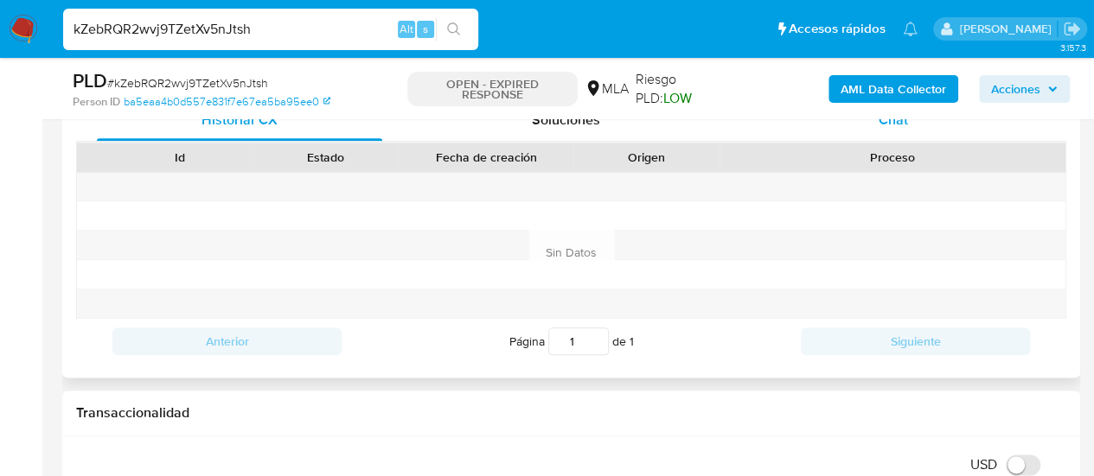
click at [840, 135] on div "Chat" at bounding box center [892, 120] width 285 height 42
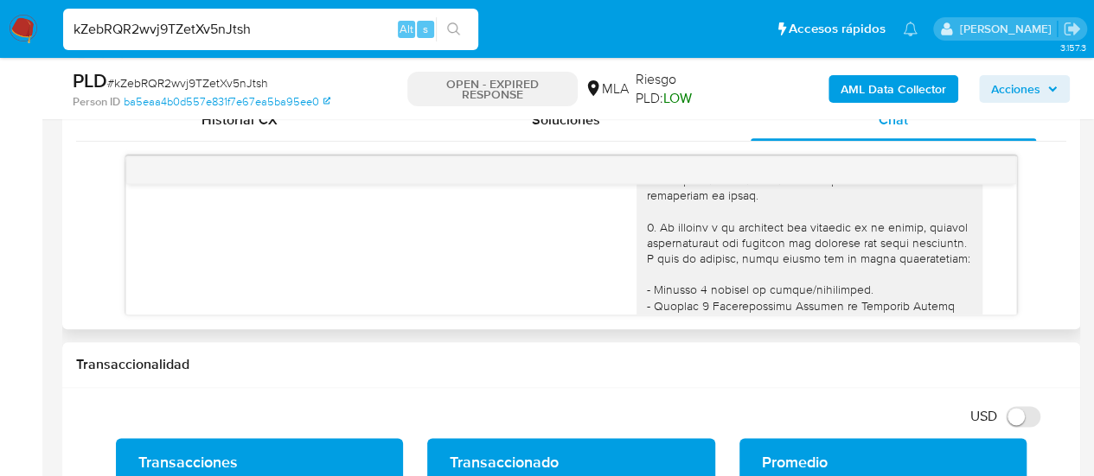
scroll to position [0, 0]
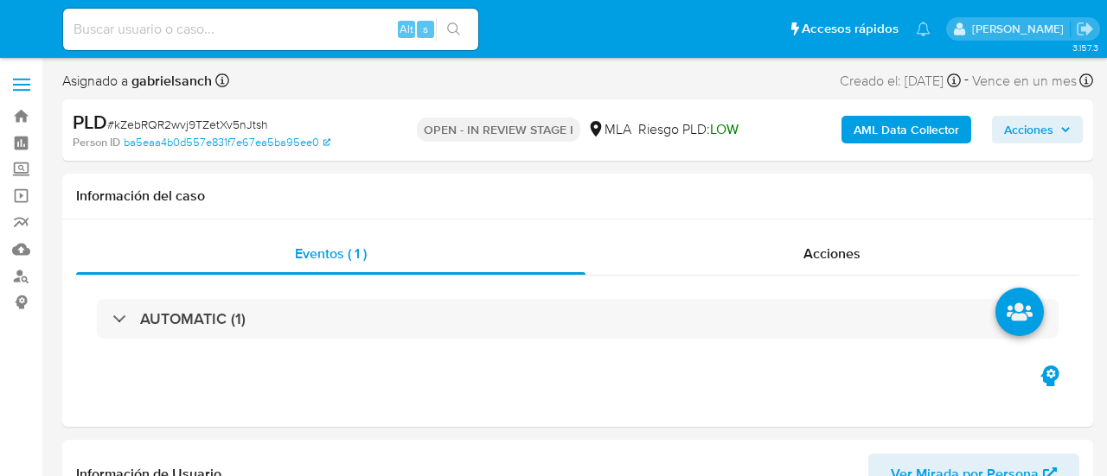
select select "10"
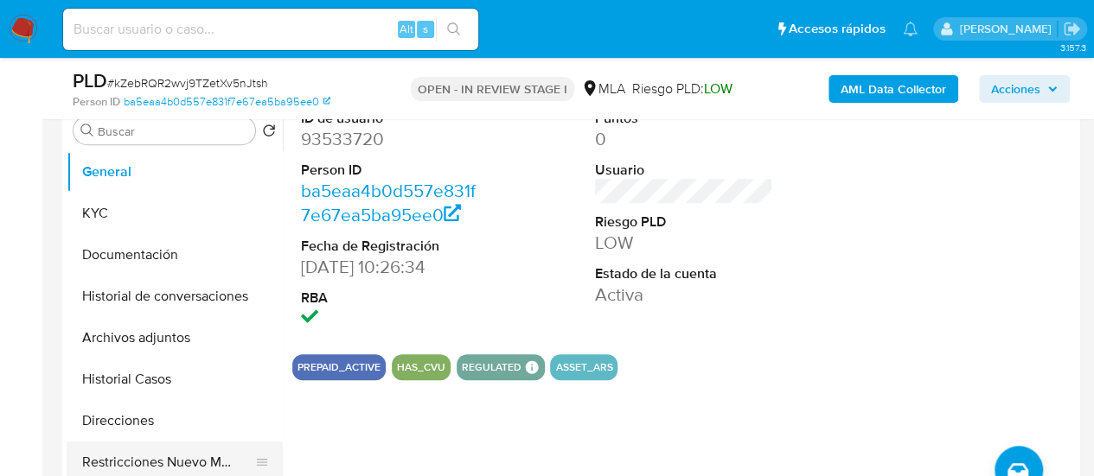
scroll to position [432, 0]
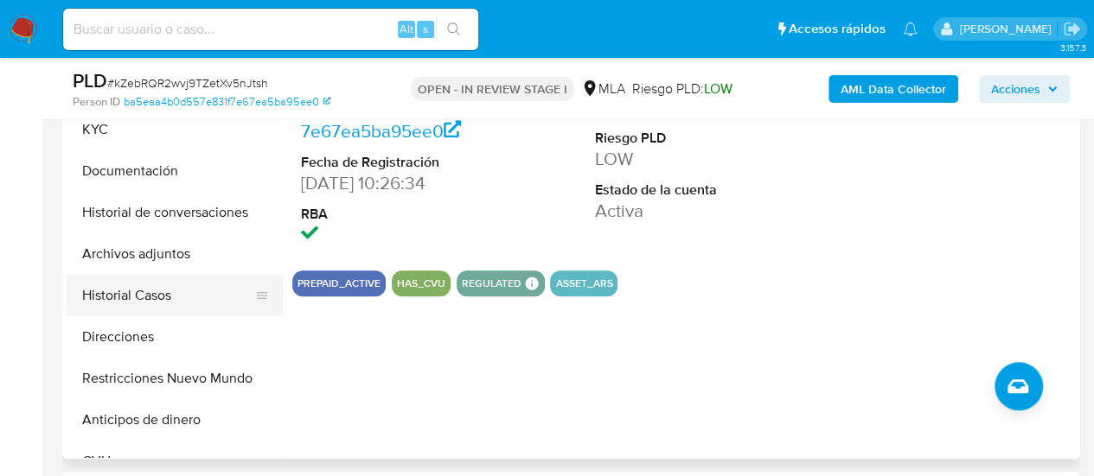
drag, startPoint x: 106, startPoint y: 291, endPoint x: 198, endPoint y: 303, distance: 92.6
click at [106, 291] on button "Historial Casos" at bounding box center [168, 296] width 202 height 42
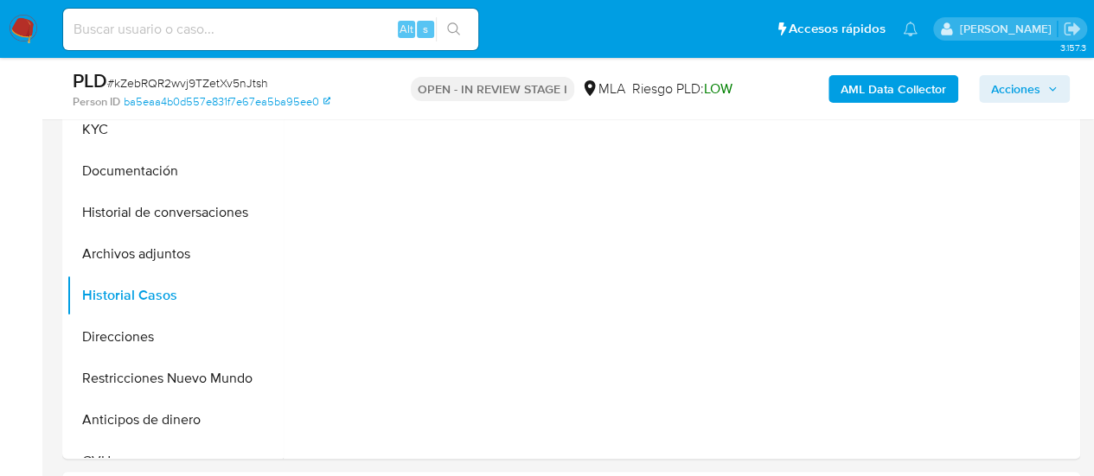
scroll to position [346, 0]
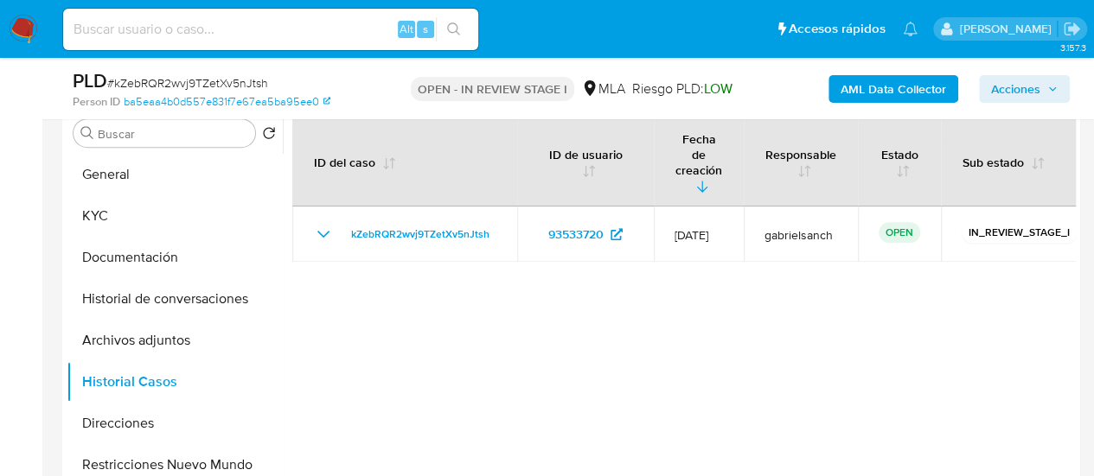
click at [863, 80] on b "AML Data Collector" at bounding box center [892, 89] width 105 height 28
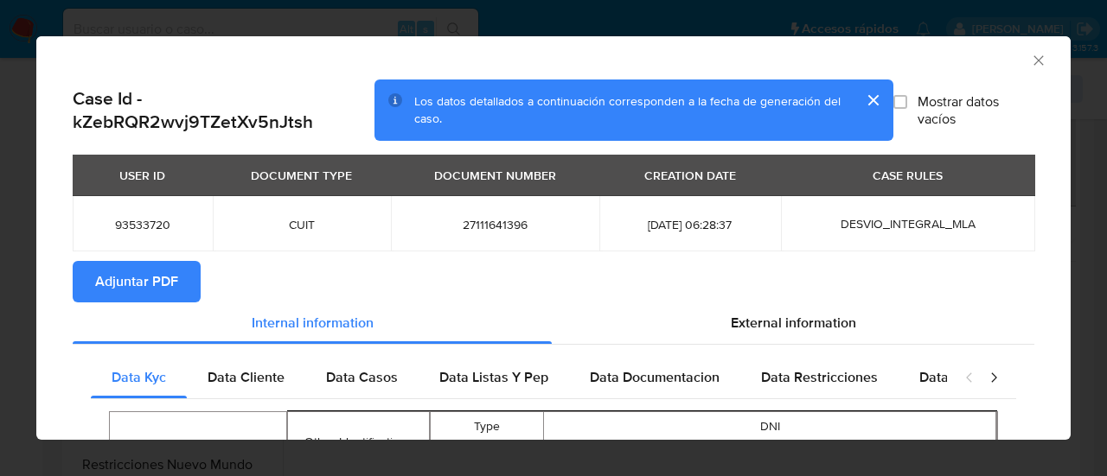
click at [118, 290] on span "Adjuntar PDF" at bounding box center [136, 282] width 83 height 38
click at [1033, 59] on icon "Cerrar ventana" at bounding box center [1038, 60] width 10 height 10
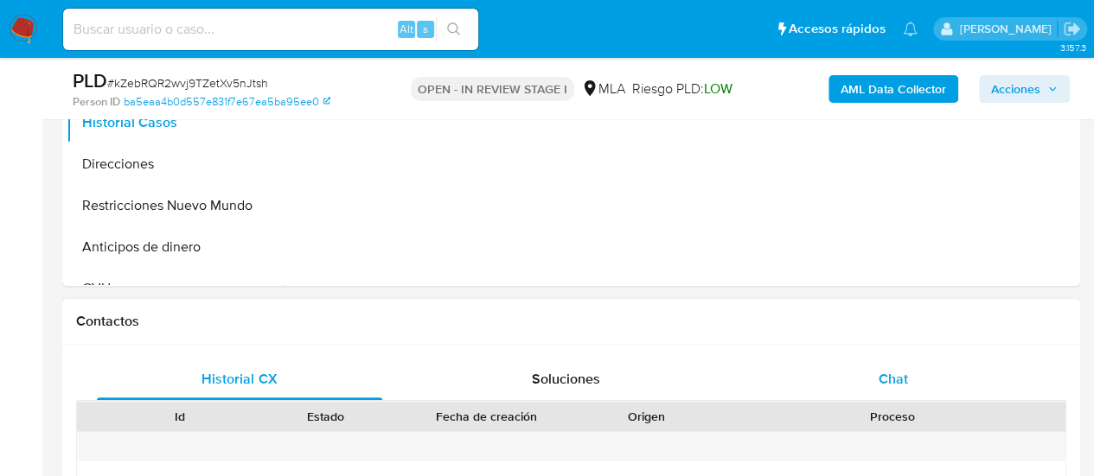
drag, startPoint x: 923, startPoint y: 354, endPoint x: 920, endPoint y: 366, distance: 11.8
click at [922, 373] on div "Chat" at bounding box center [892, 380] width 285 height 42
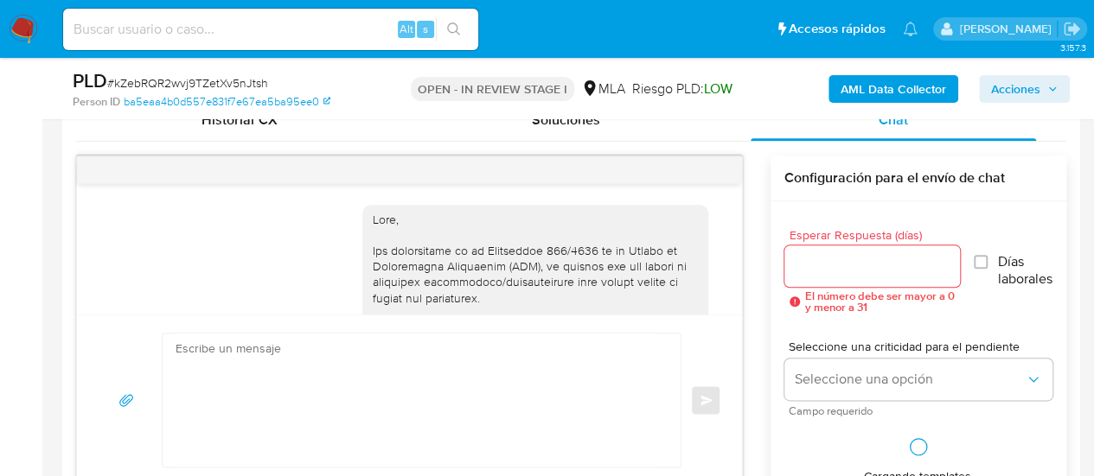
scroll to position [1548, 0]
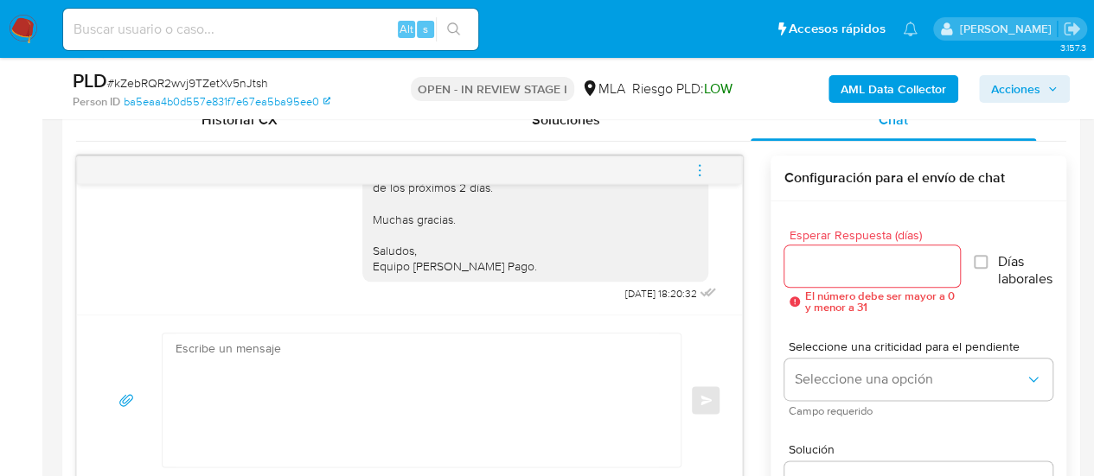
click at [708, 170] on button "menu-action" at bounding box center [699, 171] width 57 height 42
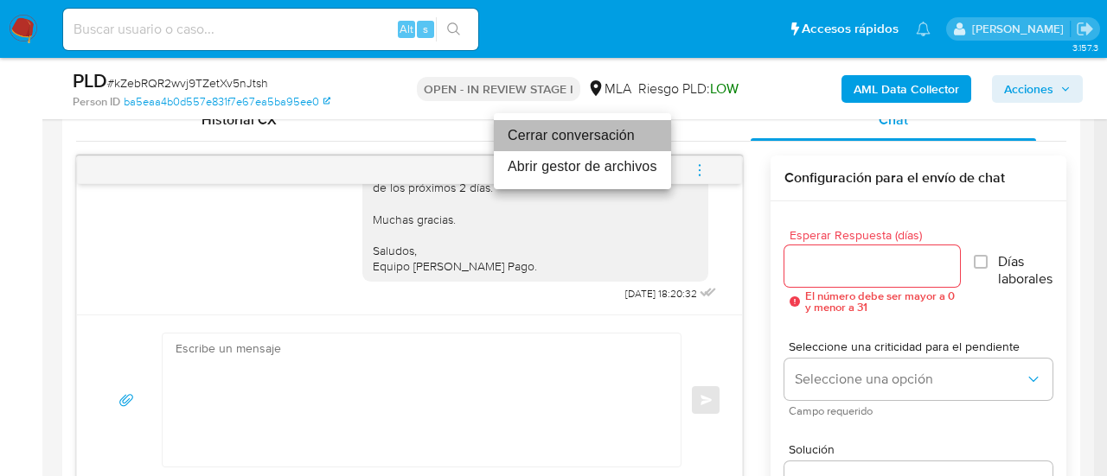
click at [542, 136] on li "Cerrar conversación" at bounding box center [582, 135] width 177 height 31
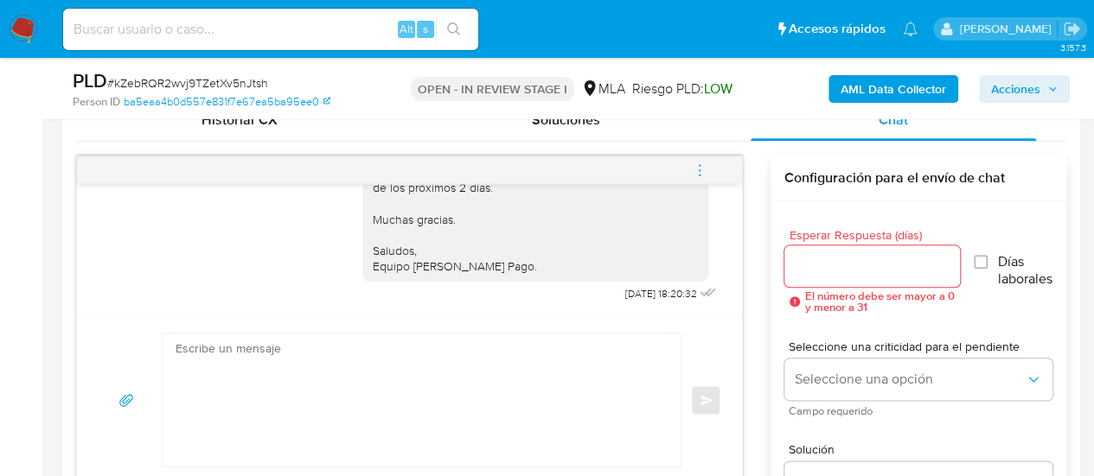
scroll to position [432, 0]
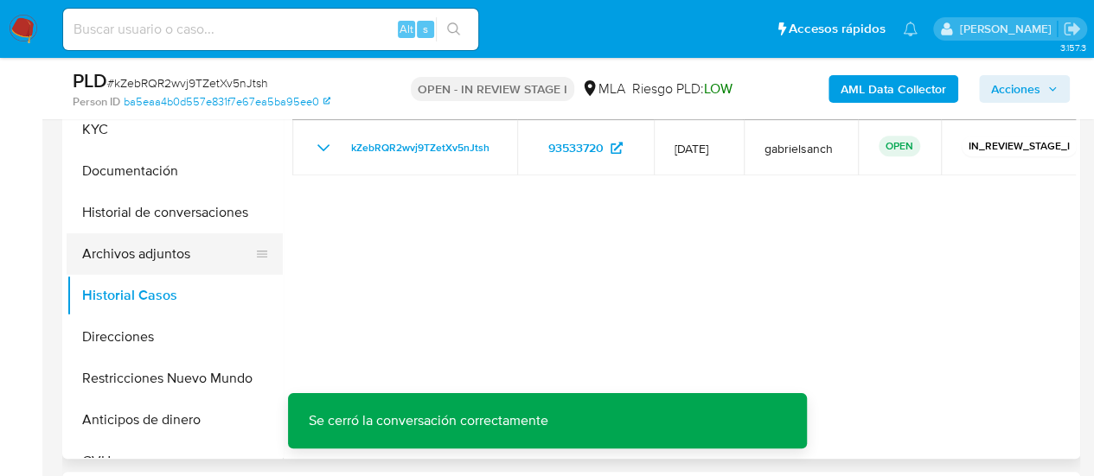
click at [164, 244] on button "Archivos adjuntos" at bounding box center [168, 254] width 202 height 42
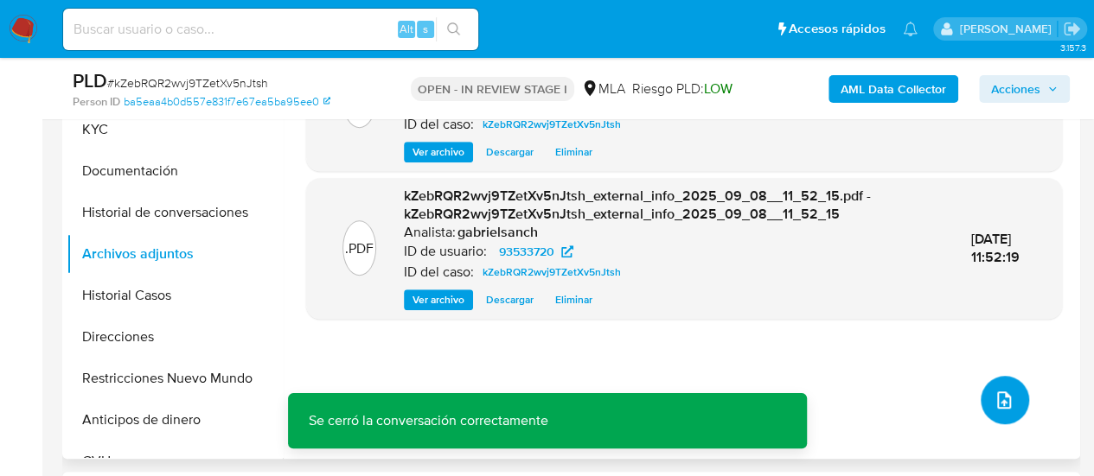
click at [993, 402] on icon "upload-file" at bounding box center [1003, 400] width 21 height 21
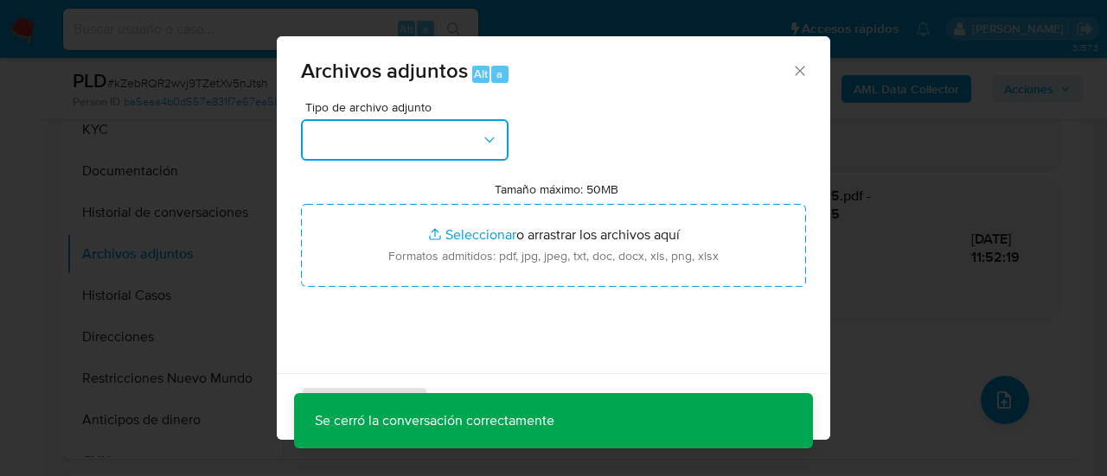
click at [354, 125] on button "button" at bounding box center [405, 140] width 208 height 42
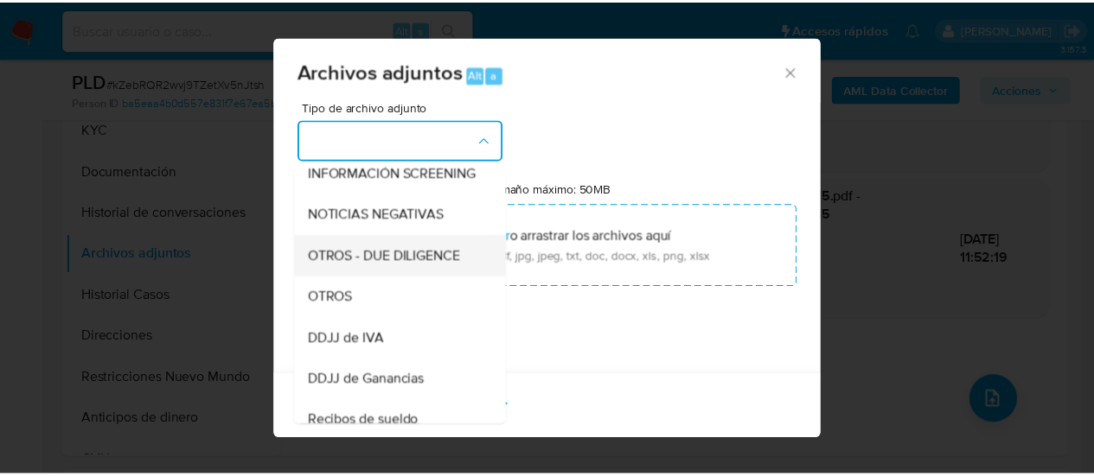
scroll to position [259, 0]
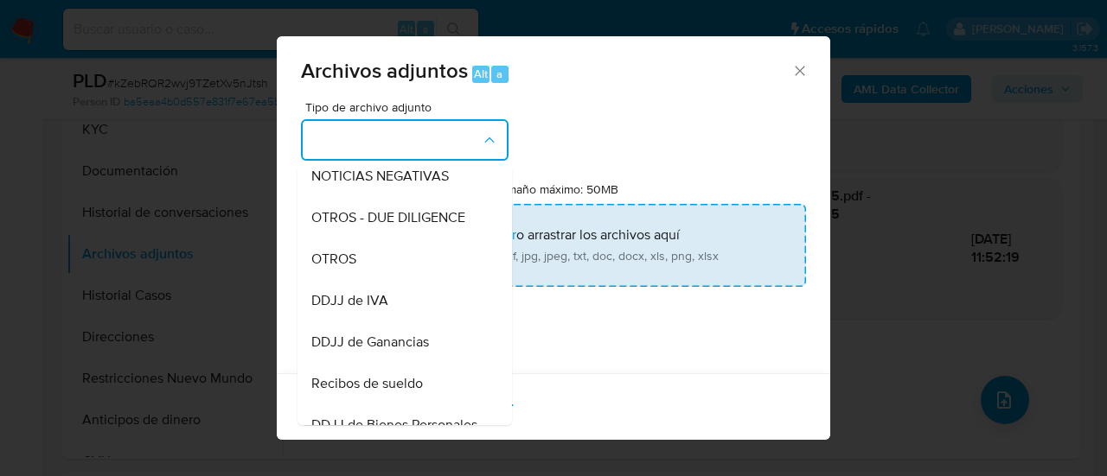
click at [343, 263] on div "OTROS" at bounding box center [399, 260] width 176 height 42
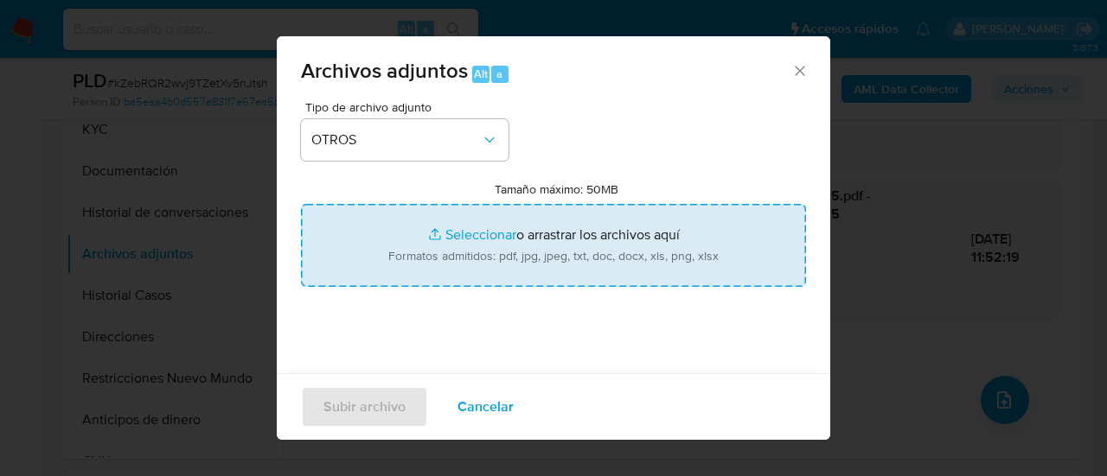
click at [527, 223] on input "Tamaño máximo: 50MB Seleccionar archivos" at bounding box center [553, 245] width 505 height 83
type input "C:\fakepath\Caselog kZebRQR2wvj9TZetXv5nJtsh_2025_07_17_21_25_34.docx"
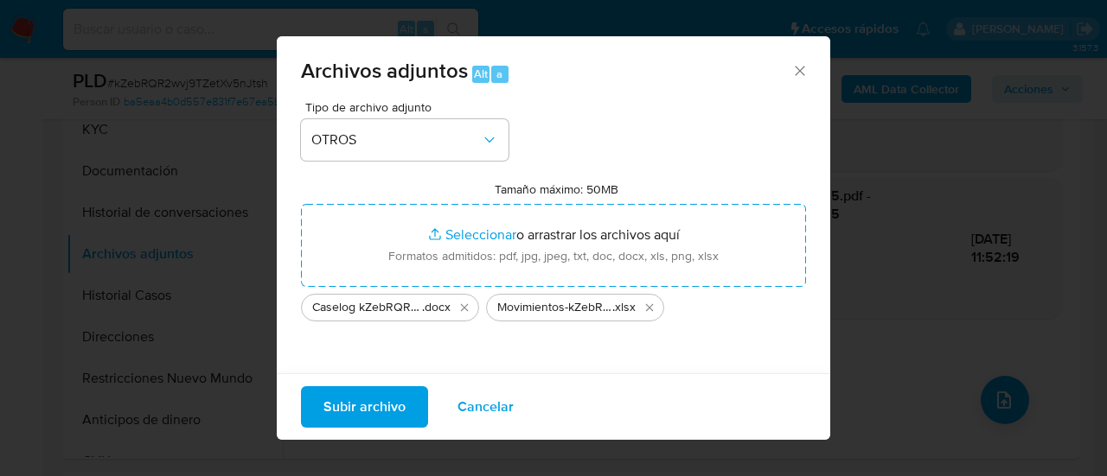
drag, startPoint x: 527, startPoint y: 223, endPoint x: 353, endPoint y: 408, distance: 254.4
click at [353, 408] on span "Subir archivo" at bounding box center [364, 407] width 82 height 38
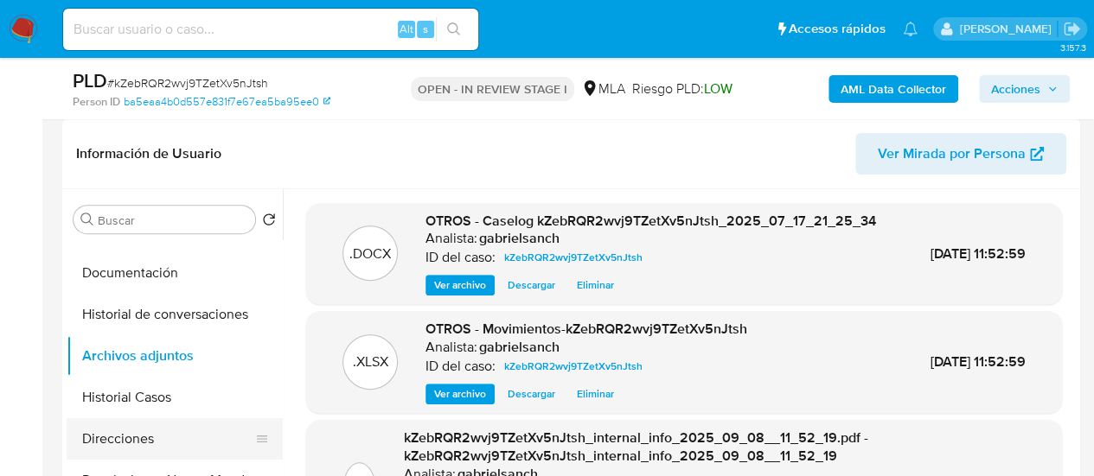
scroll to position [86, 0]
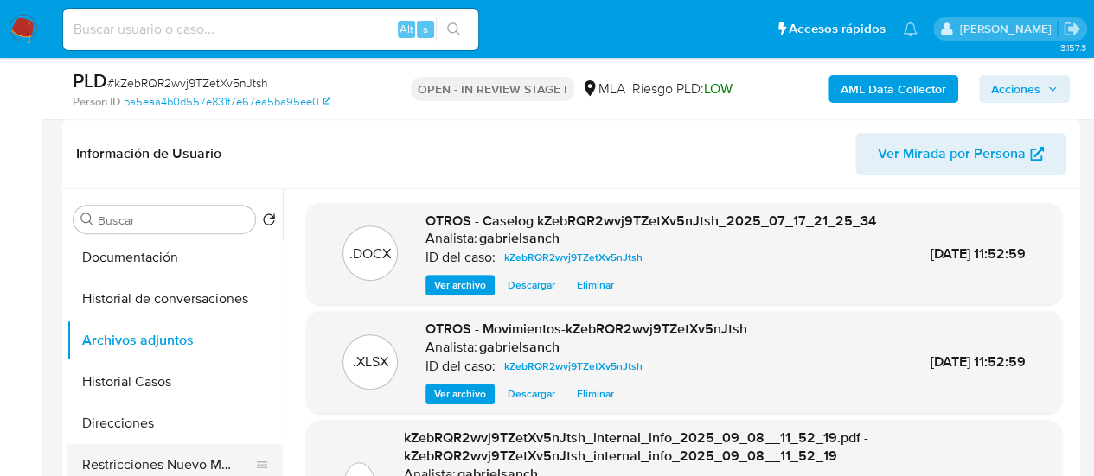
click at [182, 459] on button "Restricciones Nuevo Mundo" at bounding box center [168, 465] width 202 height 42
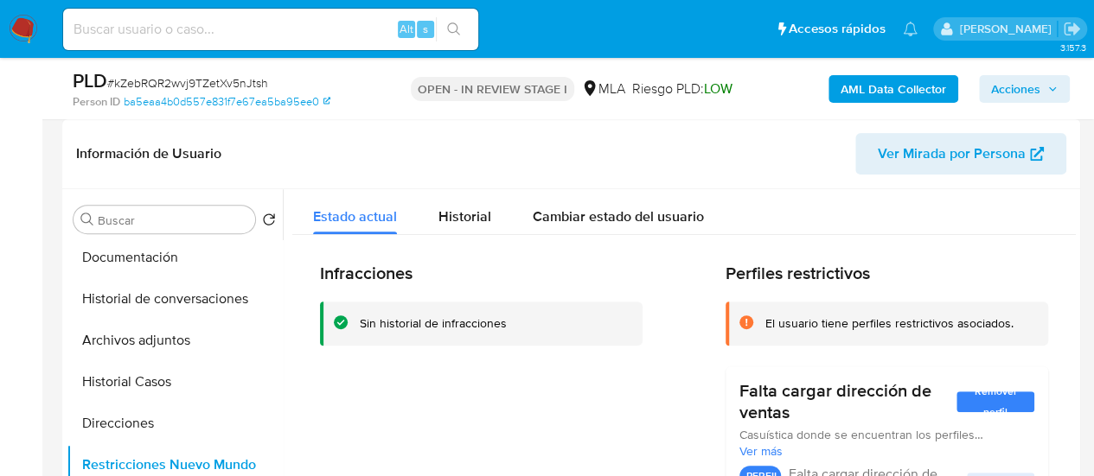
click at [1027, 98] on span "Acciones" at bounding box center [1015, 89] width 49 height 28
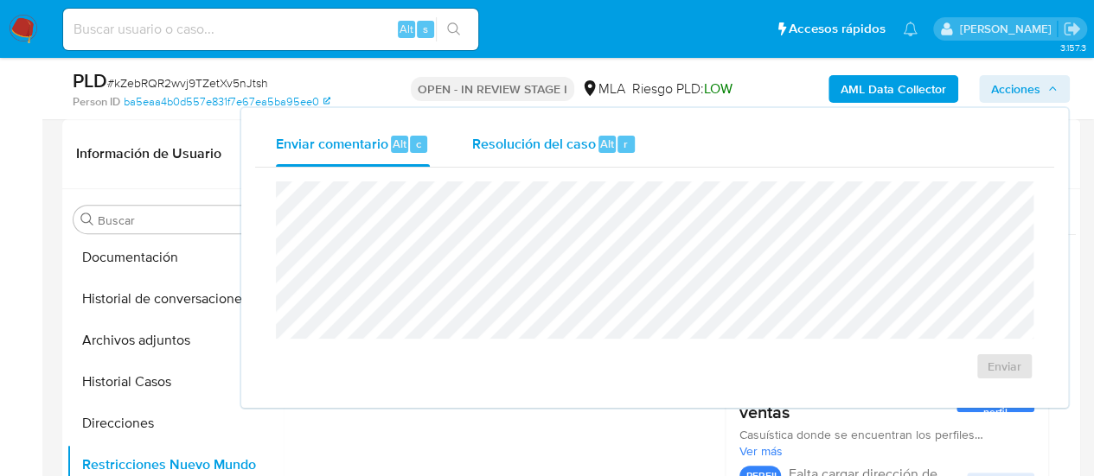
click at [581, 149] on span "Resolución del caso" at bounding box center [533, 143] width 124 height 20
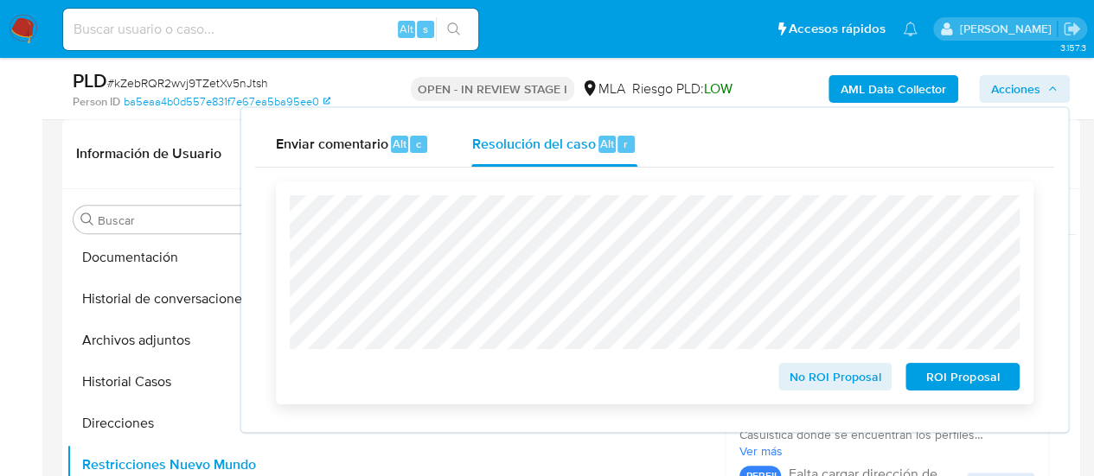
click at [880, 371] on button "No ROI Proposal" at bounding box center [835, 377] width 114 height 28
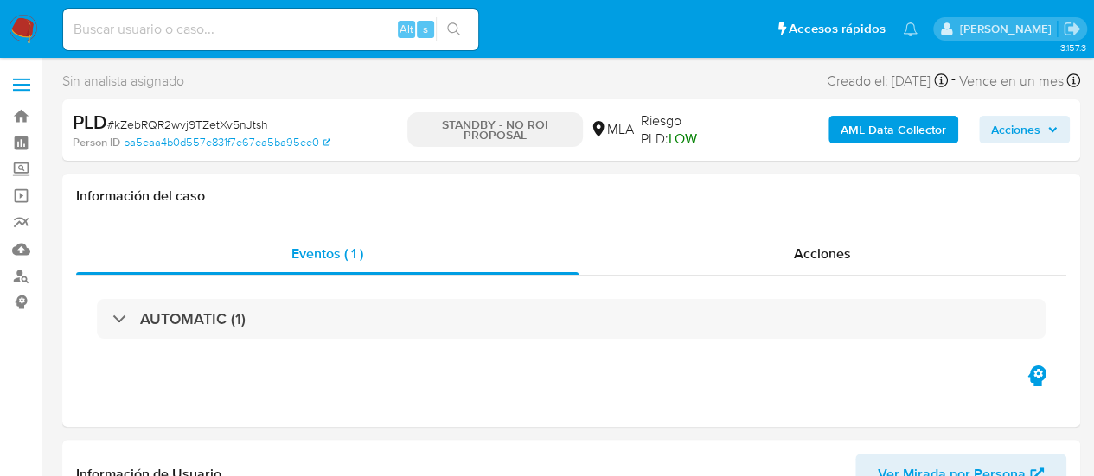
select select "10"
